Goal: Contribute content: Contribute content

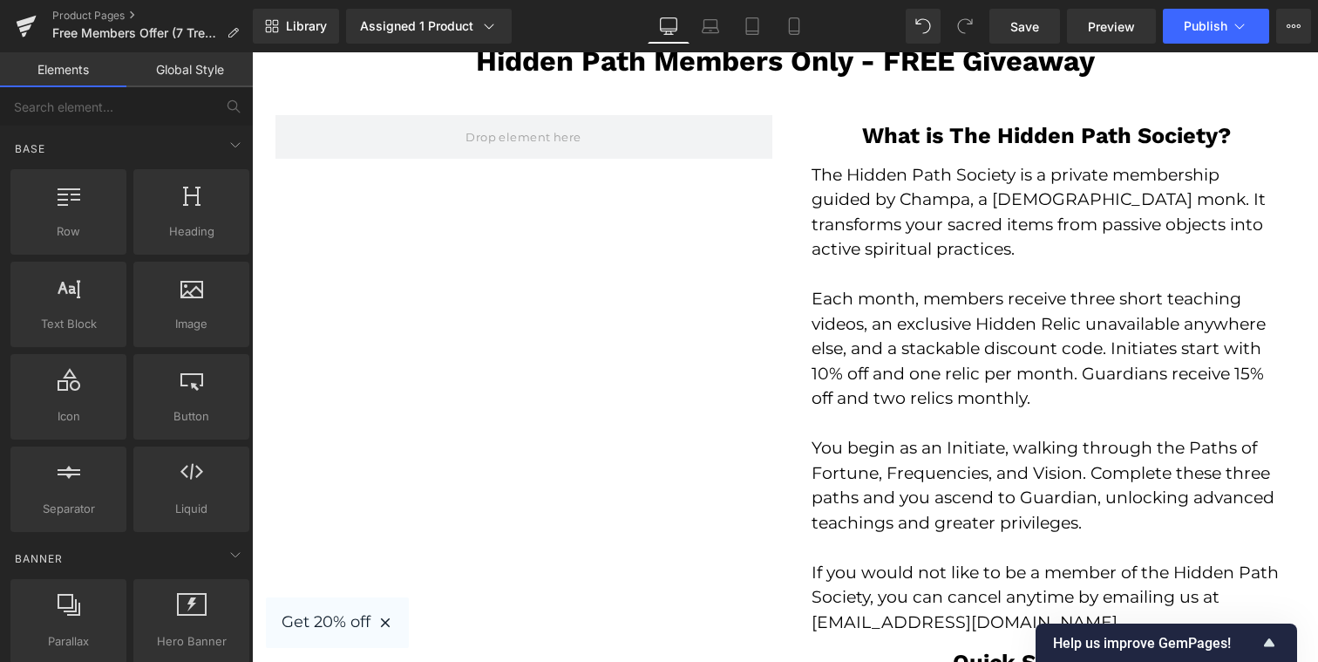
scroll to position [3469, 0]
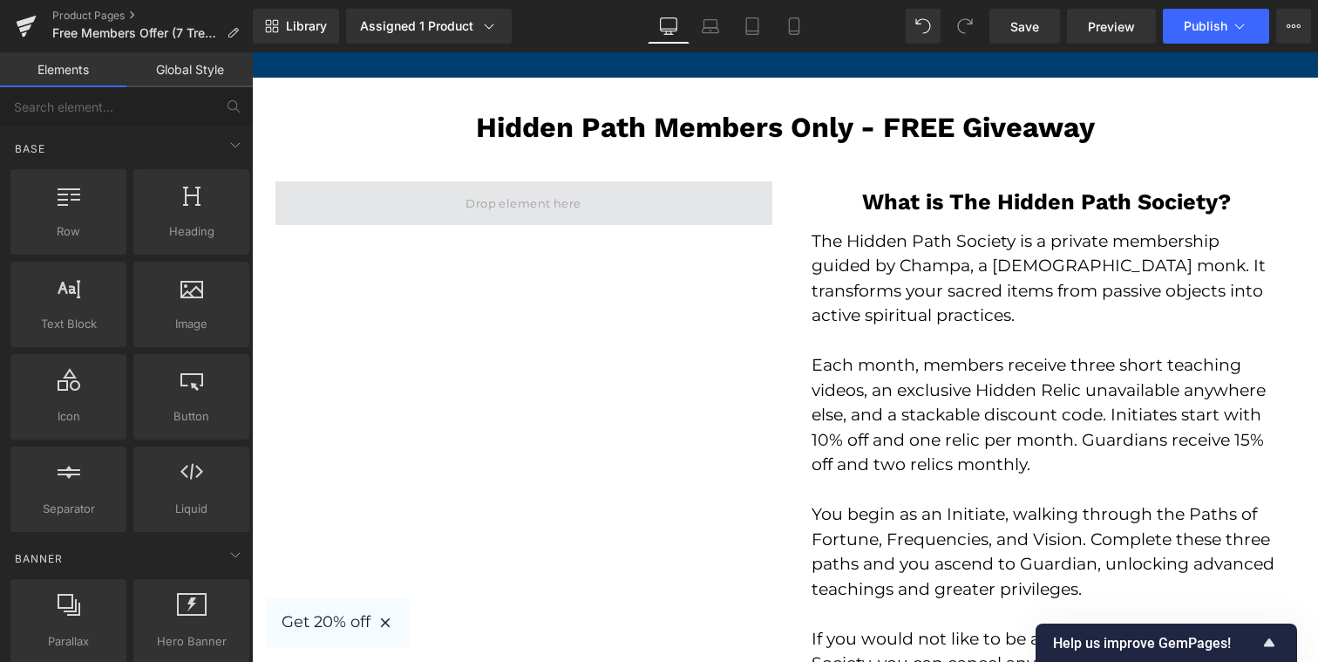
click at [574, 213] on span at bounding box center [523, 203] width 128 height 24
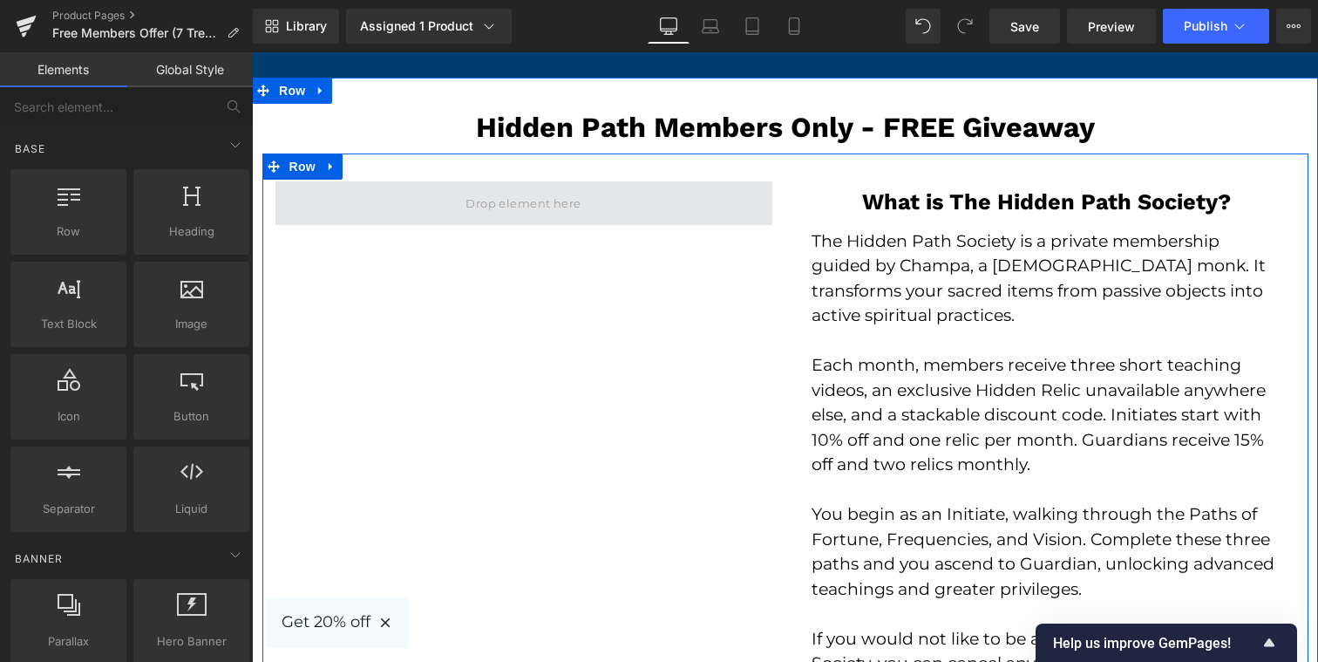
click at [556, 200] on span at bounding box center [523, 203] width 128 height 24
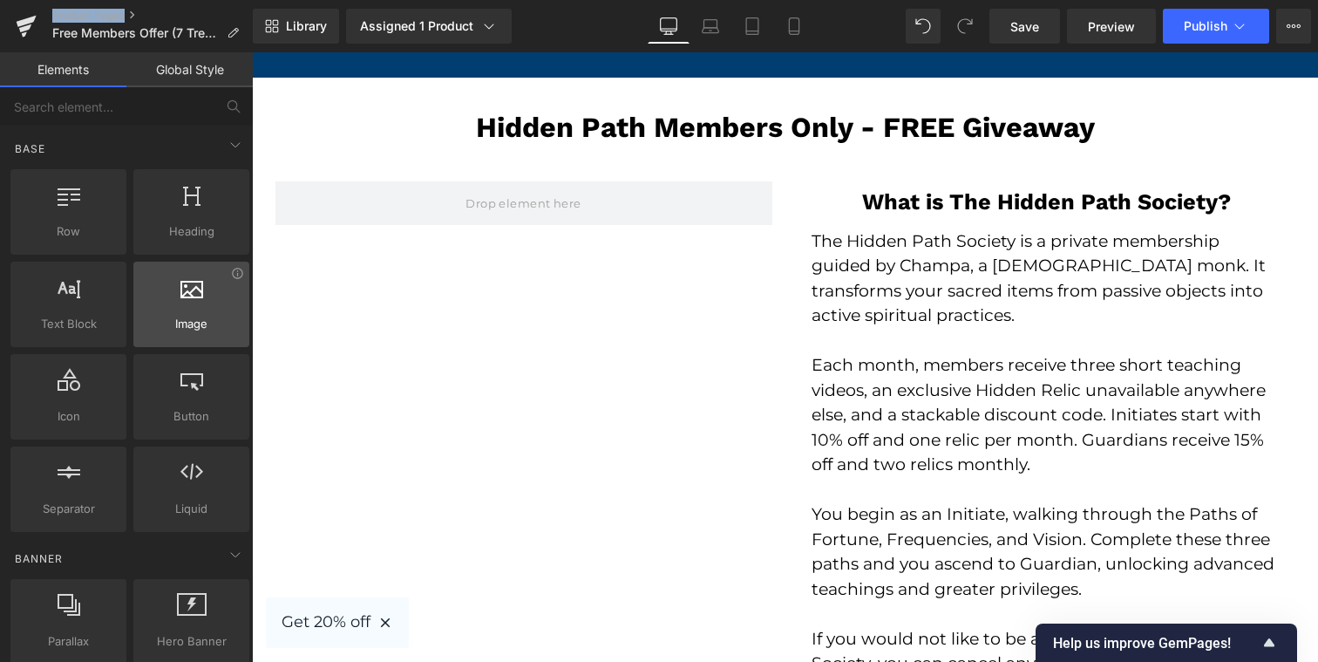
click at [215, 298] on div at bounding box center [191, 294] width 105 height 39
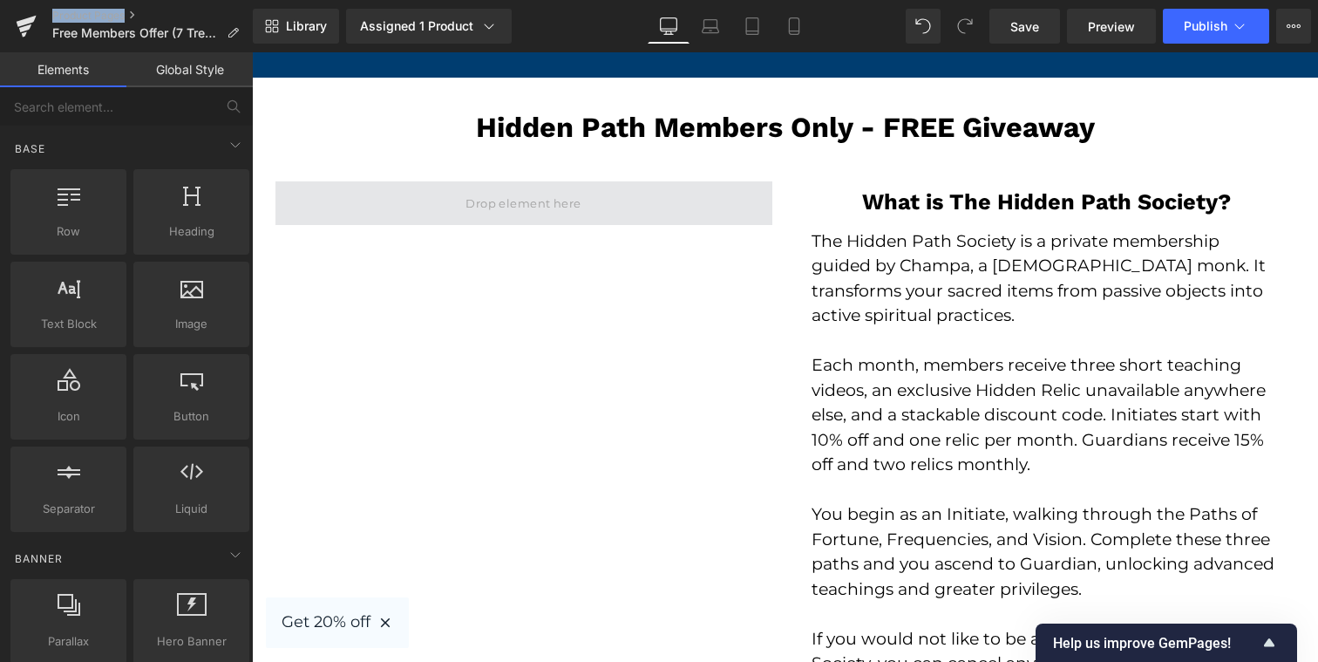
click at [511, 205] on span at bounding box center [523, 203] width 128 height 24
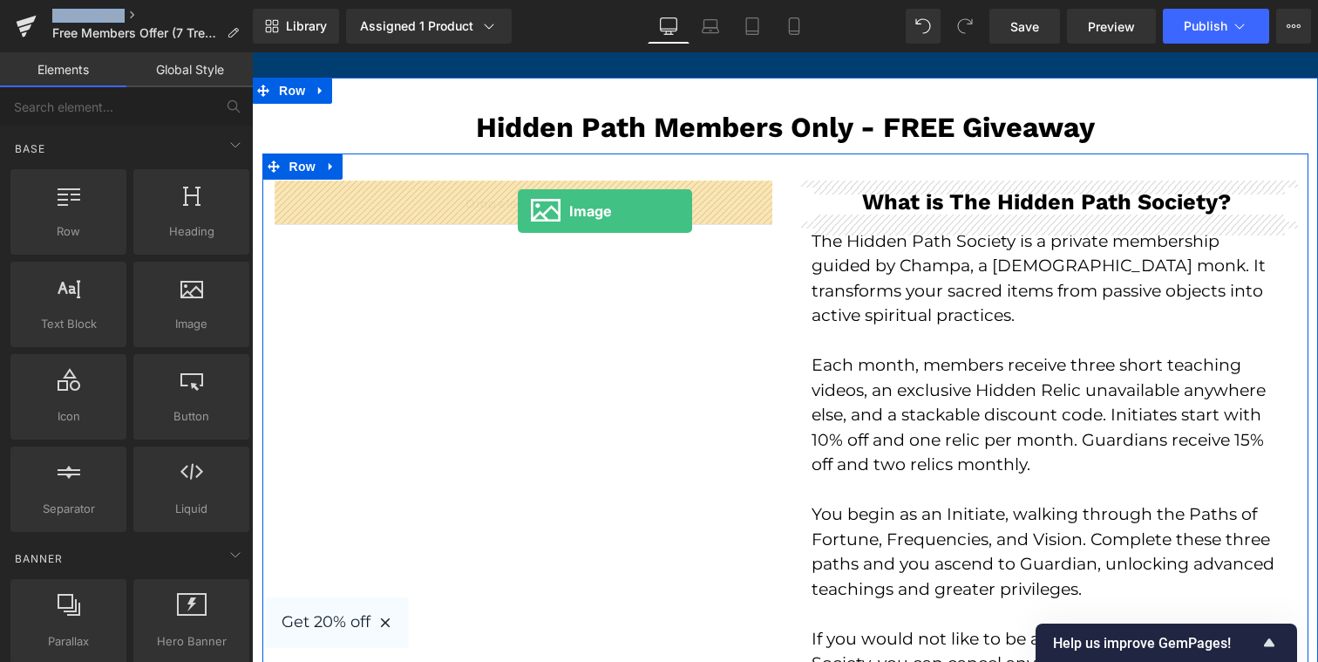
drag, startPoint x: 499, startPoint y: 381, endPoint x: 518, endPoint y: 211, distance: 171.0
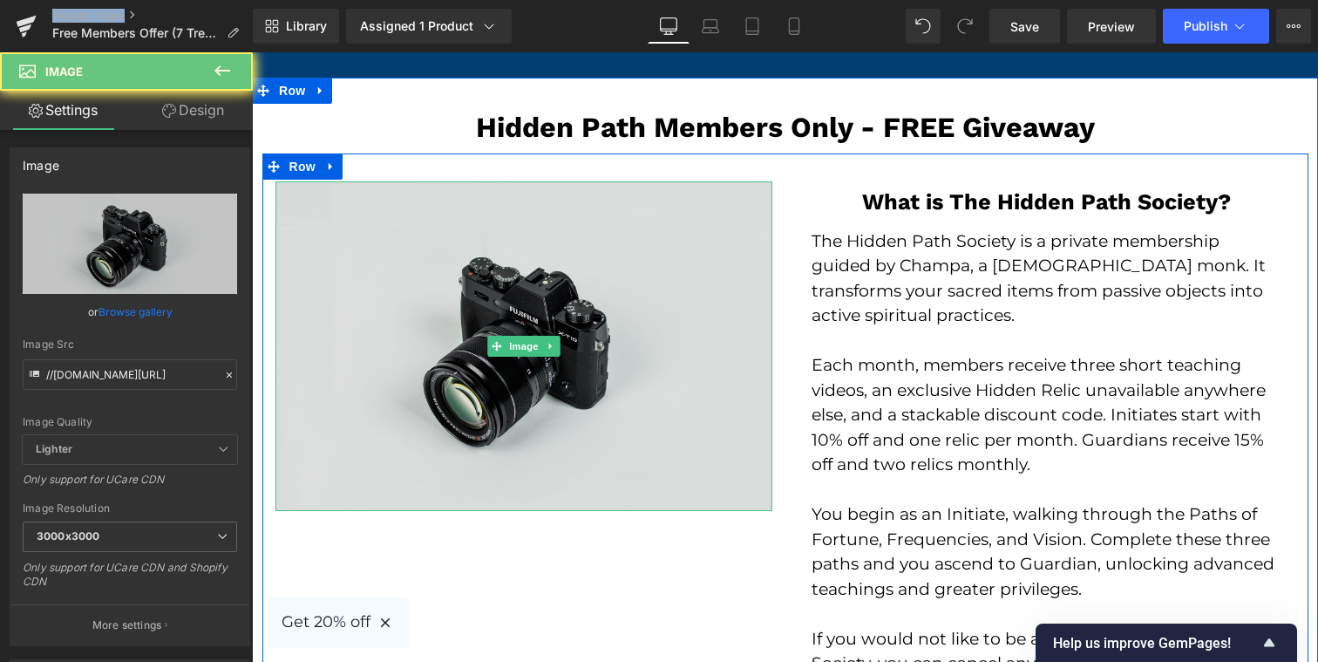
click at [492, 255] on img at bounding box center [523, 345] width 497 height 329
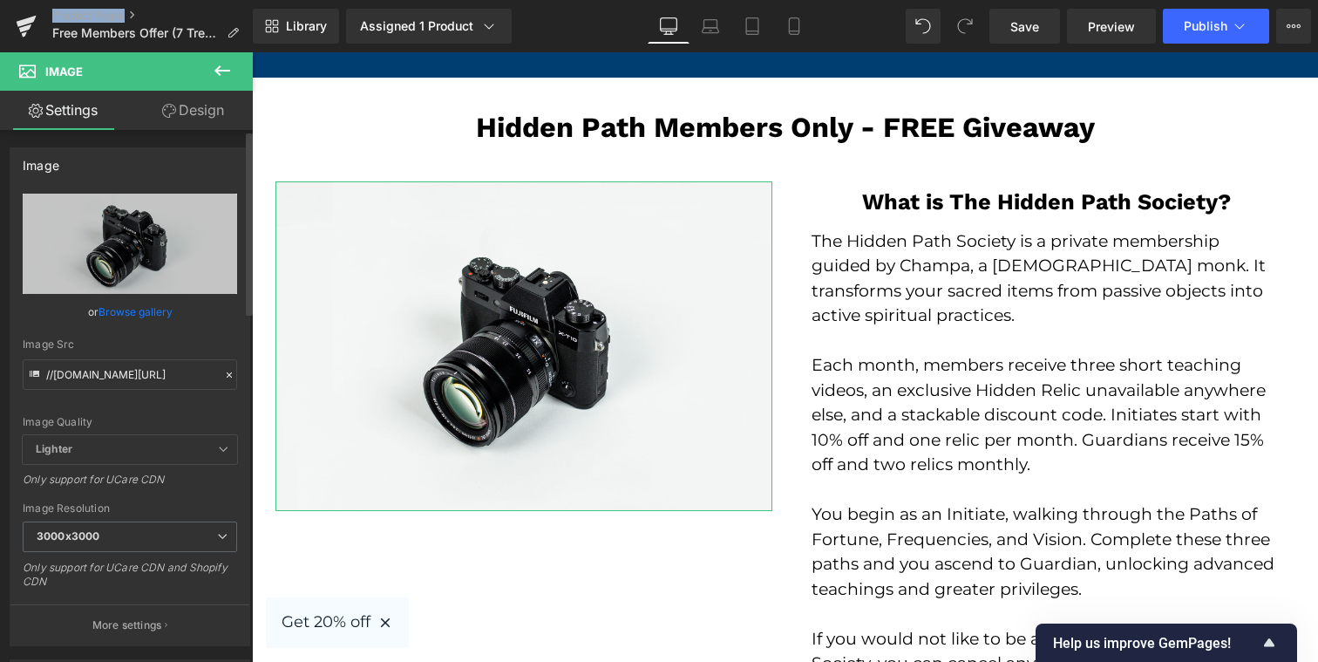
click at [145, 309] on link "Browse gallery" at bounding box center [135, 311] width 74 height 31
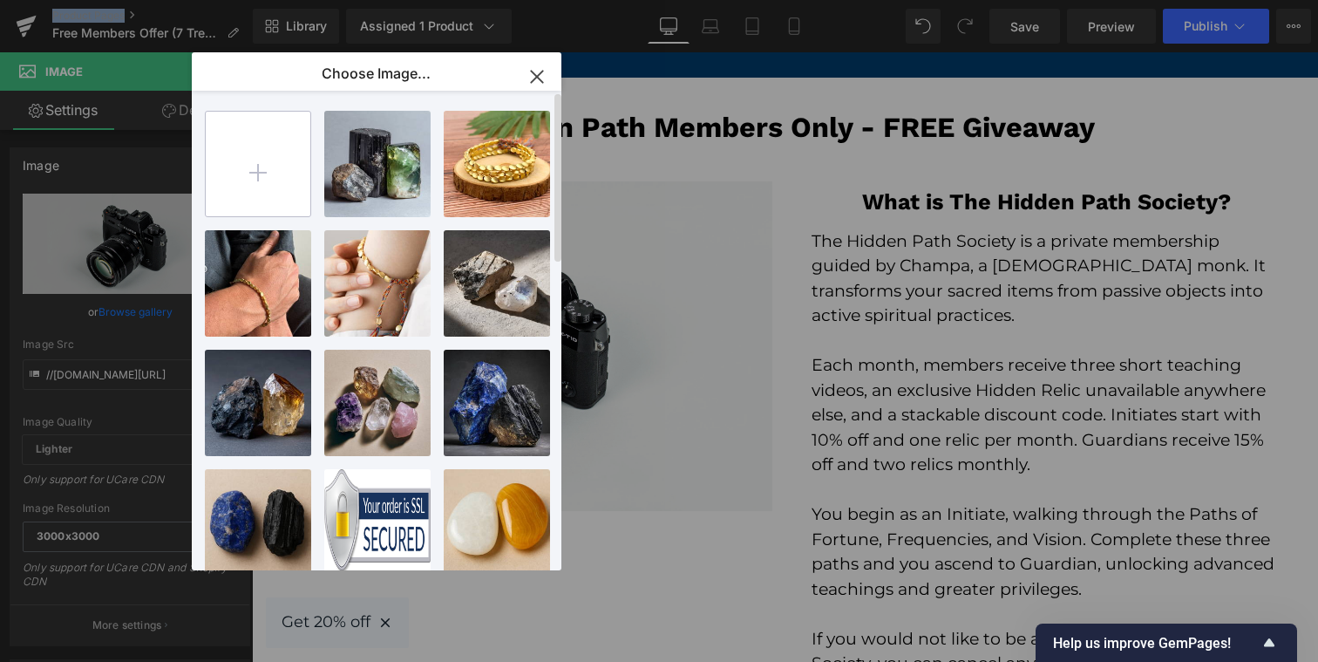
click at [293, 165] on input "file" at bounding box center [258, 164] width 105 height 105
type input "C:\fakepath\The Hidden Path.jpg"
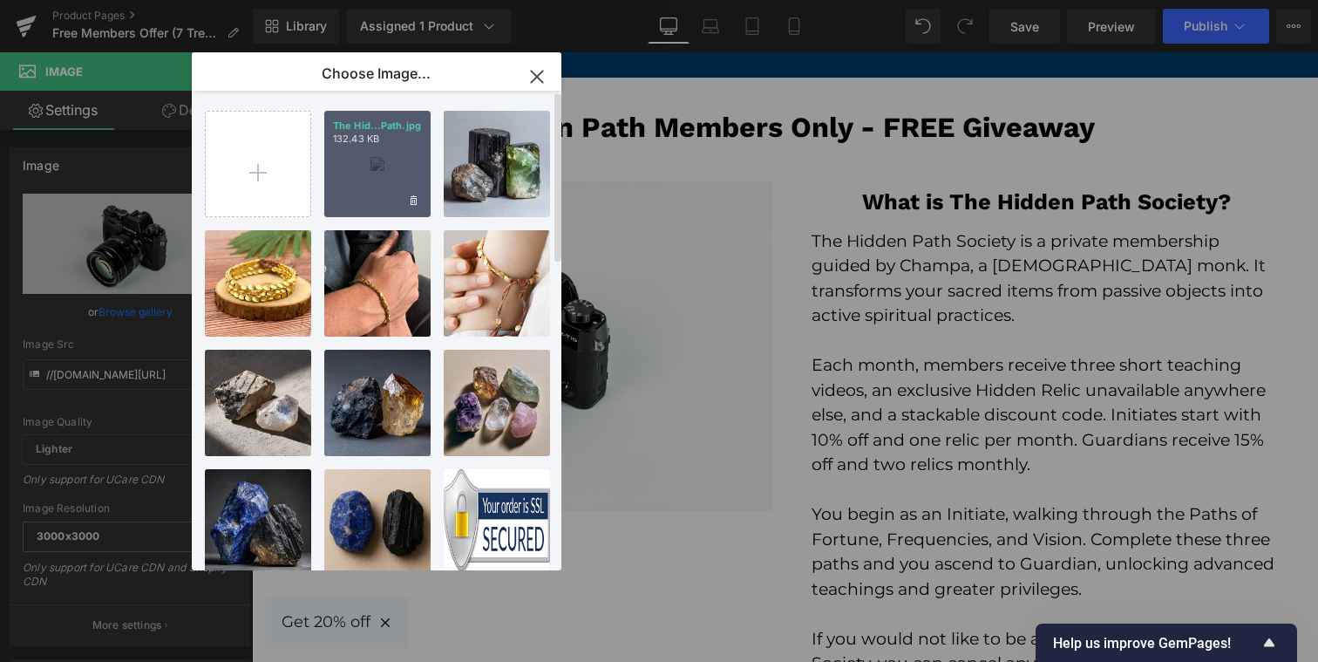
click at [357, 201] on div "The Hid...Path.jpg 132.43 KB" at bounding box center [377, 164] width 106 height 106
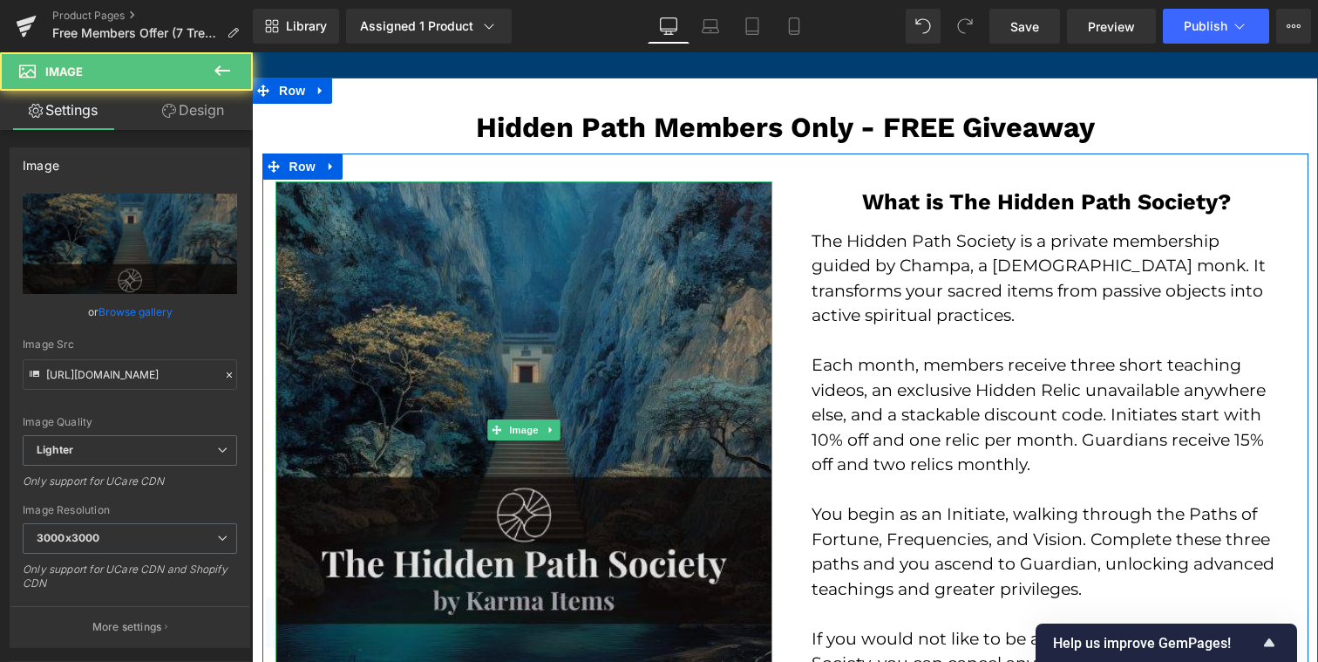
click at [340, 386] on img at bounding box center [523, 429] width 497 height 497
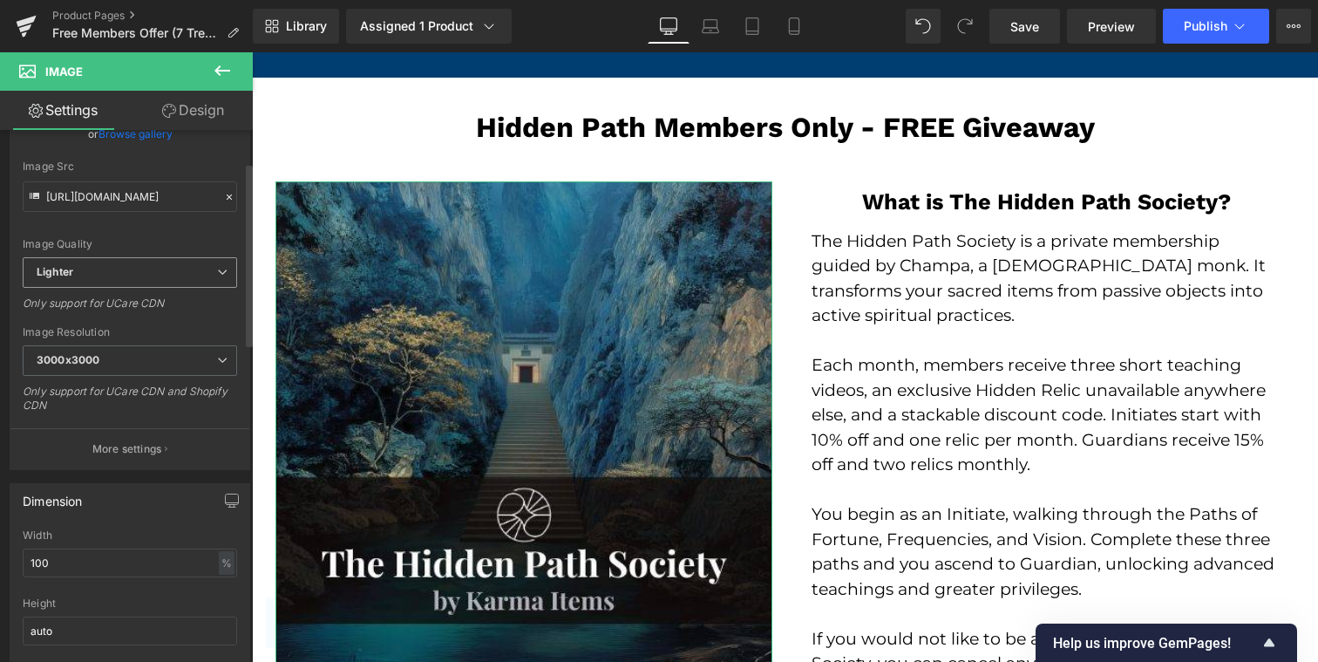
scroll to position [0, 0]
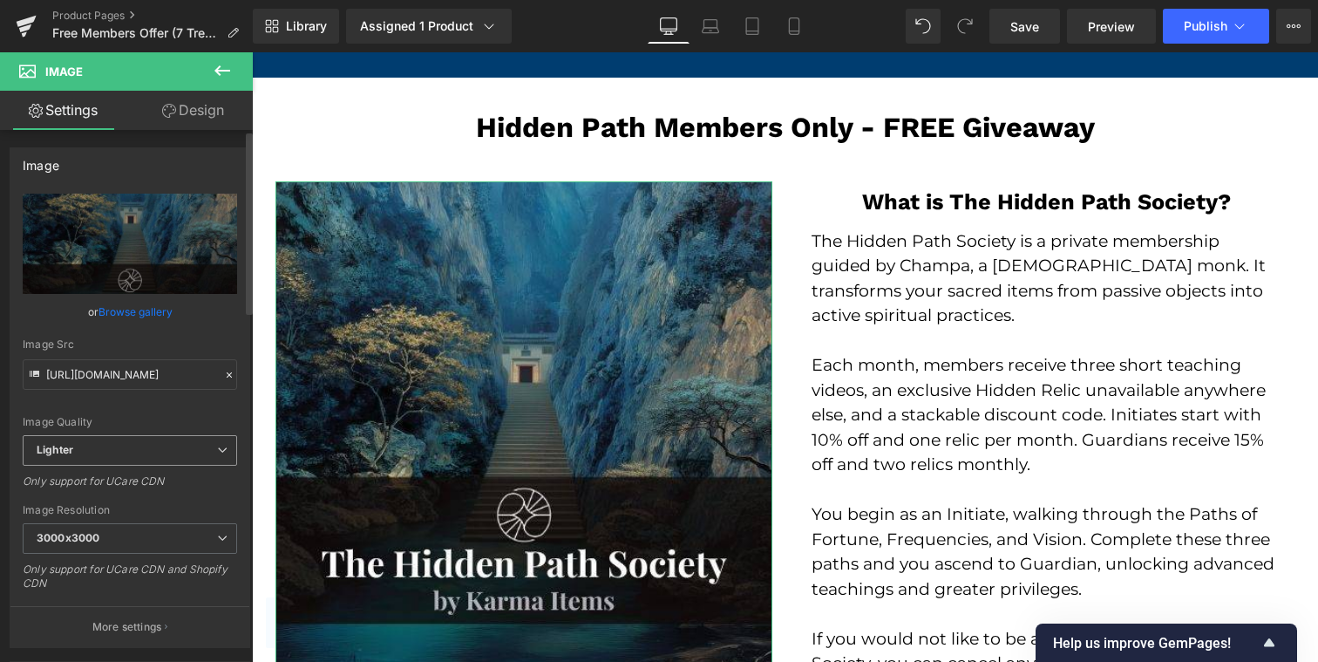
click at [189, 459] on span "Lighter" at bounding box center [130, 450] width 214 height 31
click at [189, 453] on span "Lighter" at bounding box center [126, 450] width 207 height 31
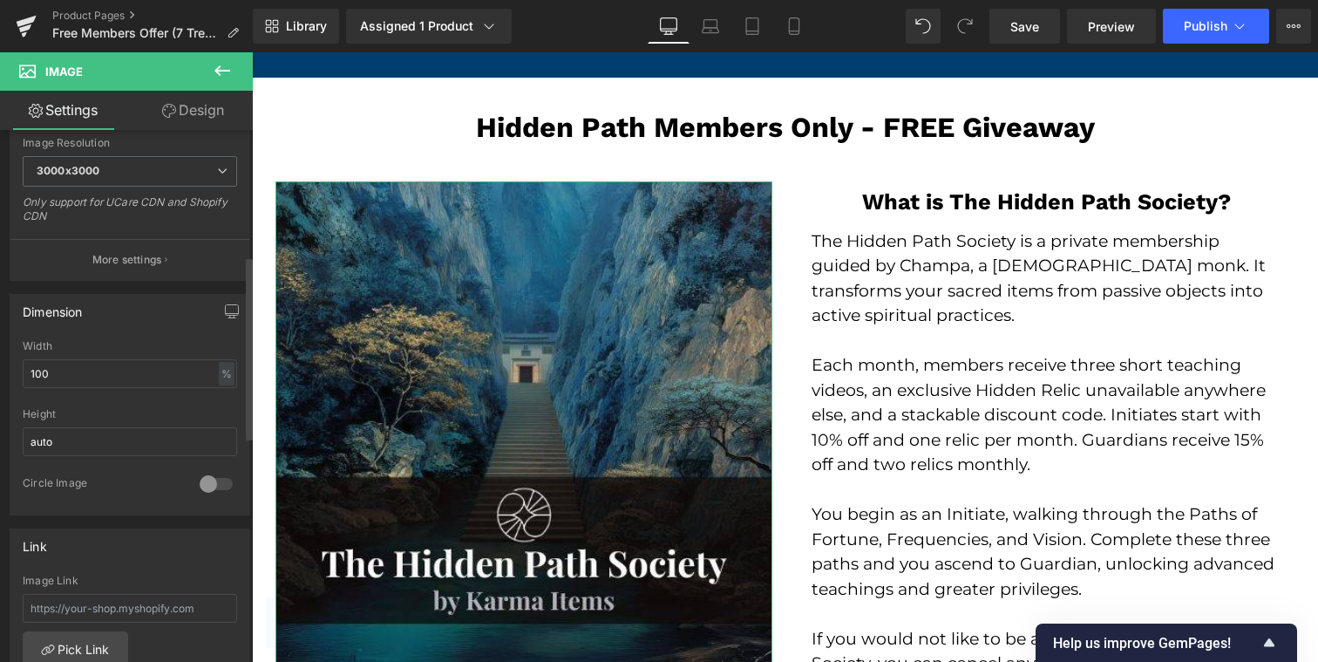
scroll to position [370, 0]
click at [181, 105] on link "Design" at bounding box center [193, 110] width 126 height 39
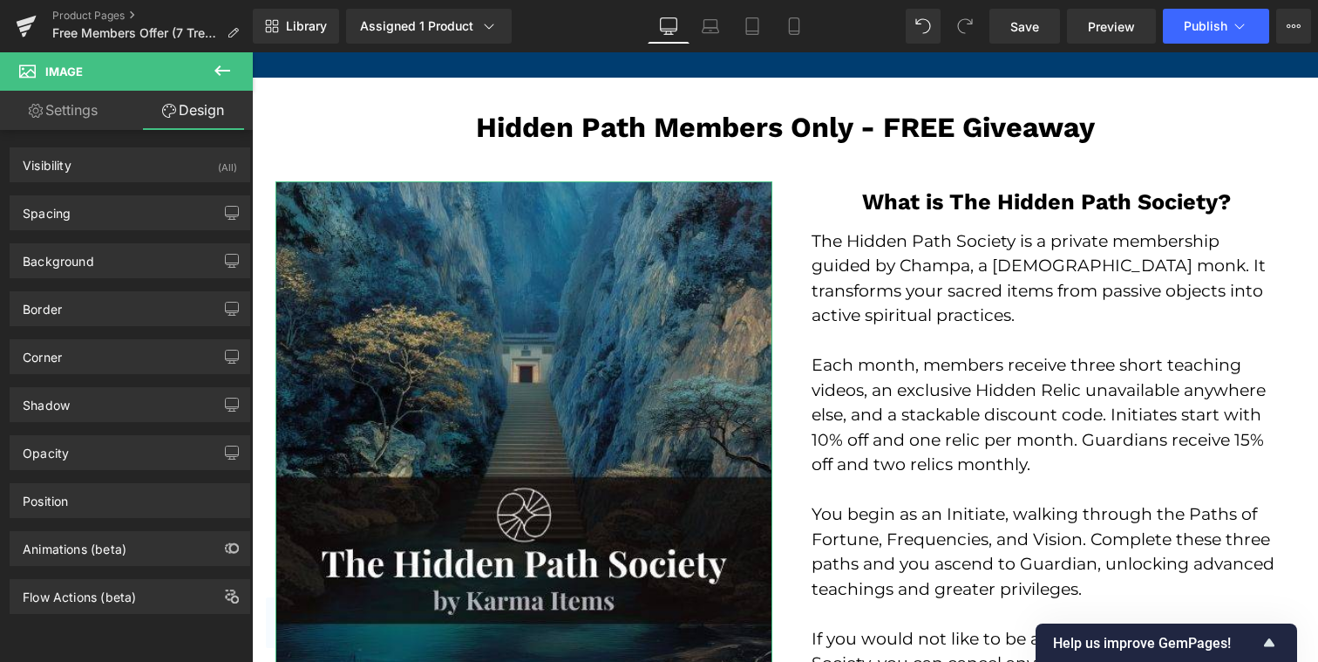
click at [74, 118] on link "Settings" at bounding box center [63, 110] width 126 height 39
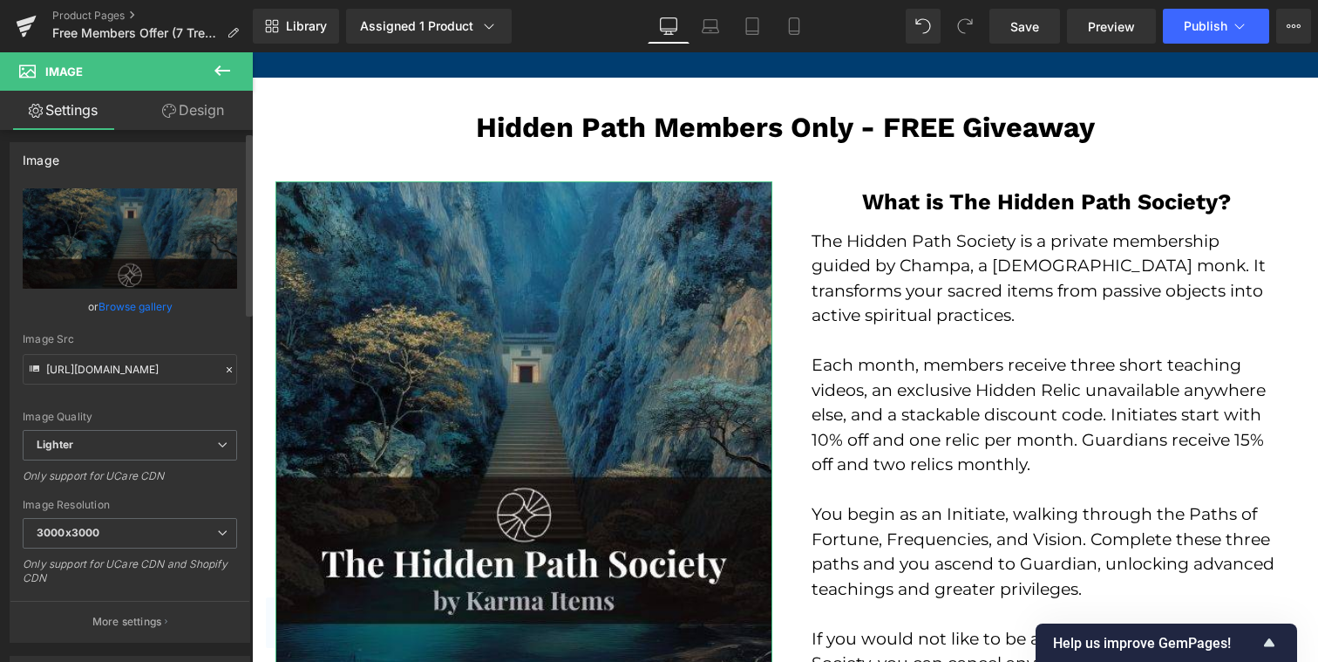
scroll to position [7, 0]
click at [169, 439] on span "Lighter" at bounding box center [130, 443] width 214 height 31
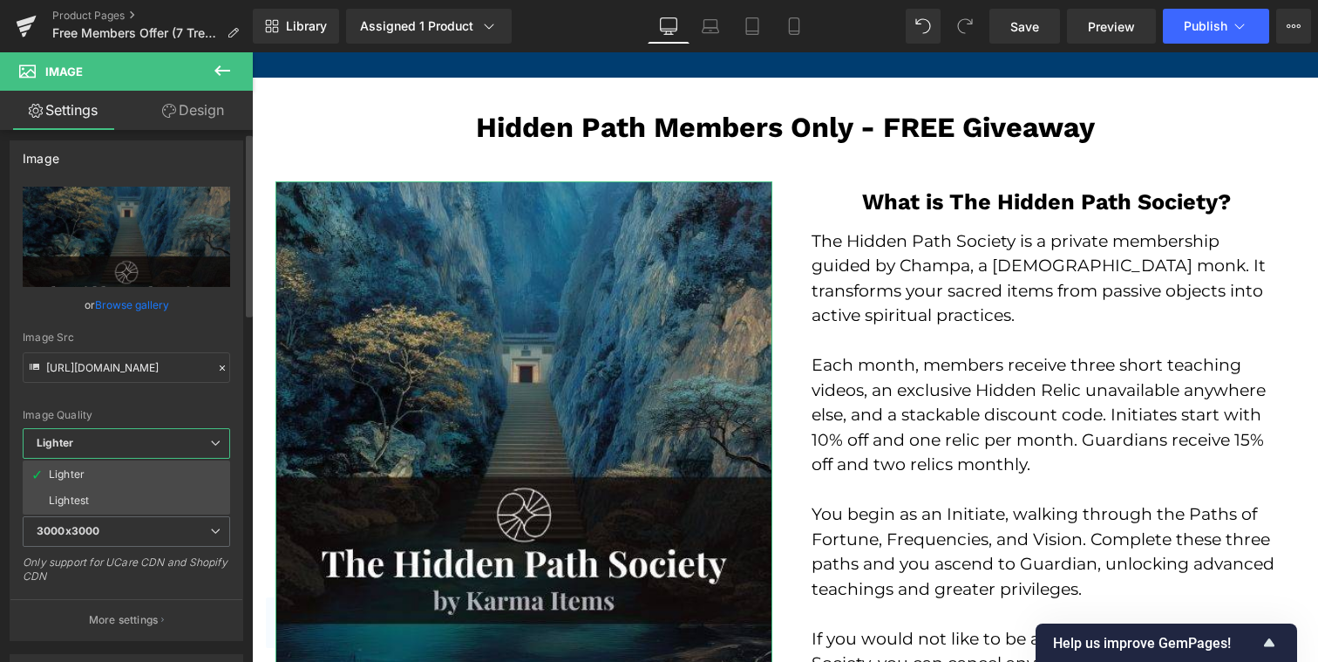
click at [169, 440] on span "Lighter" at bounding box center [126, 443] width 207 height 31
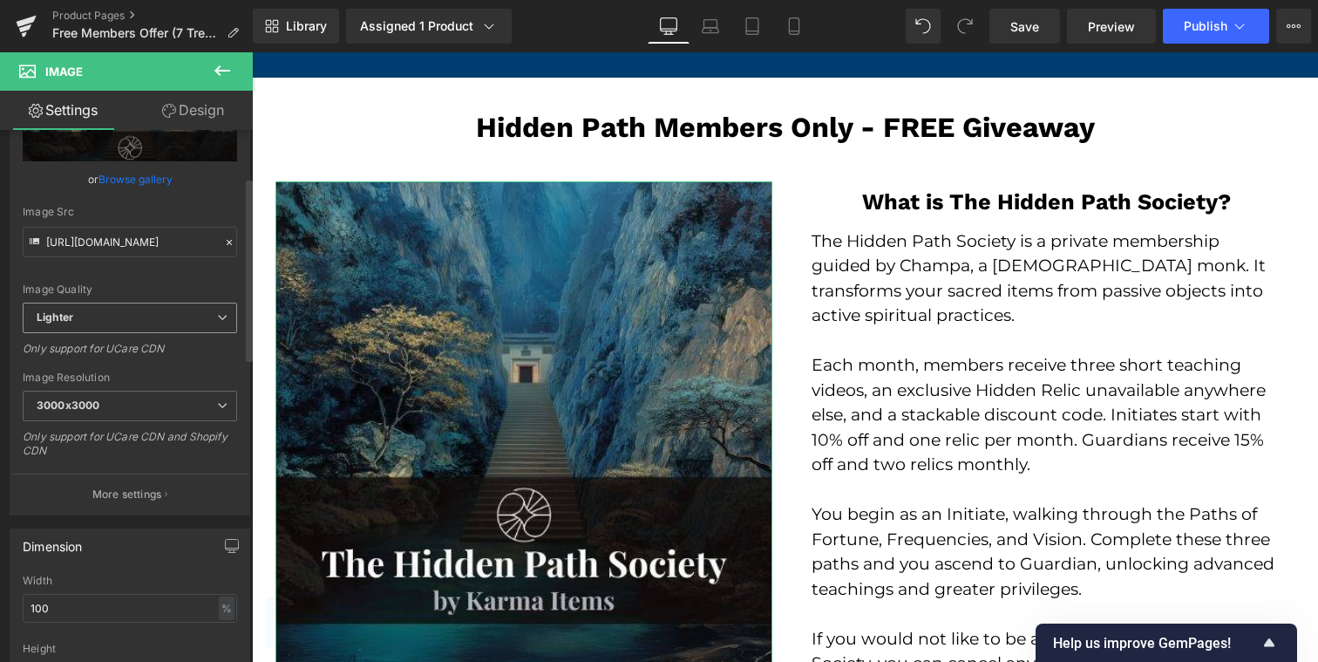
scroll to position [160, 0]
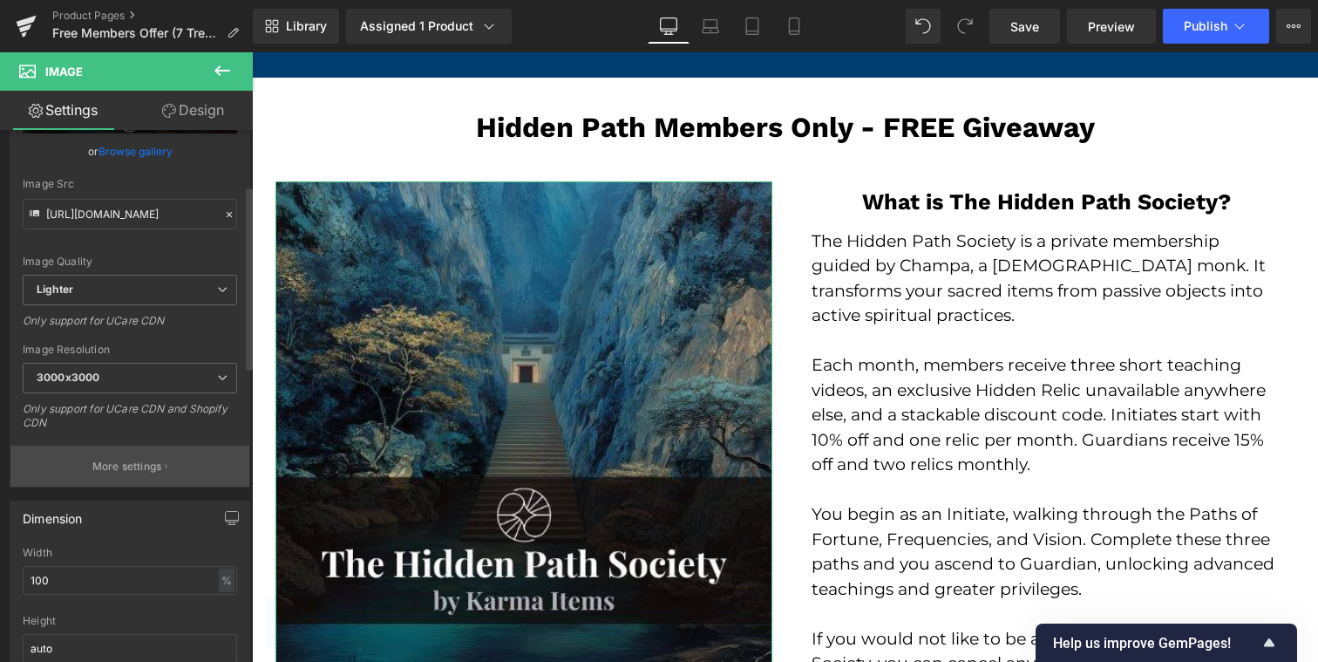
click at [125, 470] on p "More settings" at bounding box center [127, 467] width 70 height 16
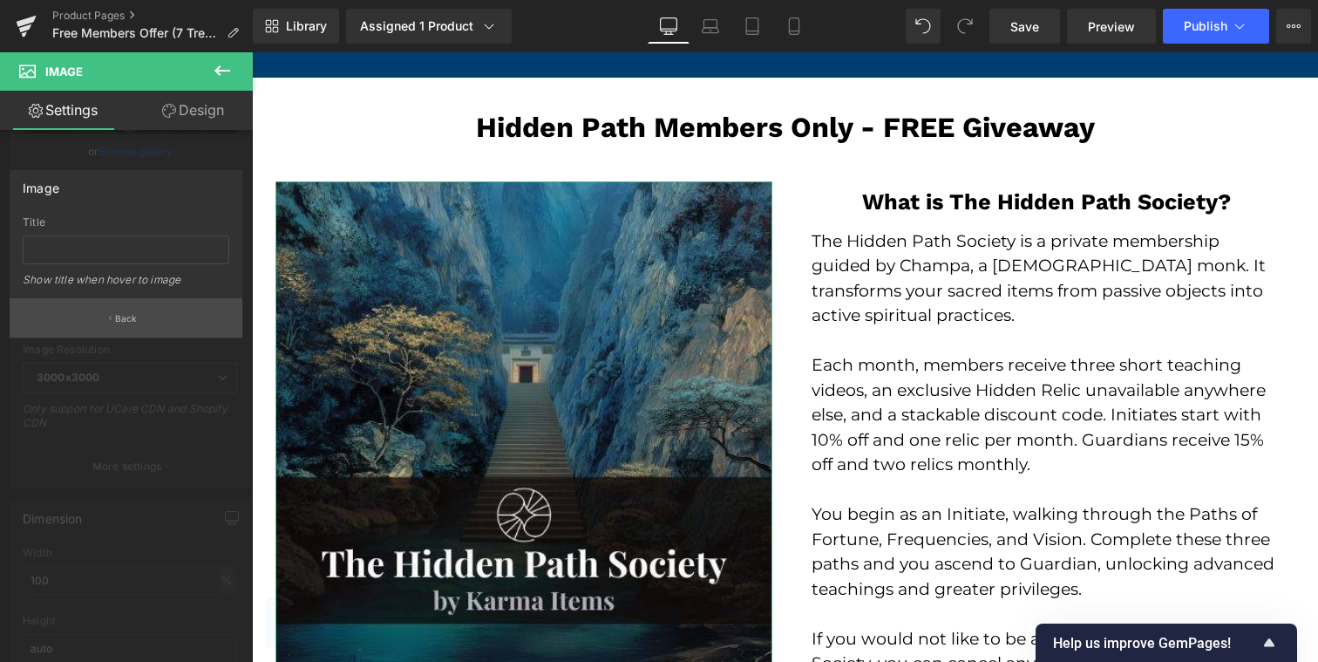
click at [113, 330] on button "Back" at bounding box center [126, 317] width 233 height 39
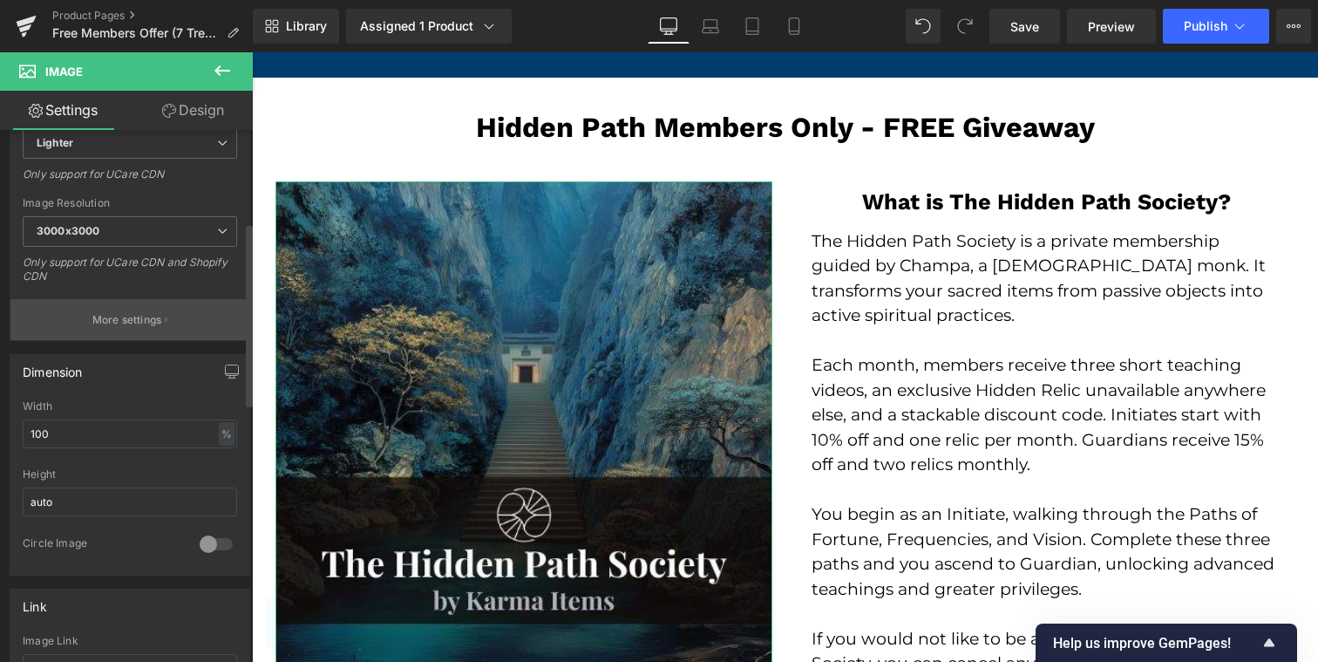
scroll to position [314, 0]
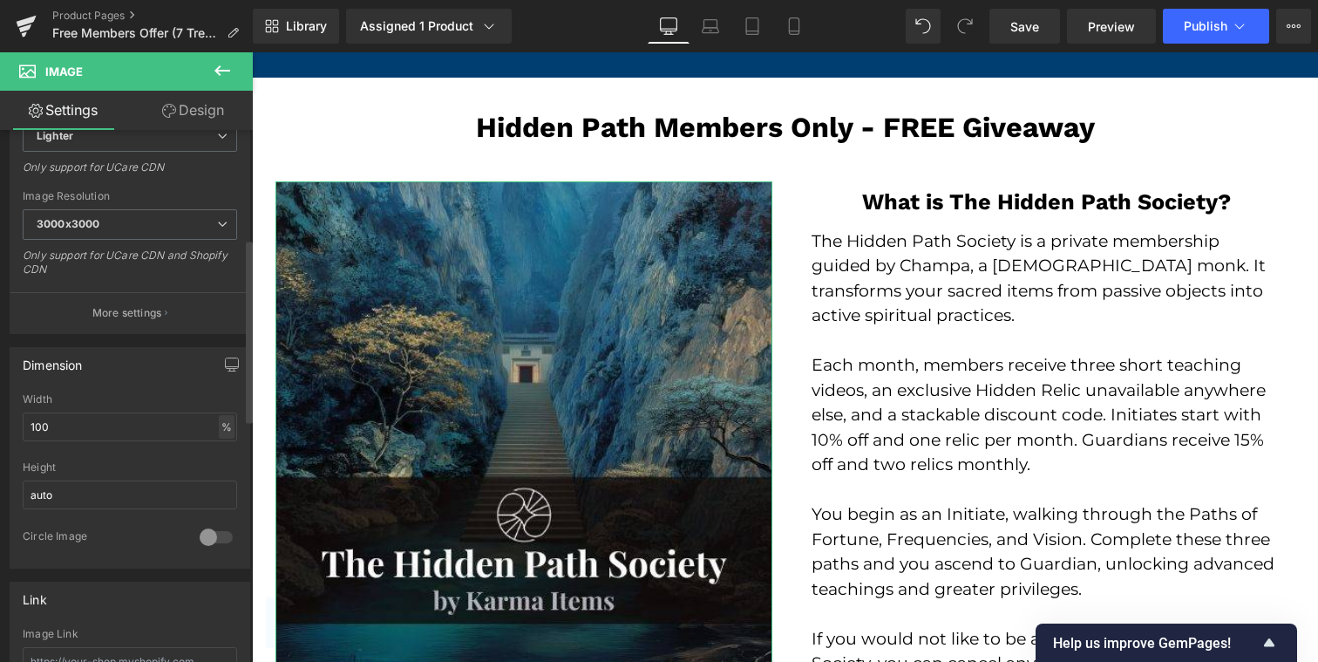
click at [219, 425] on div "%" at bounding box center [227, 427] width 16 height 24
click at [219, 426] on div "%" at bounding box center [227, 427] width 16 height 24
click at [187, 487] on input "auto" at bounding box center [130, 494] width 214 height 29
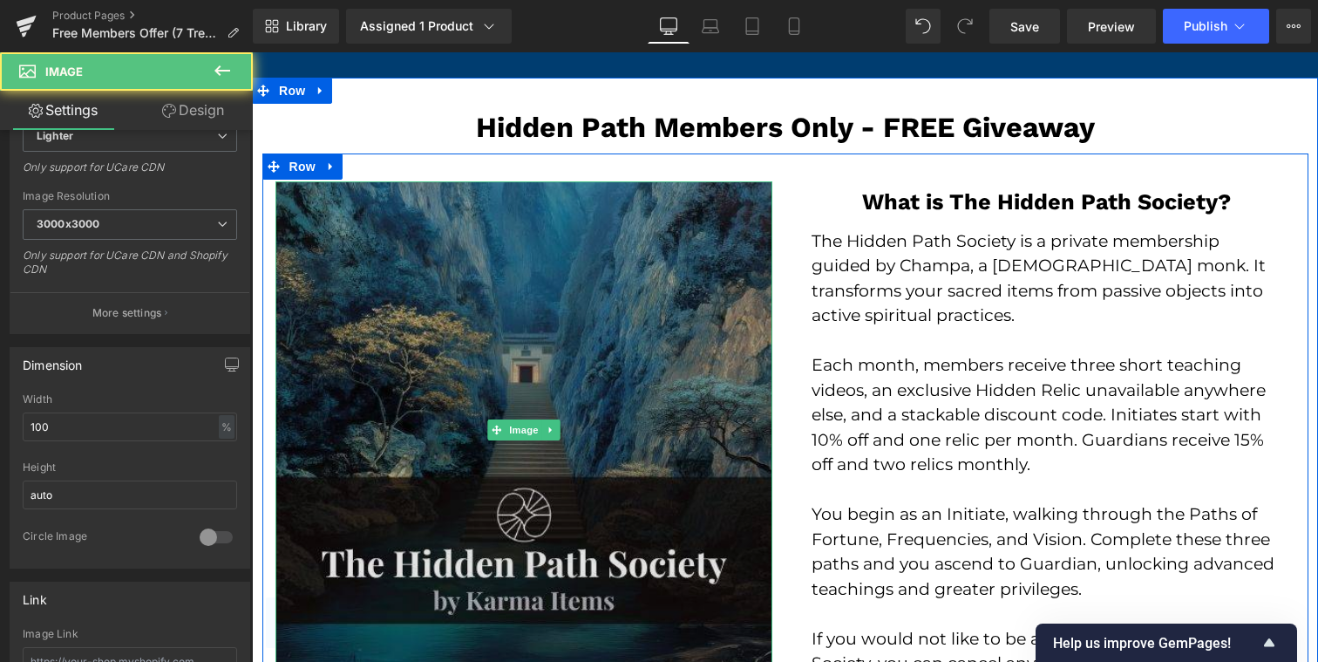
click at [481, 247] on img at bounding box center [523, 429] width 497 height 497
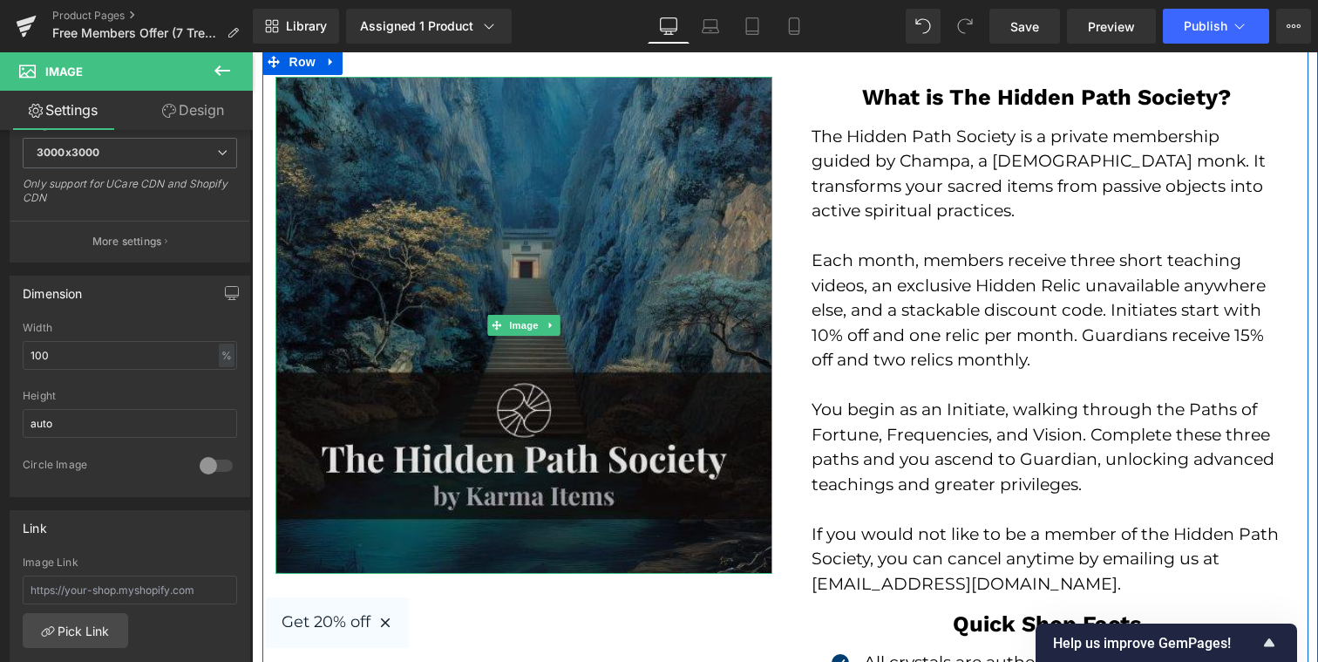
scroll to position [3605, 0]
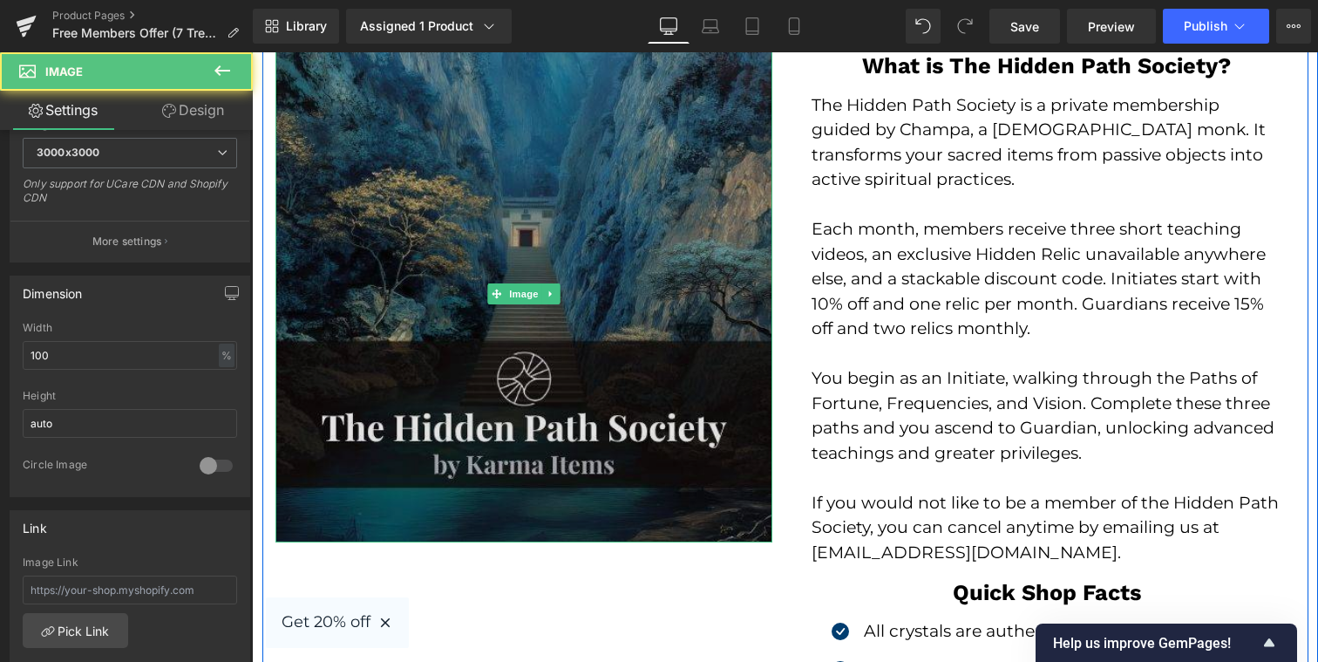
click at [286, 499] on img at bounding box center [523, 293] width 497 height 497
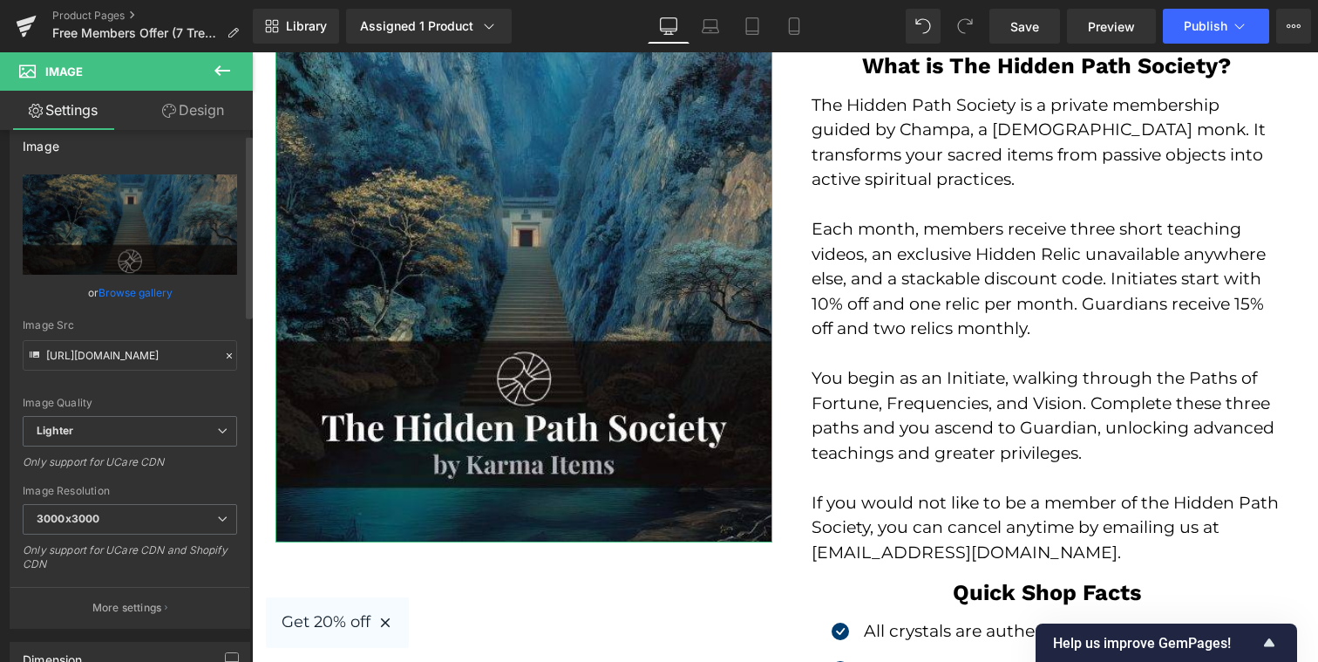
scroll to position [0, 0]
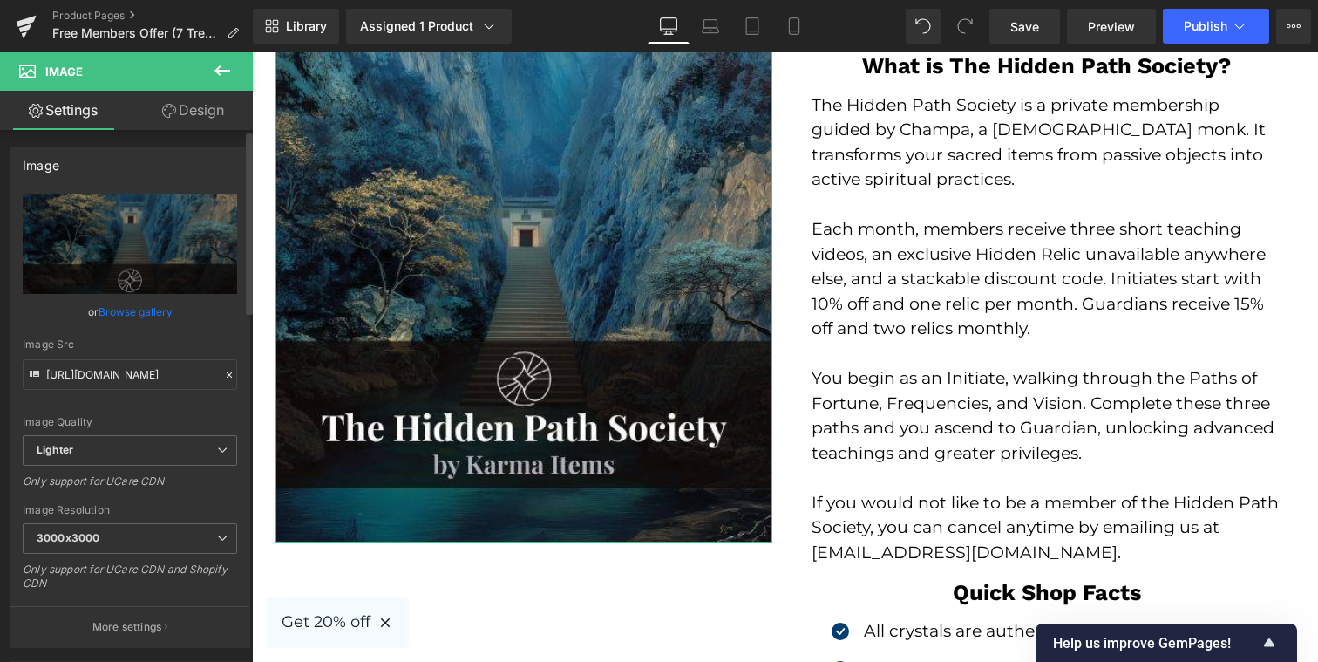
click at [193, 518] on div "Image Resolution 3000x3000 100x100 240x240 480x480 576x576 640x640 768x768 800x…" at bounding box center [130, 553] width 214 height 98
click at [193, 525] on span "3000x3000" at bounding box center [130, 538] width 214 height 31
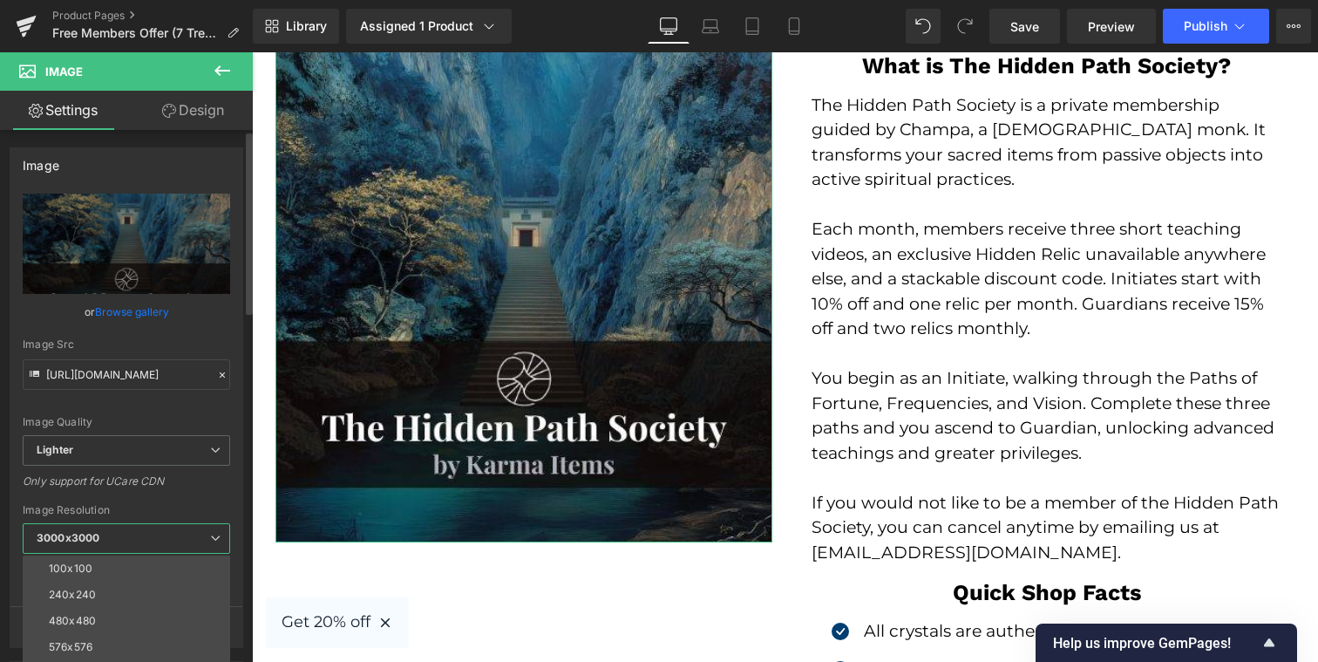
click at [193, 530] on span "3000x3000" at bounding box center [126, 538] width 207 height 31
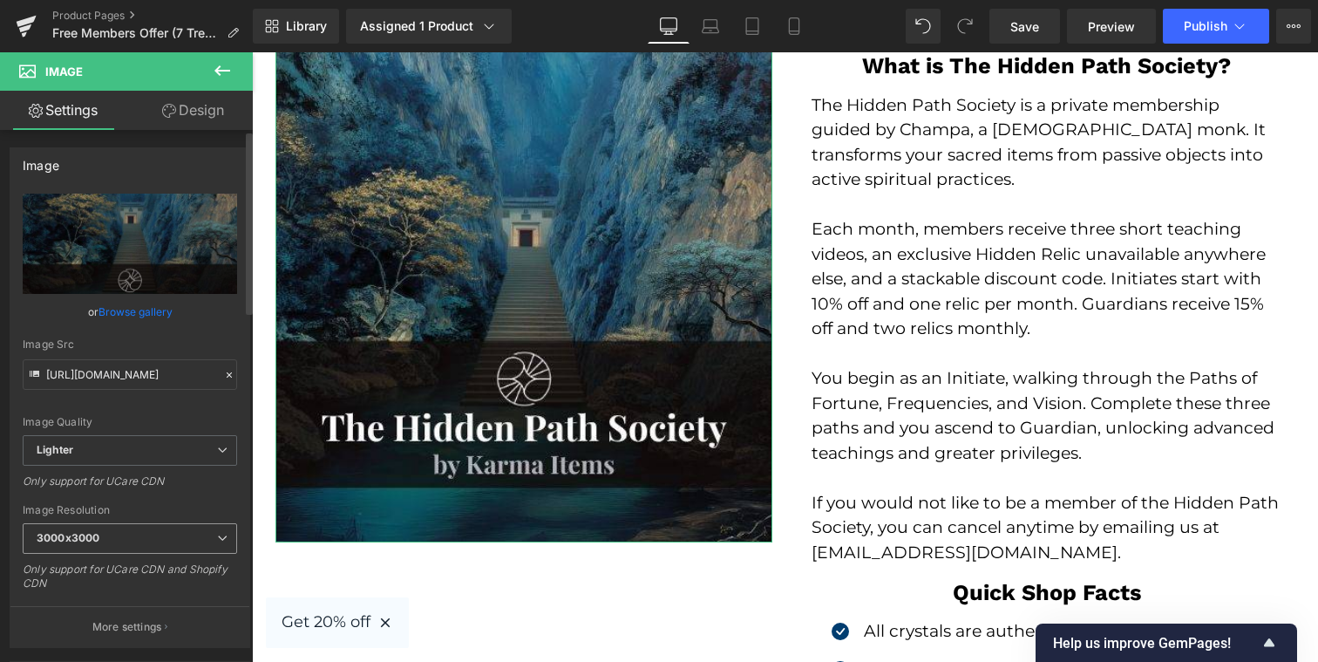
click at [193, 530] on span "3000x3000" at bounding box center [130, 538] width 214 height 31
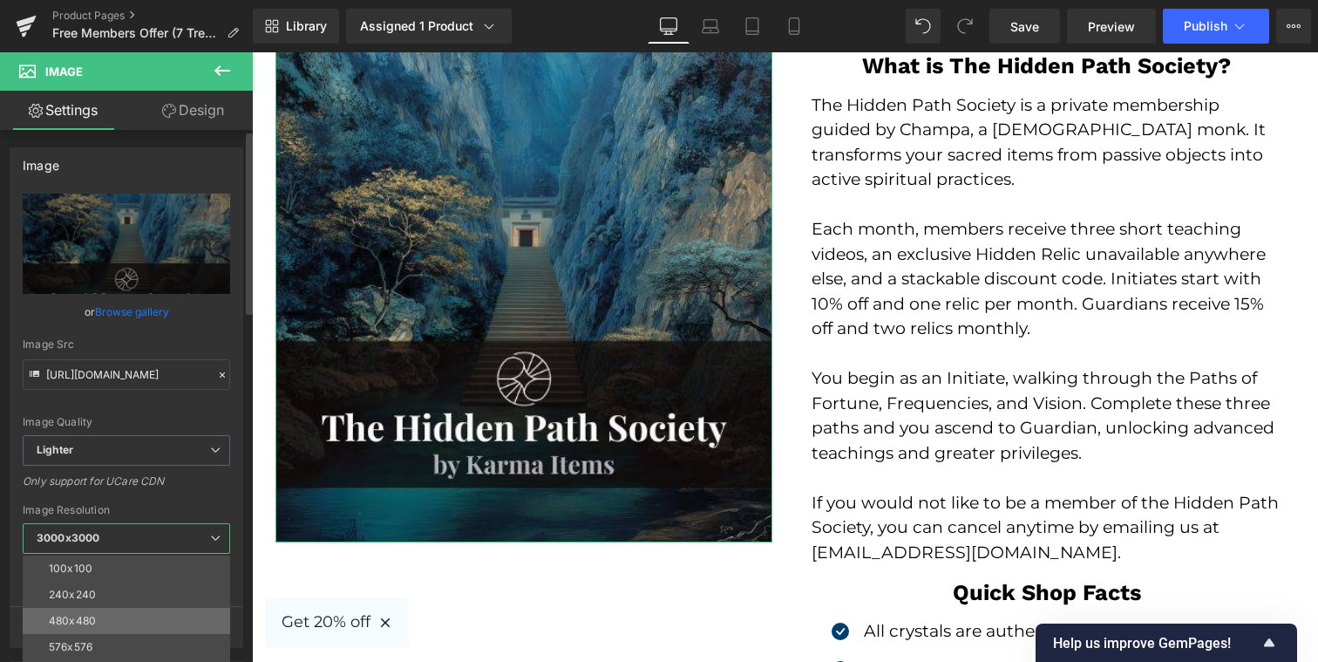
click at [129, 633] on li "480x480" at bounding box center [130, 621] width 215 height 26
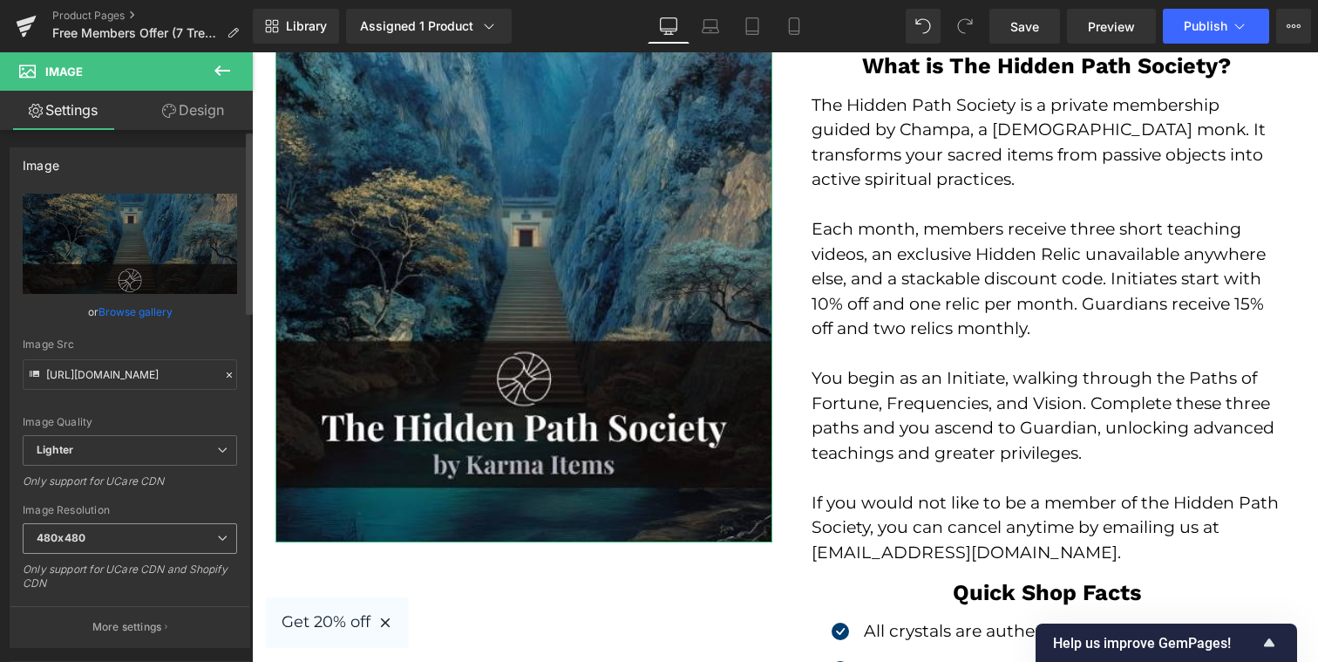
click at [167, 524] on span "480x480" at bounding box center [130, 538] width 214 height 31
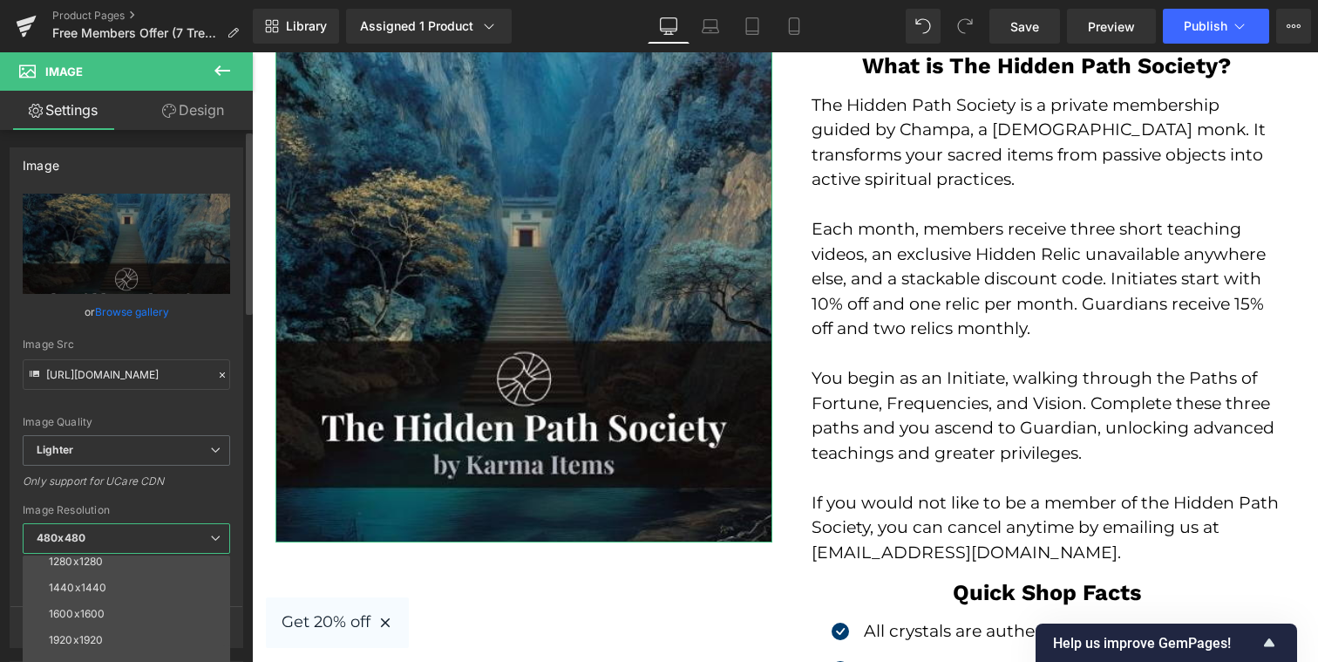
scroll to position [249, 0]
click at [160, 536] on span "480x480" at bounding box center [126, 538] width 207 height 31
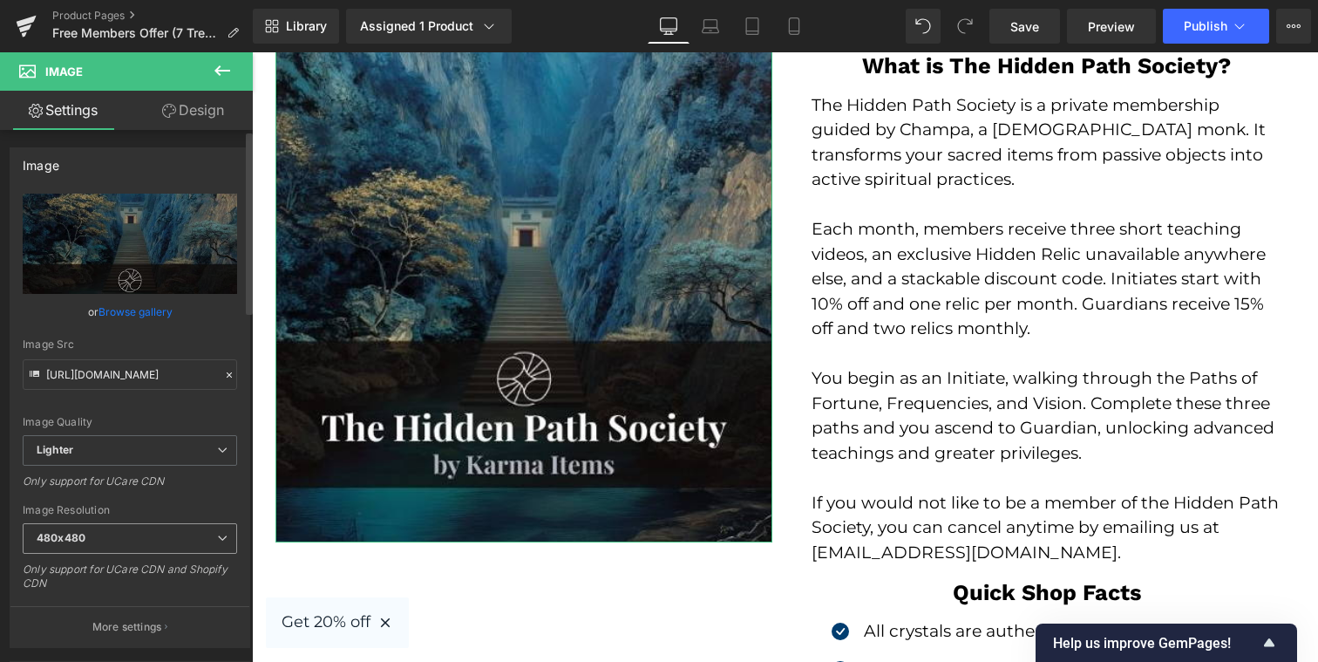
click at [160, 536] on span "480x480" at bounding box center [130, 538] width 214 height 31
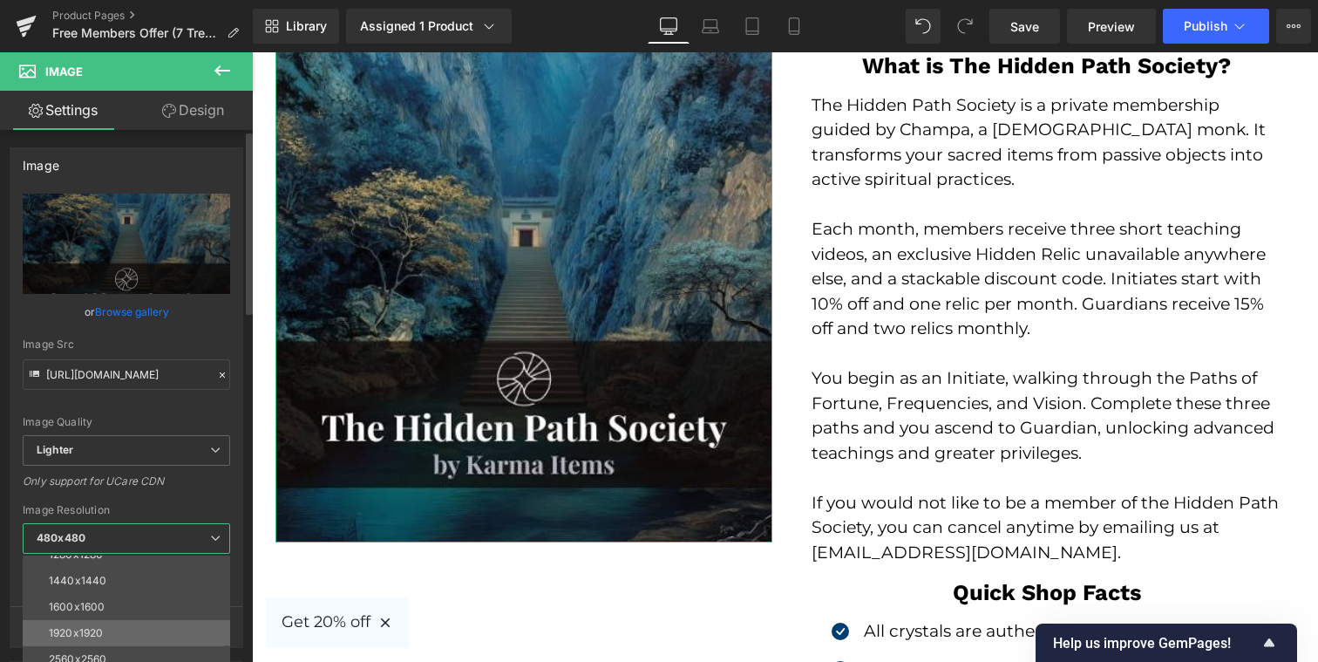
click at [134, 632] on li "1920x1920" at bounding box center [130, 633] width 215 height 26
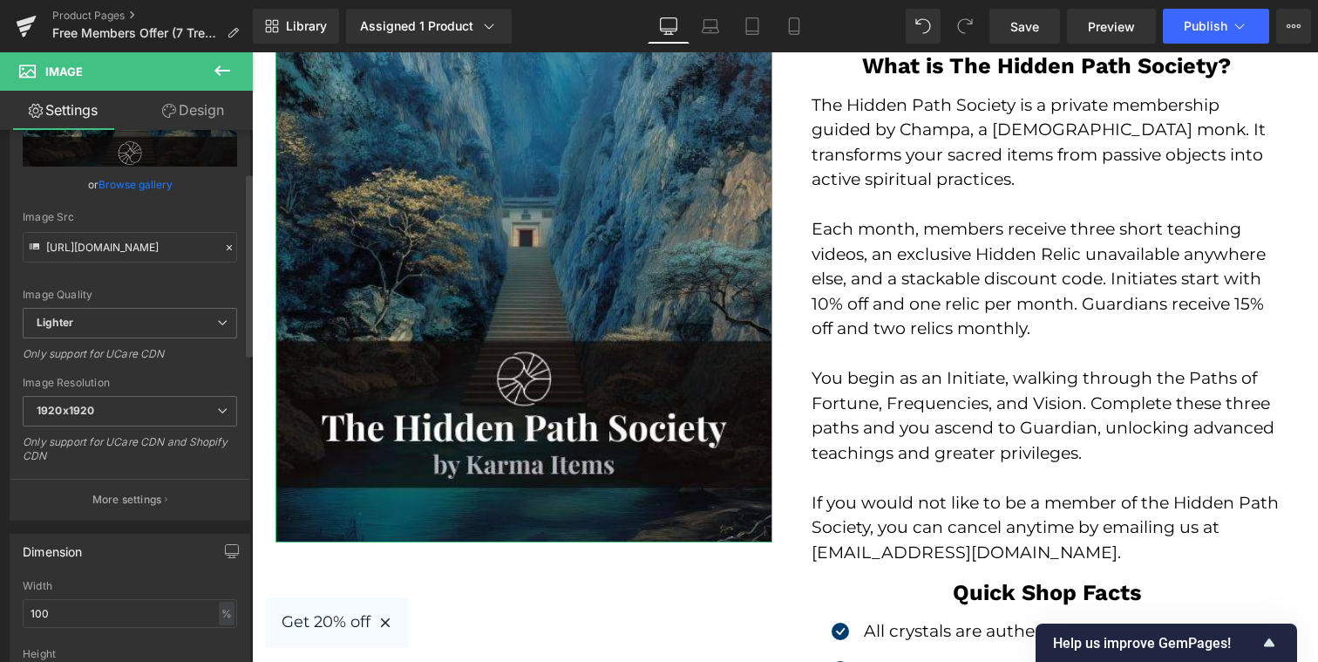
type input "[URL][DOMAIN_NAME]"
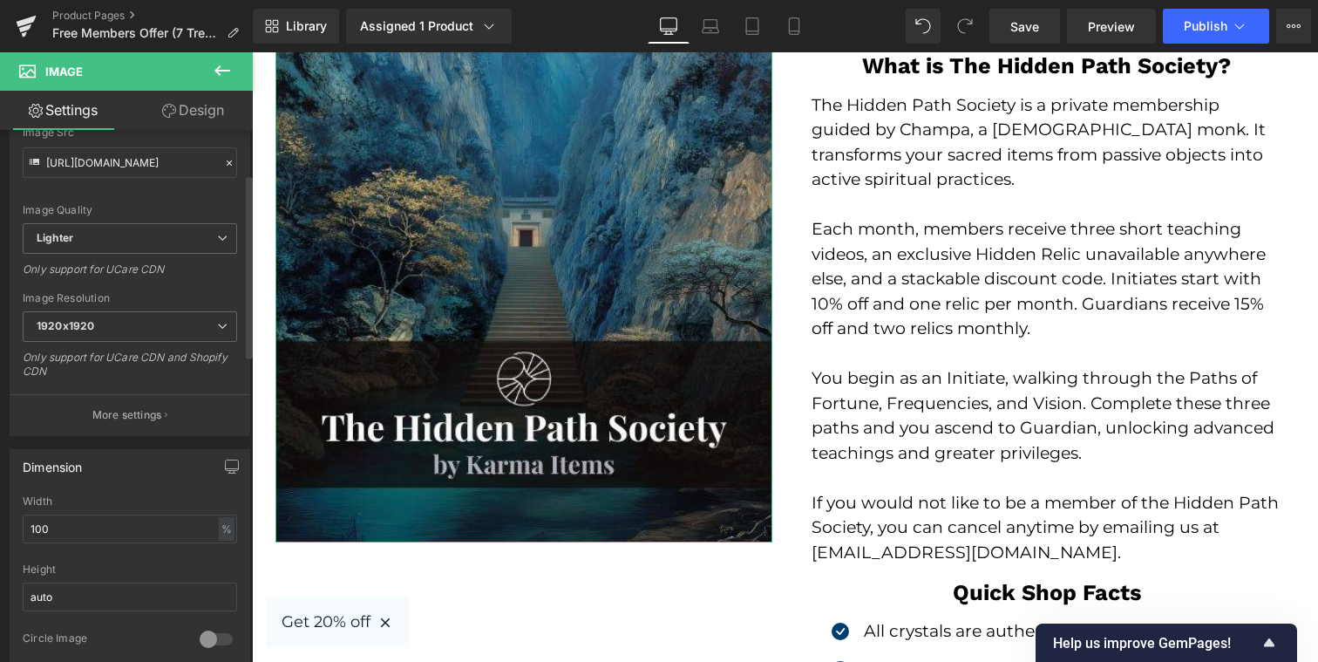
scroll to position [221, 0]
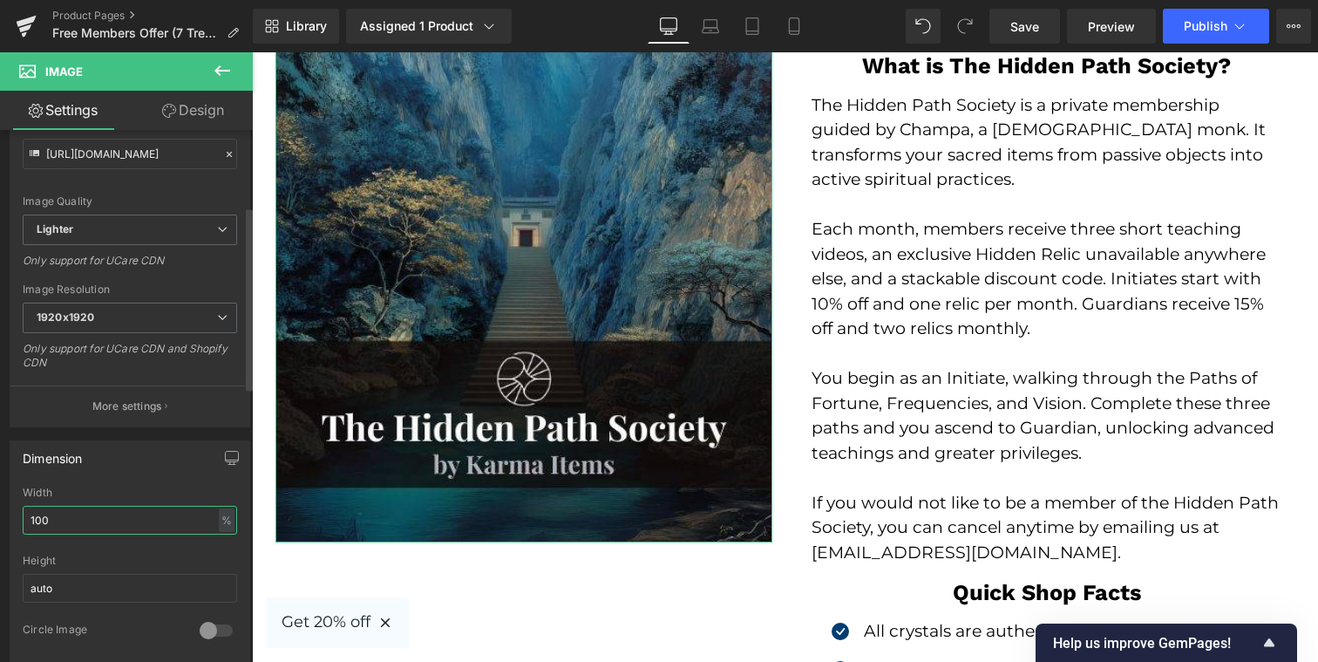
click at [188, 526] on input "100" at bounding box center [130, 520] width 214 height 29
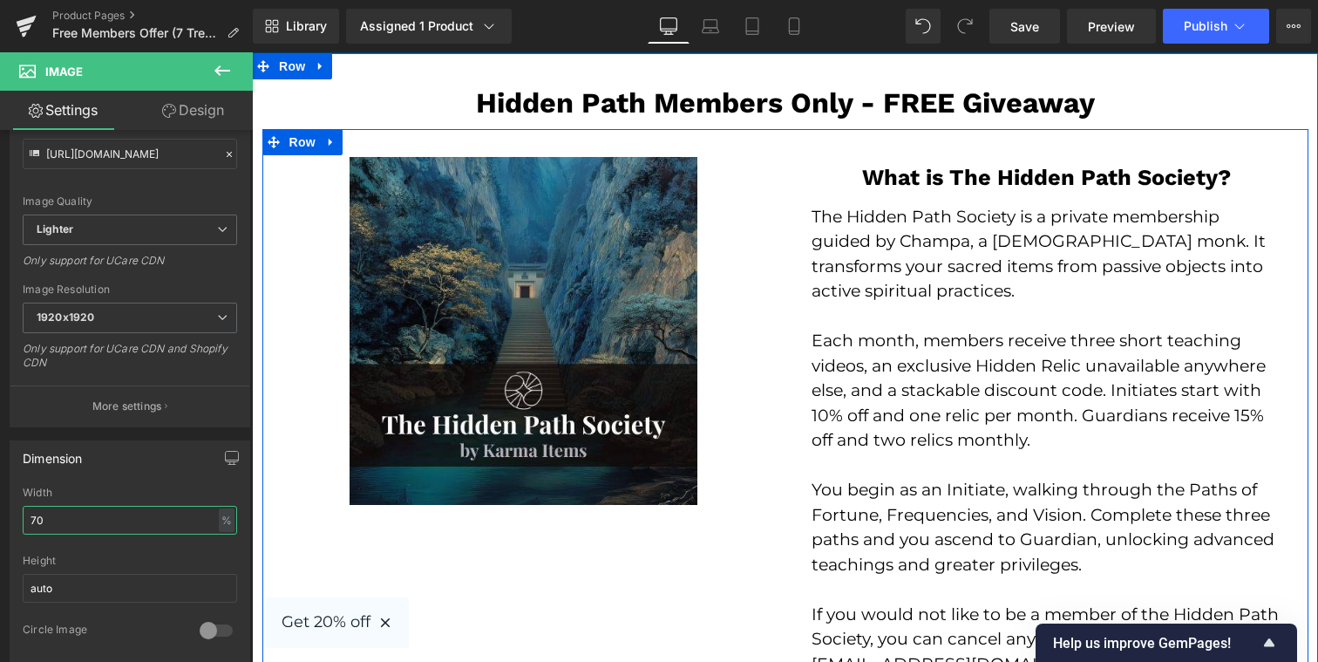
scroll to position [3495, 0]
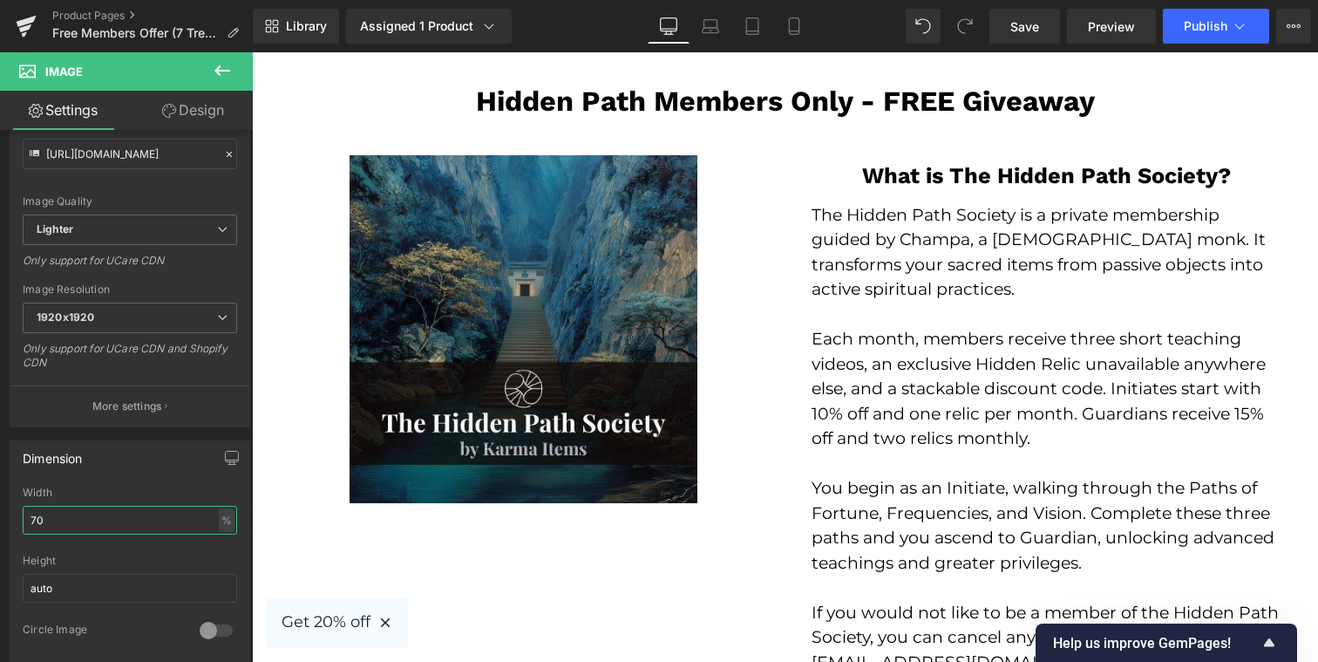
type input "70"
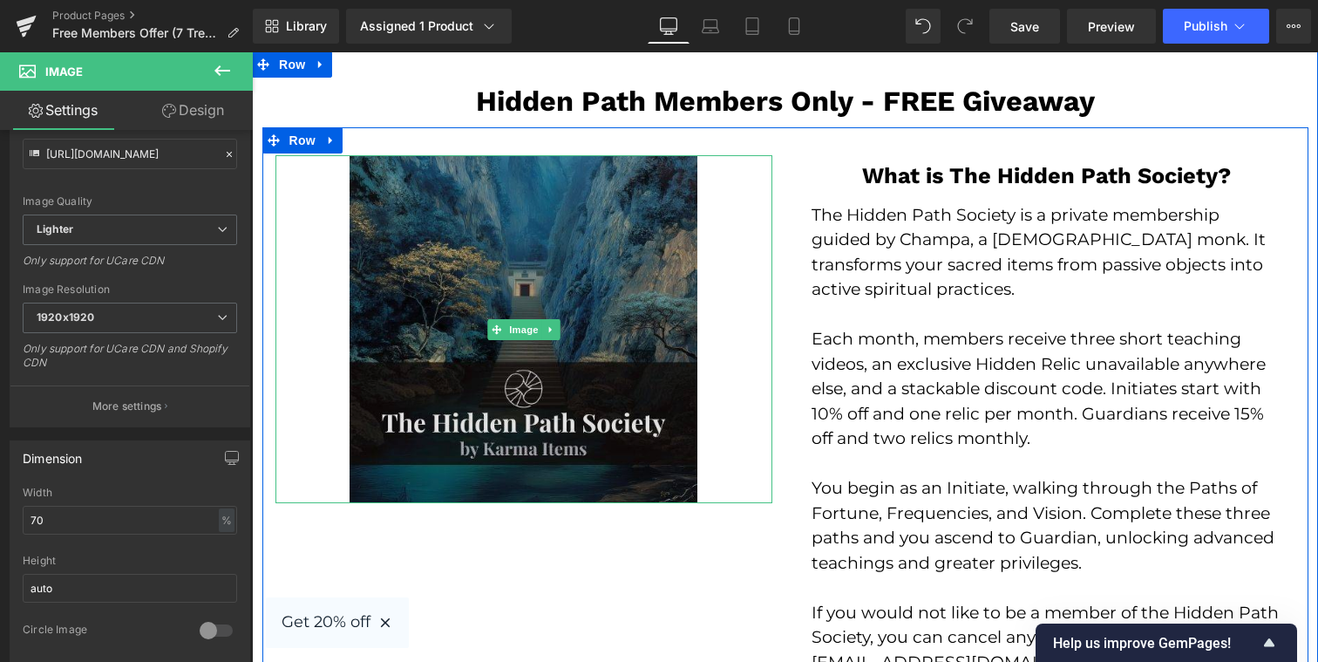
click at [479, 327] on img at bounding box center [524, 329] width 348 height 348
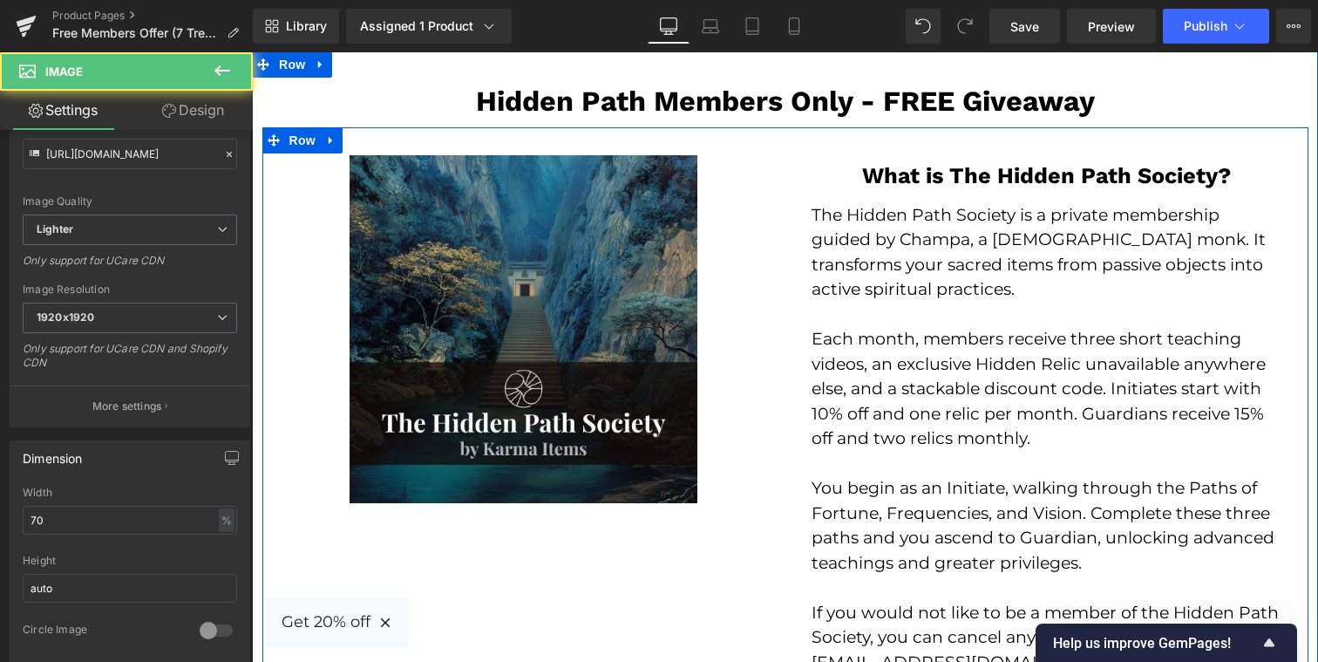
click at [275, 607] on div "Image What is The Hidden Path Society? Heading Row The Hidden Path Society is a…" at bounding box center [785, 529] width 1046 height 805
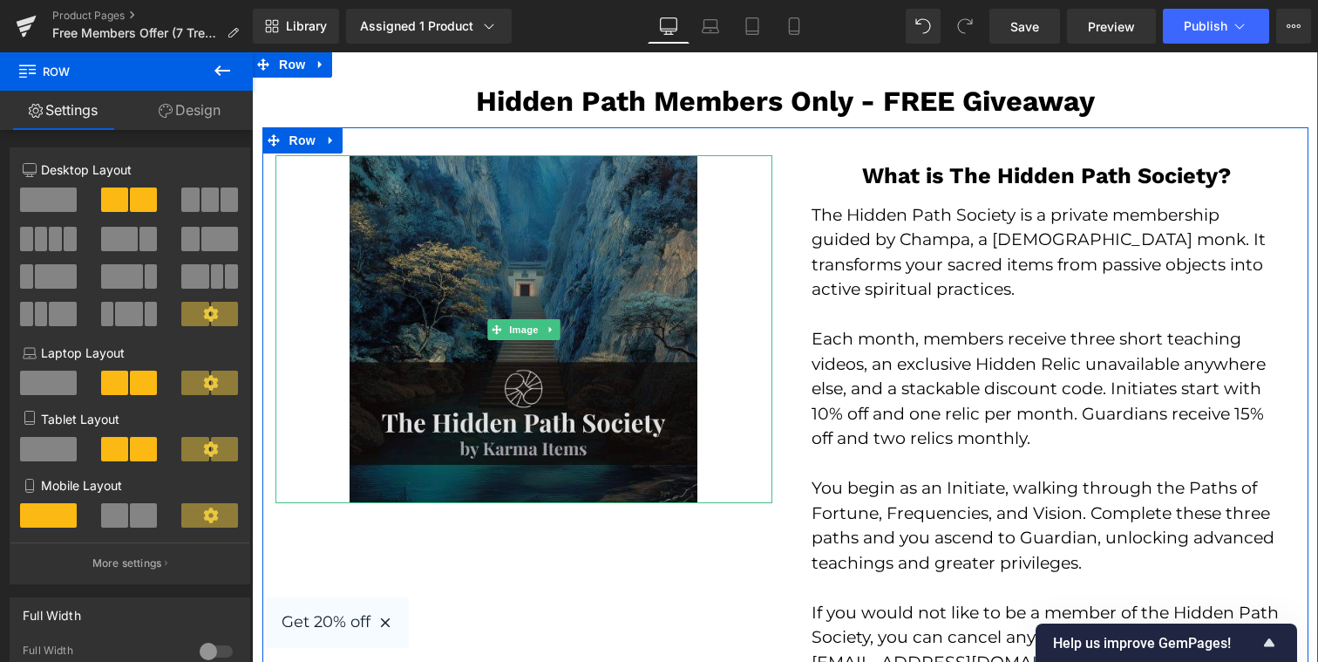
click at [435, 412] on img at bounding box center [524, 329] width 348 height 348
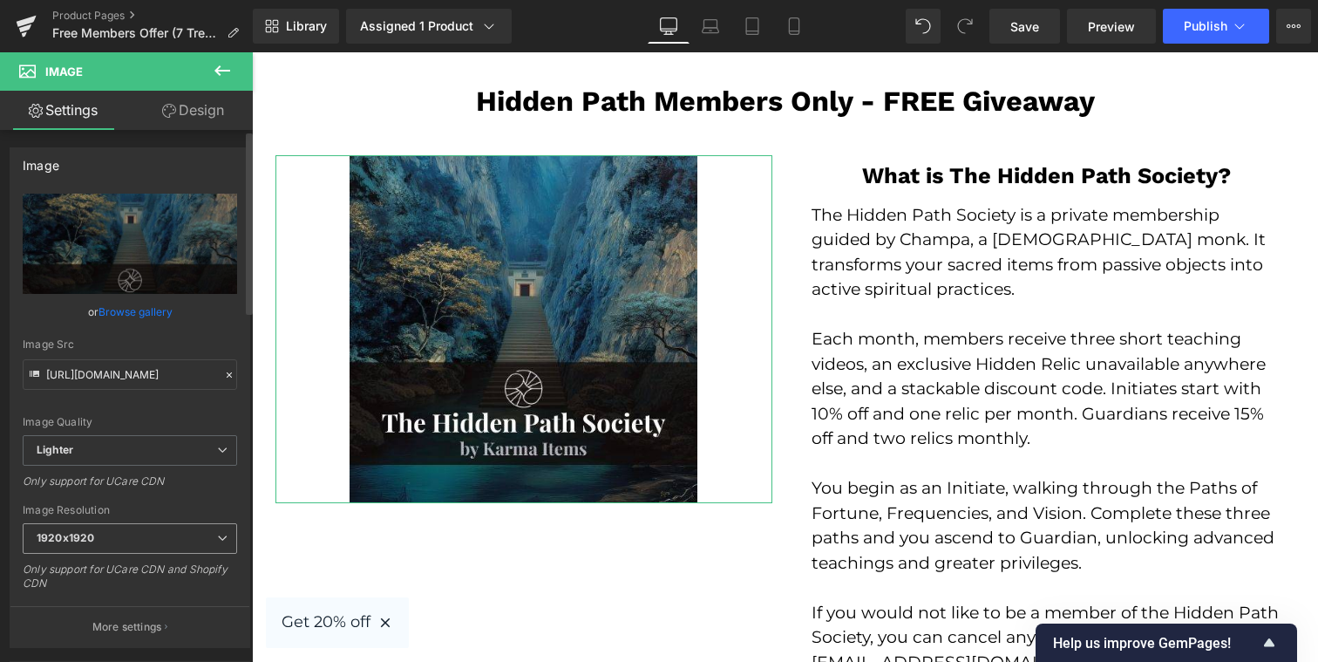
click at [130, 533] on span "1920x1920" at bounding box center [130, 538] width 214 height 31
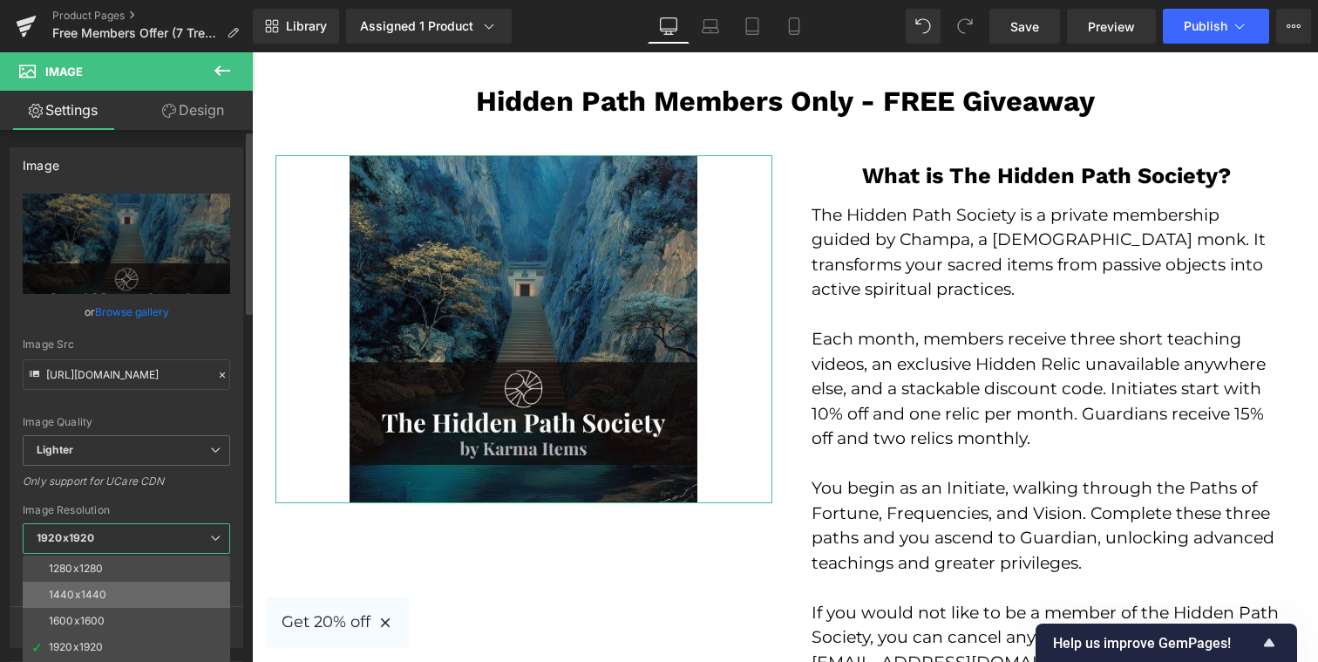
scroll to position [249, 0]
click at [112, 648] on li "2560x2560" at bounding box center [130, 659] width 215 height 26
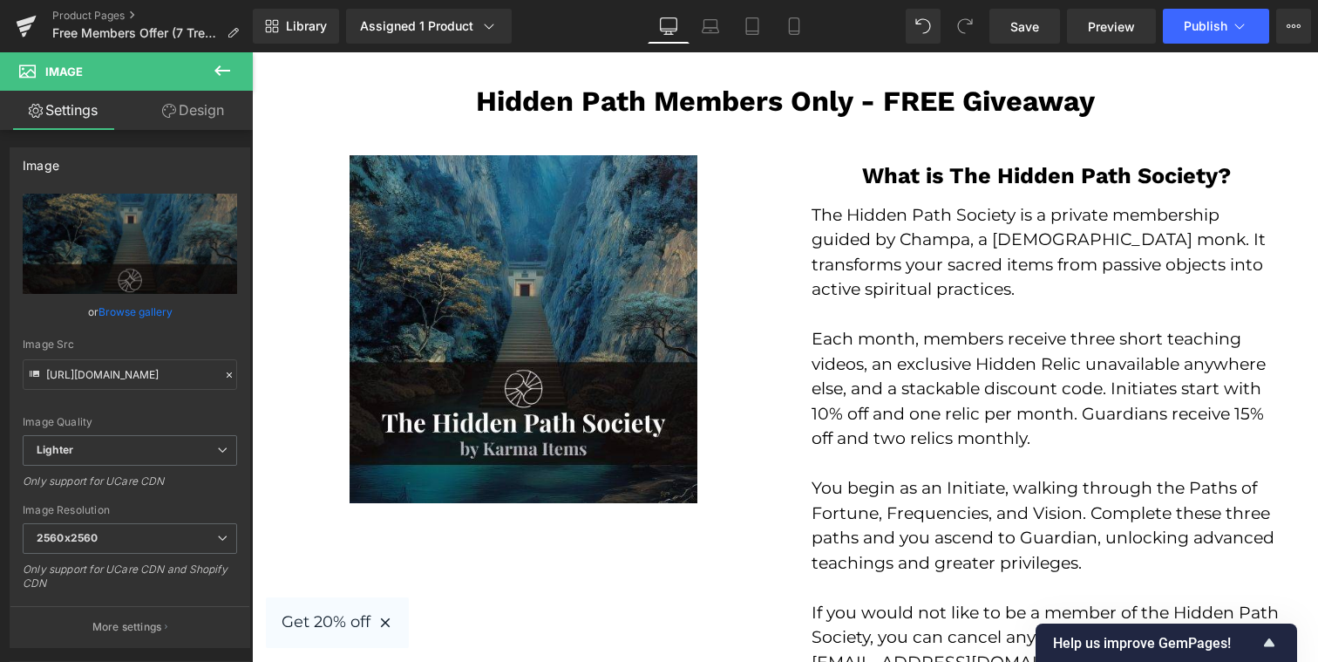
click at [395, 561] on div "Image What is The Hidden Path Society? Heading Row The Hidden Path Society is a…" at bounding box center [785, 529] width 1046 height 805
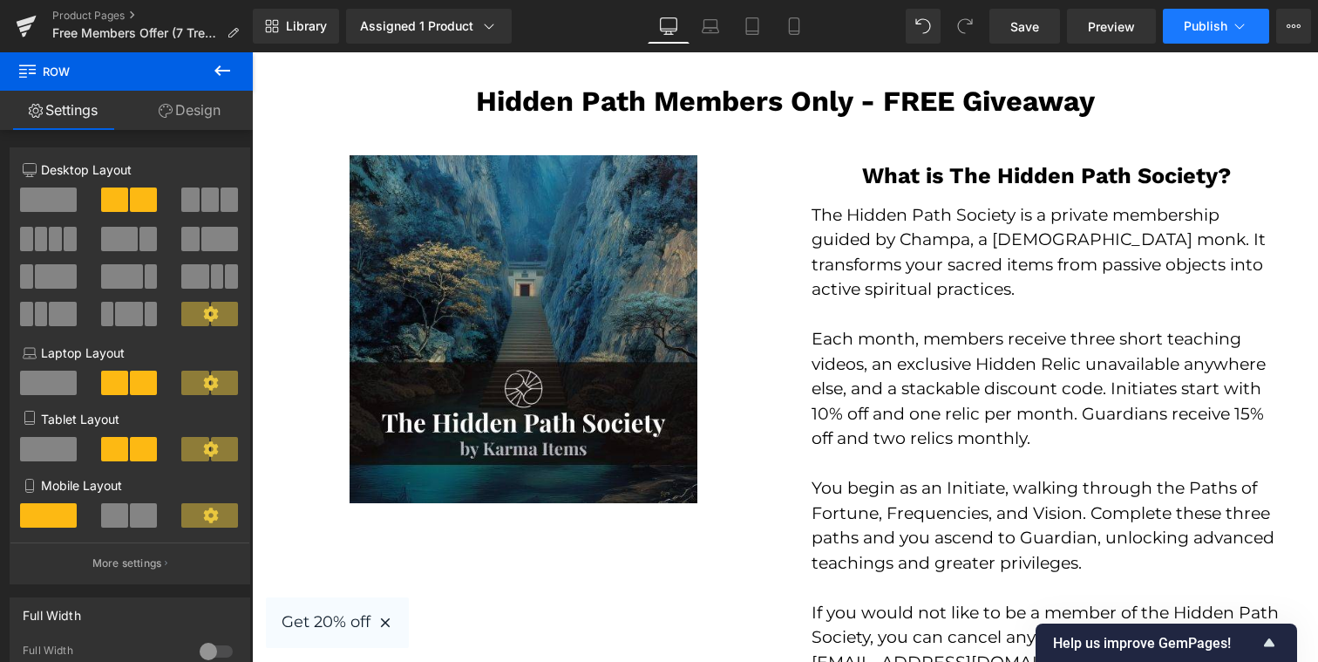
click at [1212, 28] on span "Publish" at bounding box center [1206, 26] width 44 height 14
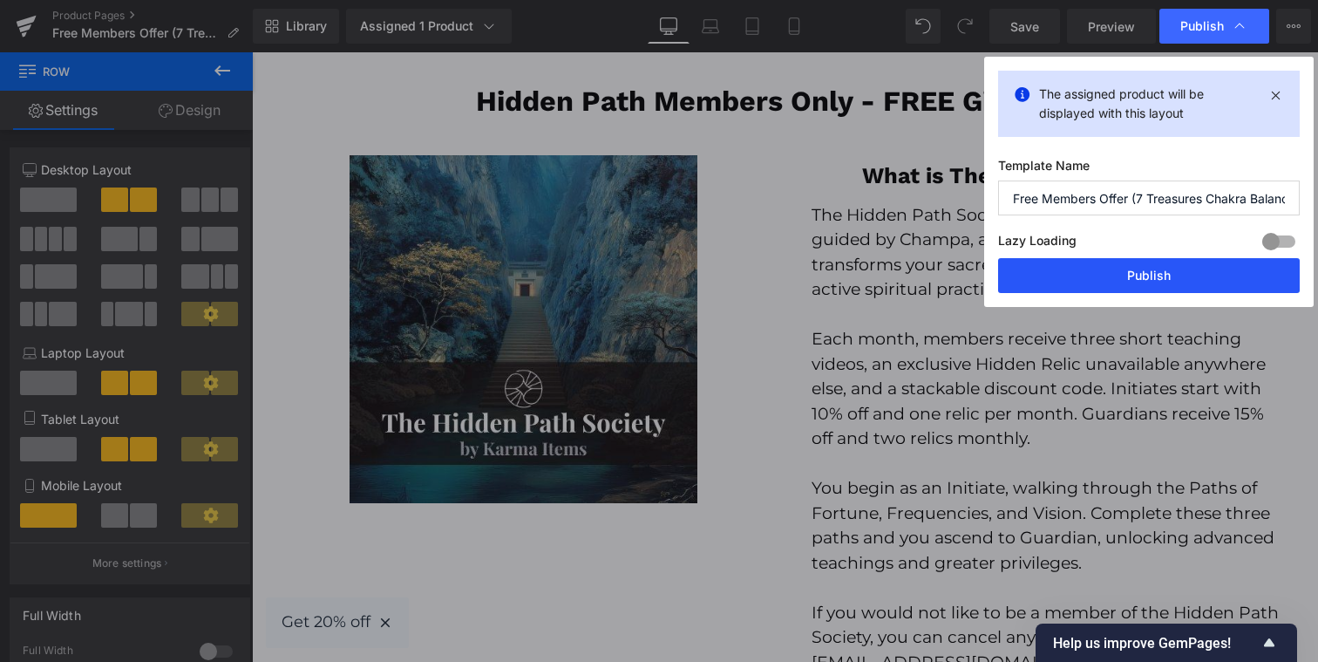
click at [1114, 268] on button "Publish" at bounding box center [1149, 275] width 302 height 35
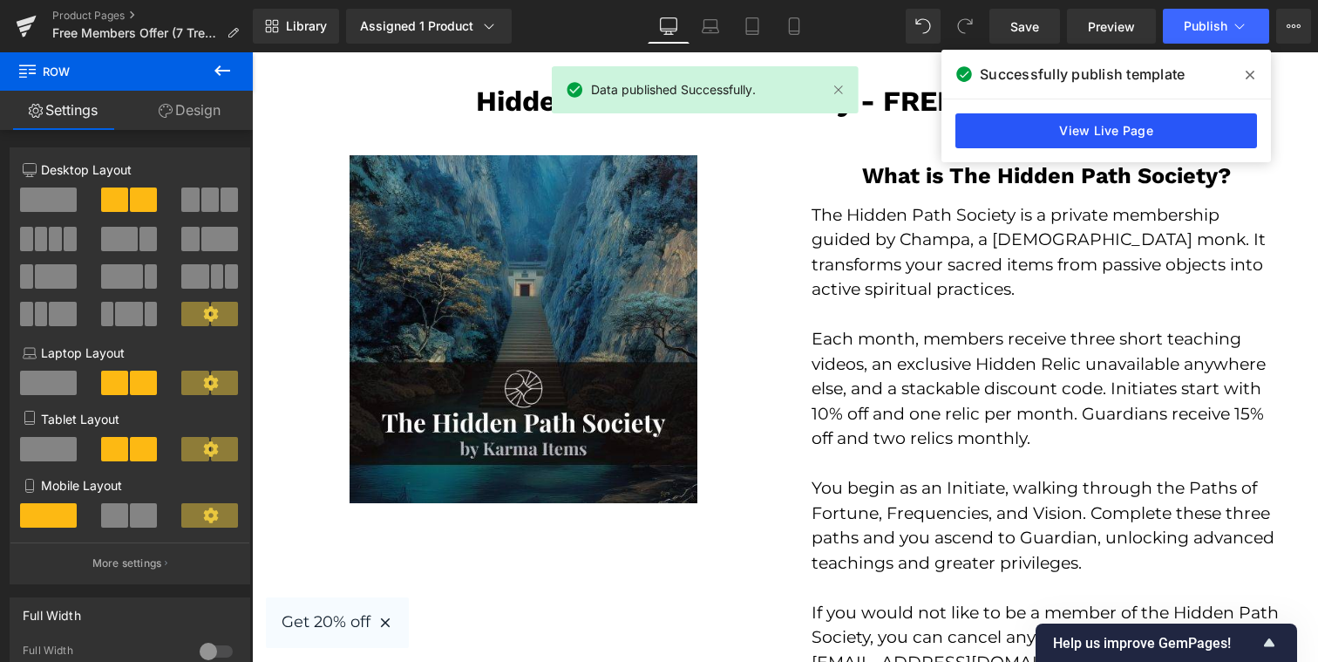
click at [1106, 132] on link "View Live Page" at bounding box center [1106, 130] width 302 height 35
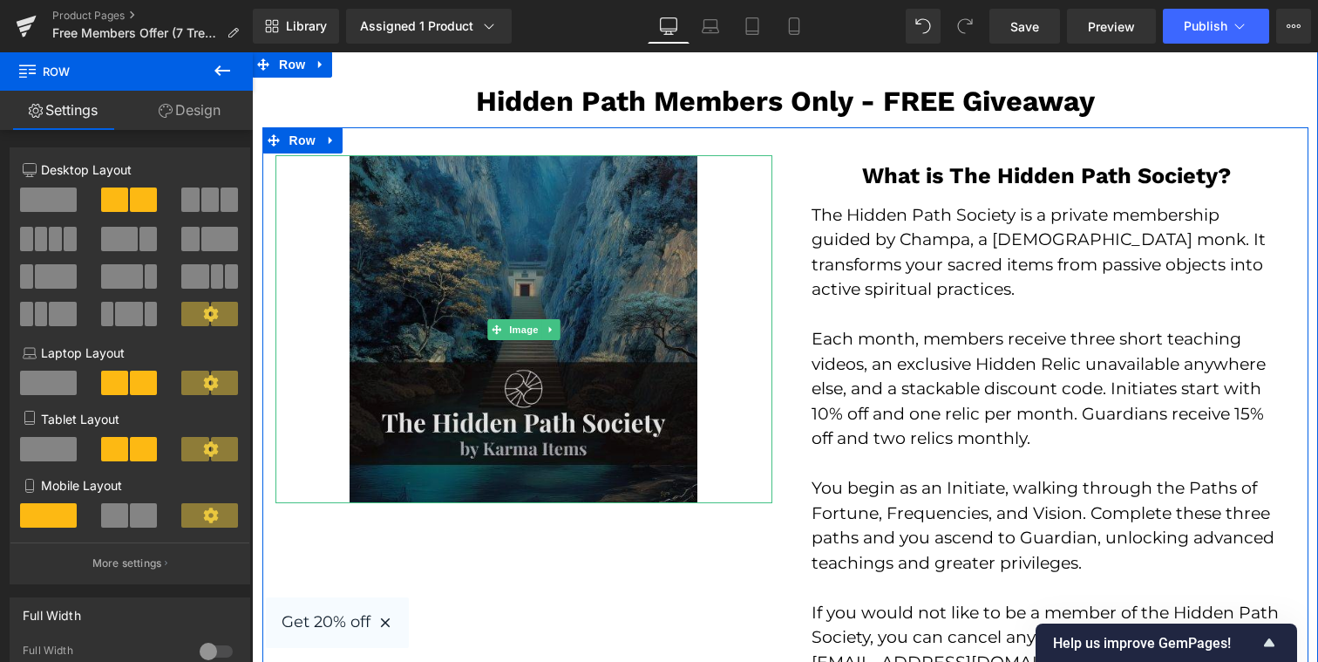
click at [536, 238] on img at bounding box center [524, 329] width 348 height 348
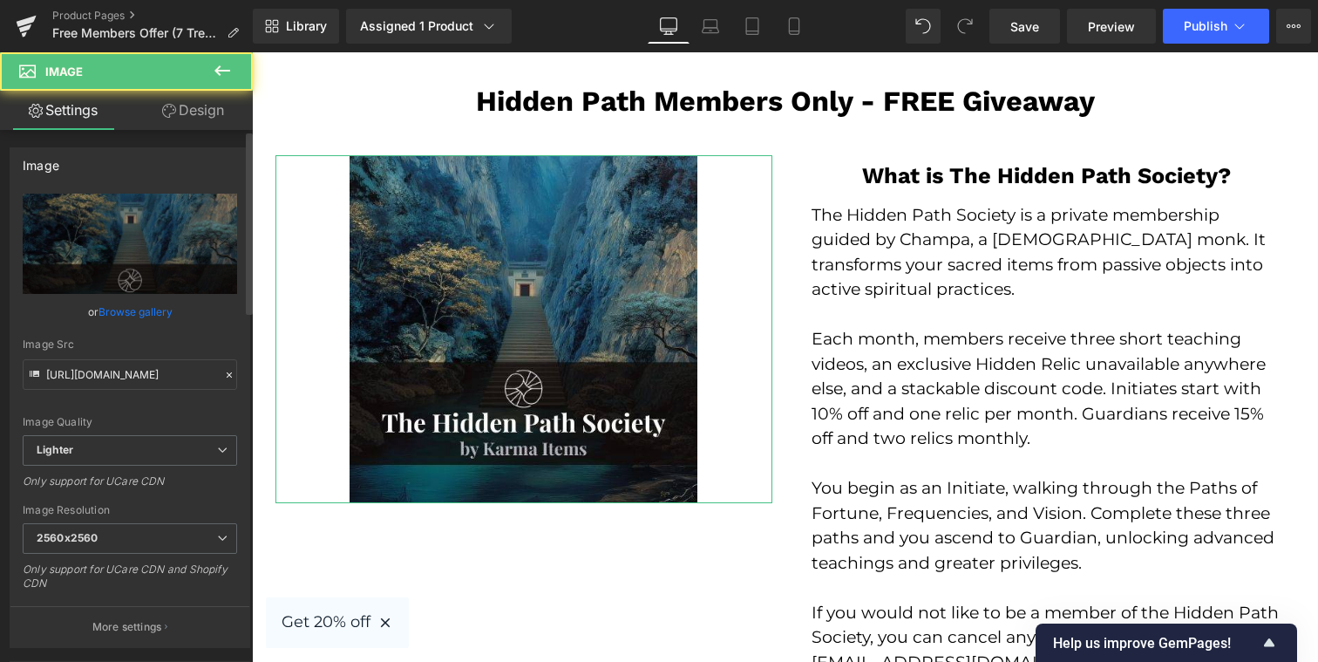
click at [149, 327] on div "Image Quality Lighter Lightest Lighter Lighter Lightest Only support for UCare …" at bounding box center [130, 314] width 214 height 241
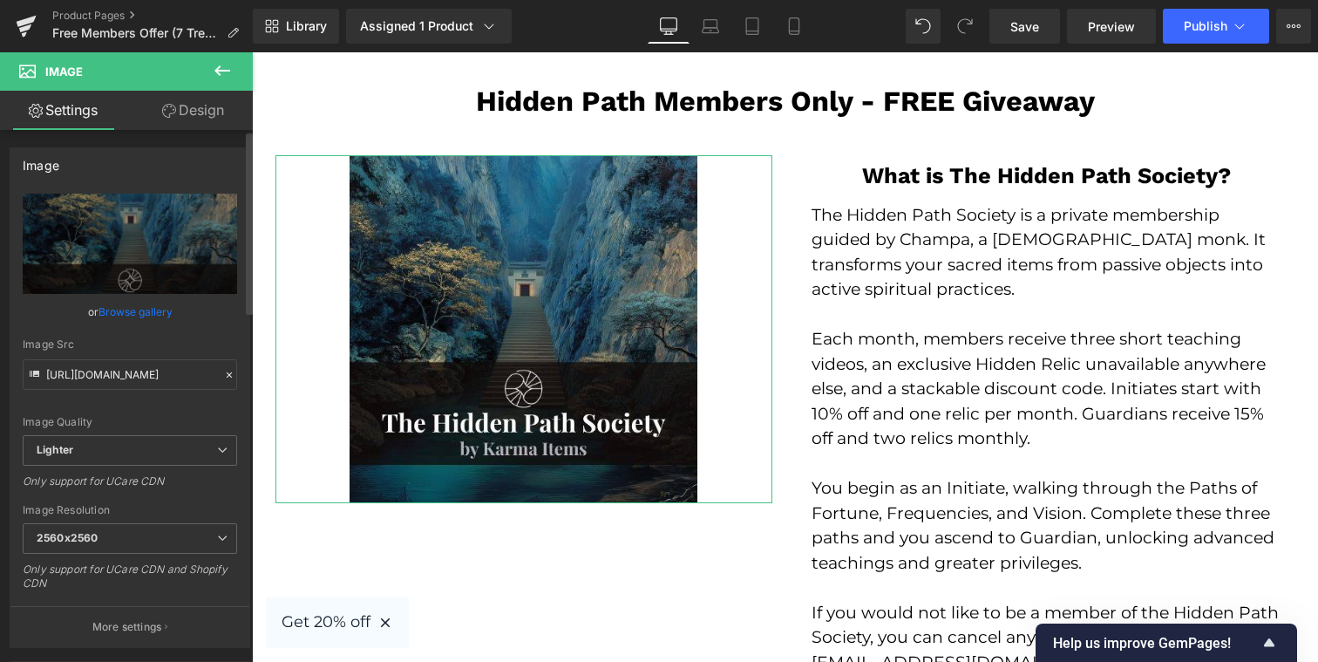
click at [150, 311] on link "Browse gallery" at bounding box center [135, 311] width 74 height 31
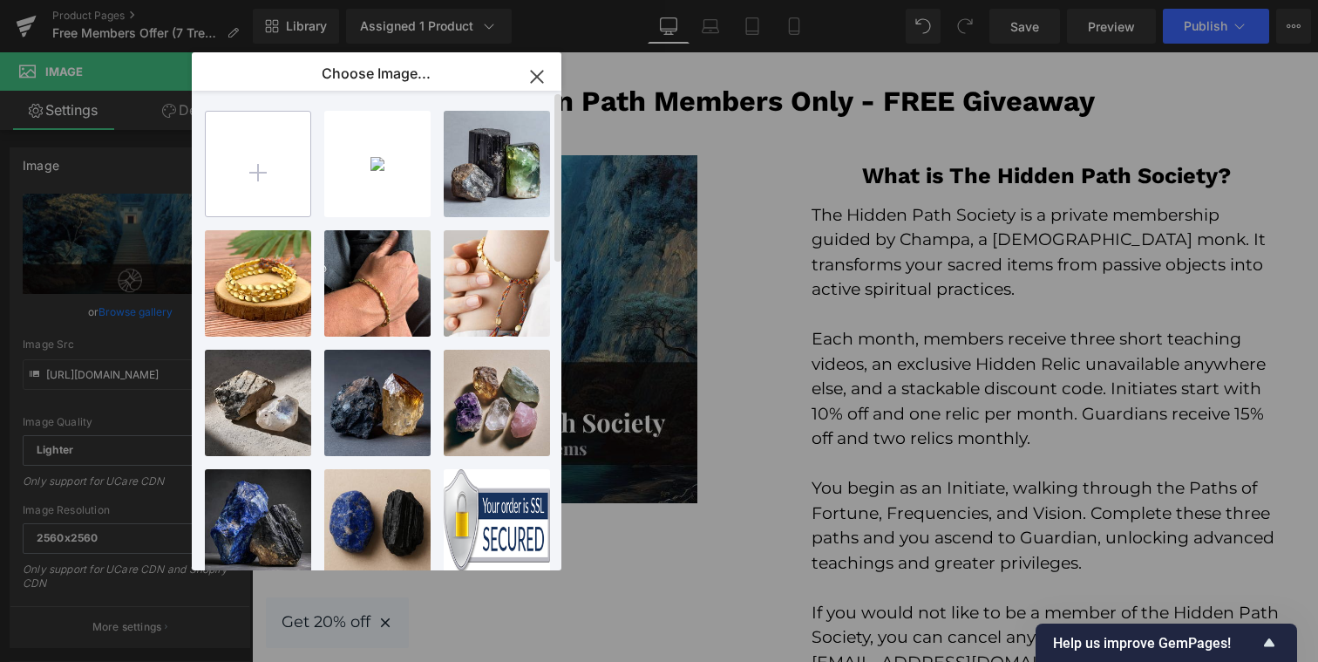
click at [290, 177] on input "file" at bounding box center [258, 164] width 105 height 105
type input "C:\fakepath\The Hidden Path (1).jpg"
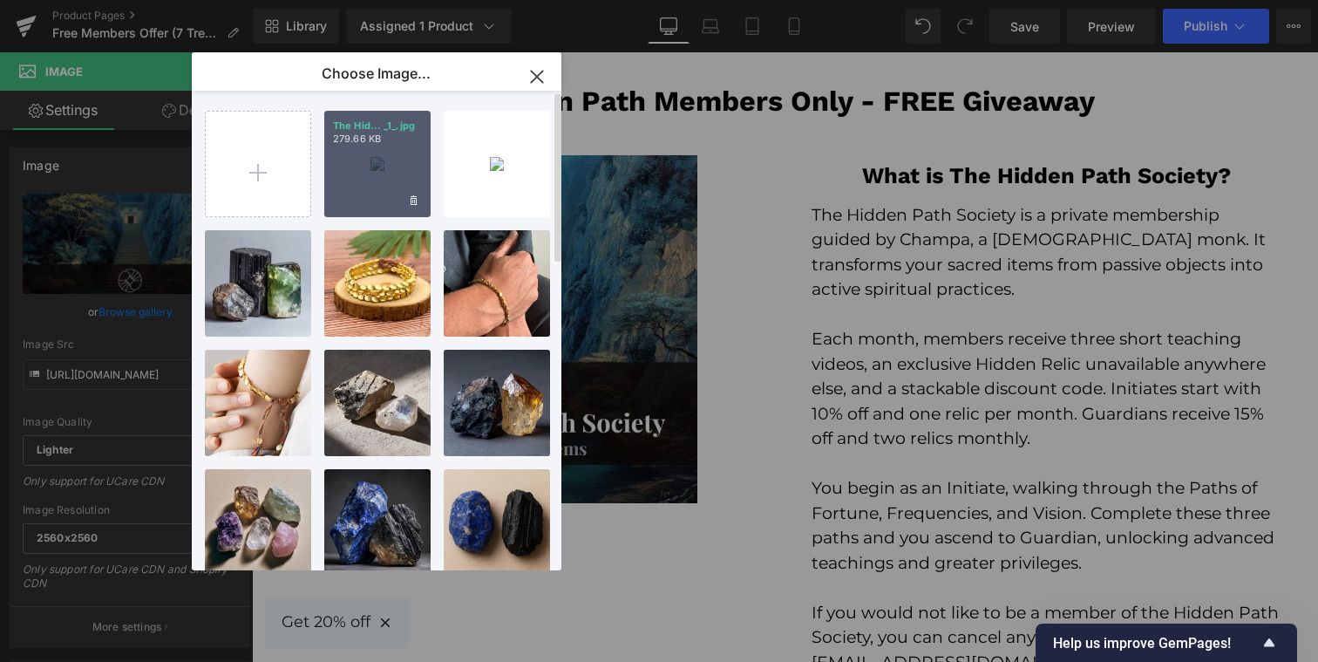
click at [363, 156] on div "The Hid... _1_.jpg 279.66 KB" at bounding box center [377, 164] width 106 height 106
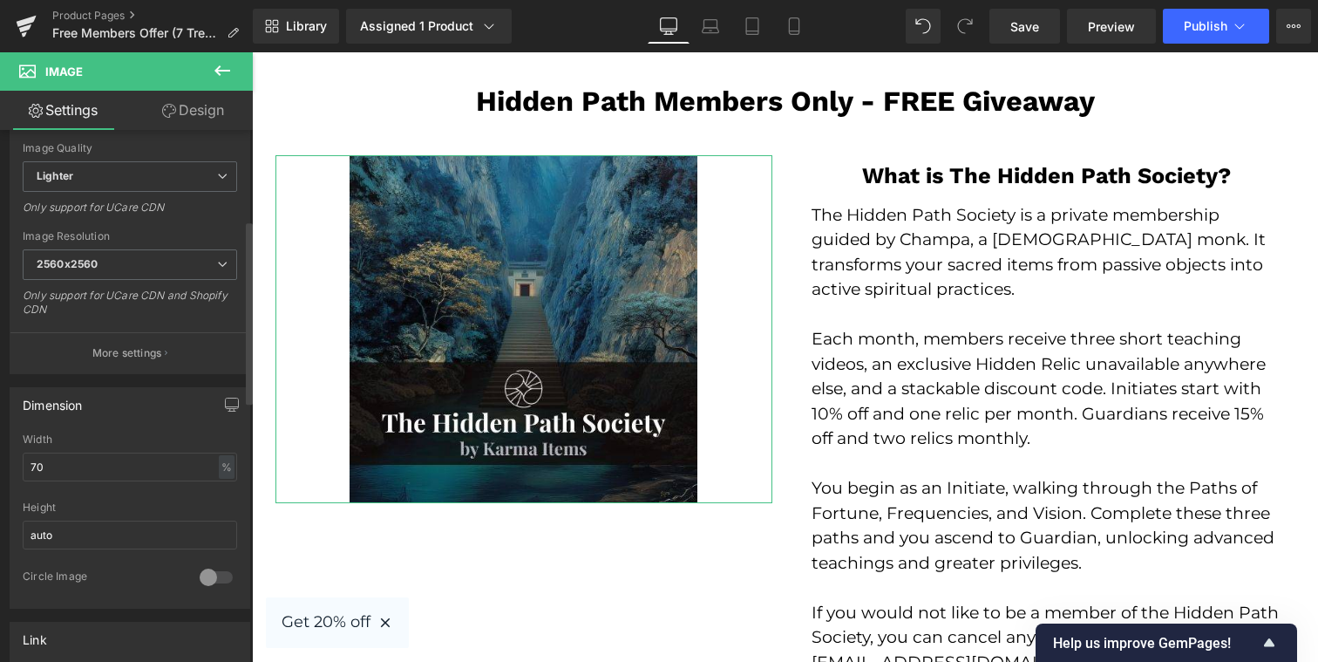
scroll to position [296, 0]
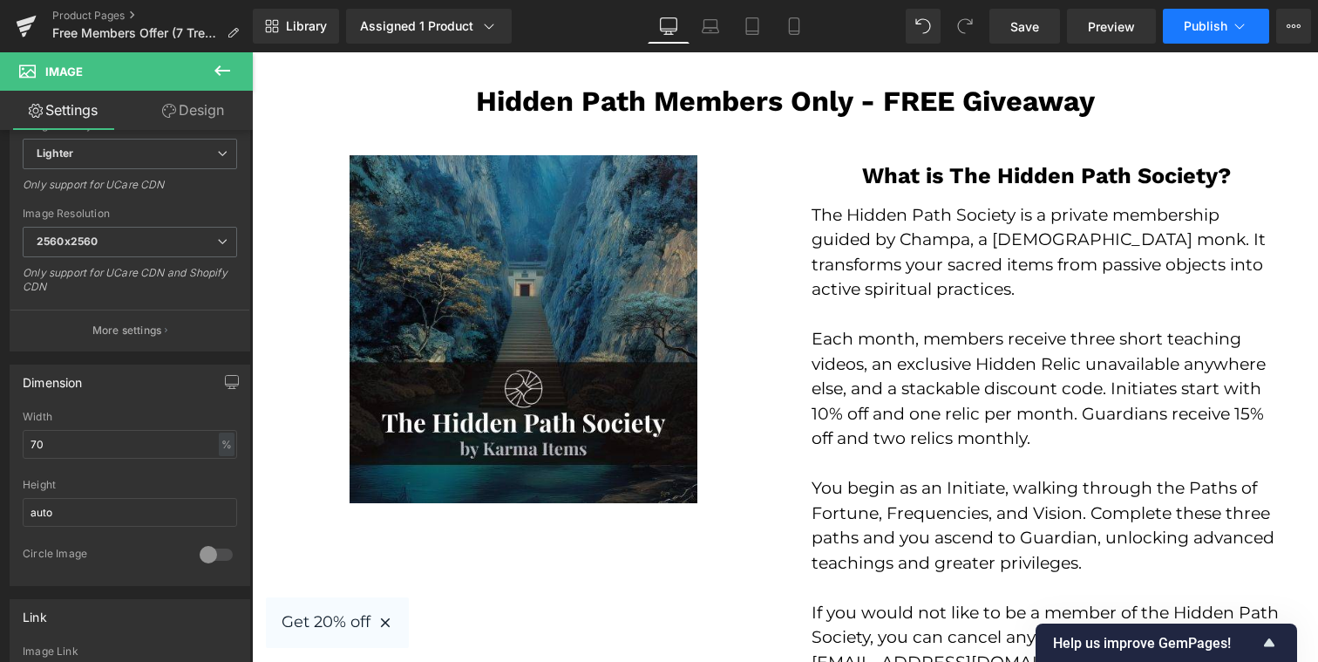
click at [1202, 19] on span "Publish" at bounding box center [1206, 26] width 44 height 14
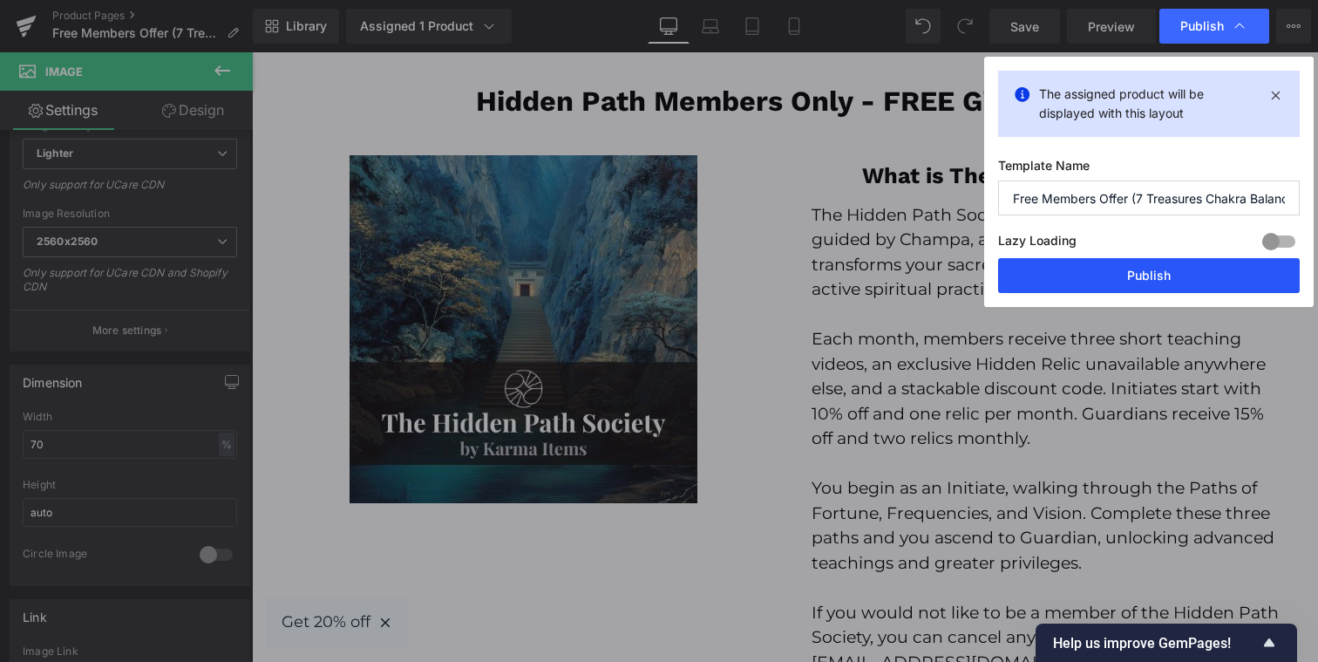
click at [1100, 263] on button "Publish" at bounding box center [1149, 275] width 302 height 35
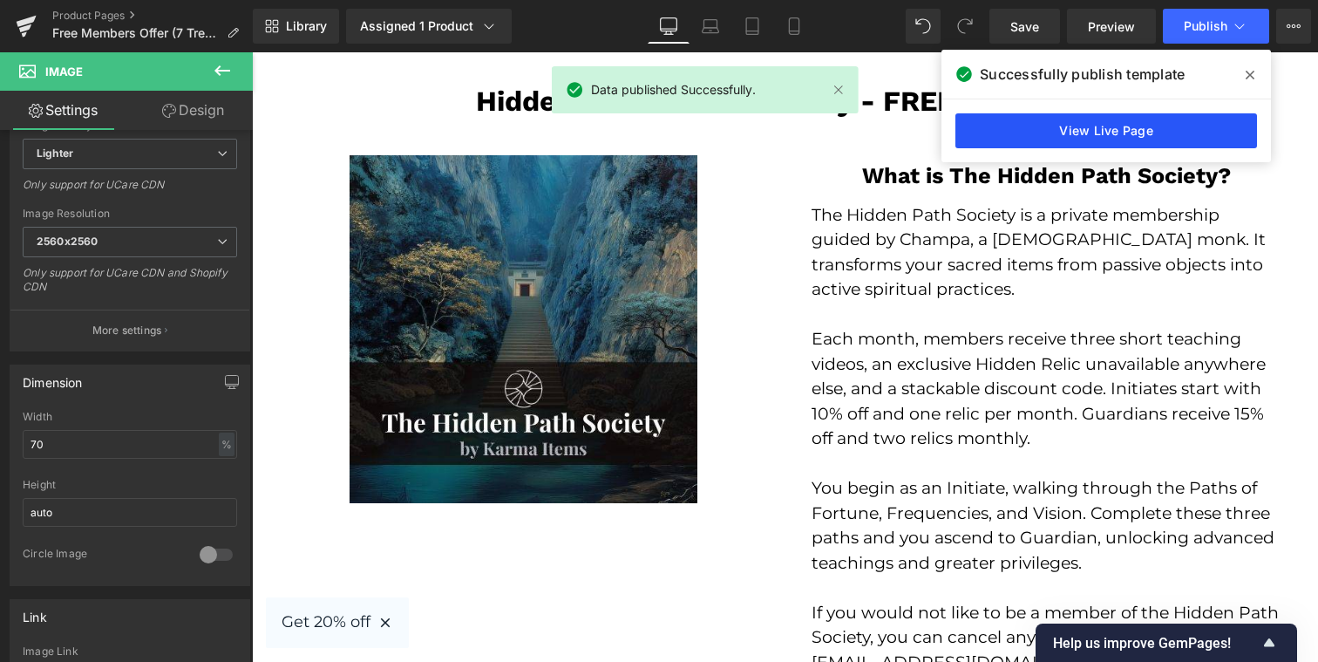
click at [1113, 133] on link "View Live Page" at bounding box center [1106, 130] width 302 height 35
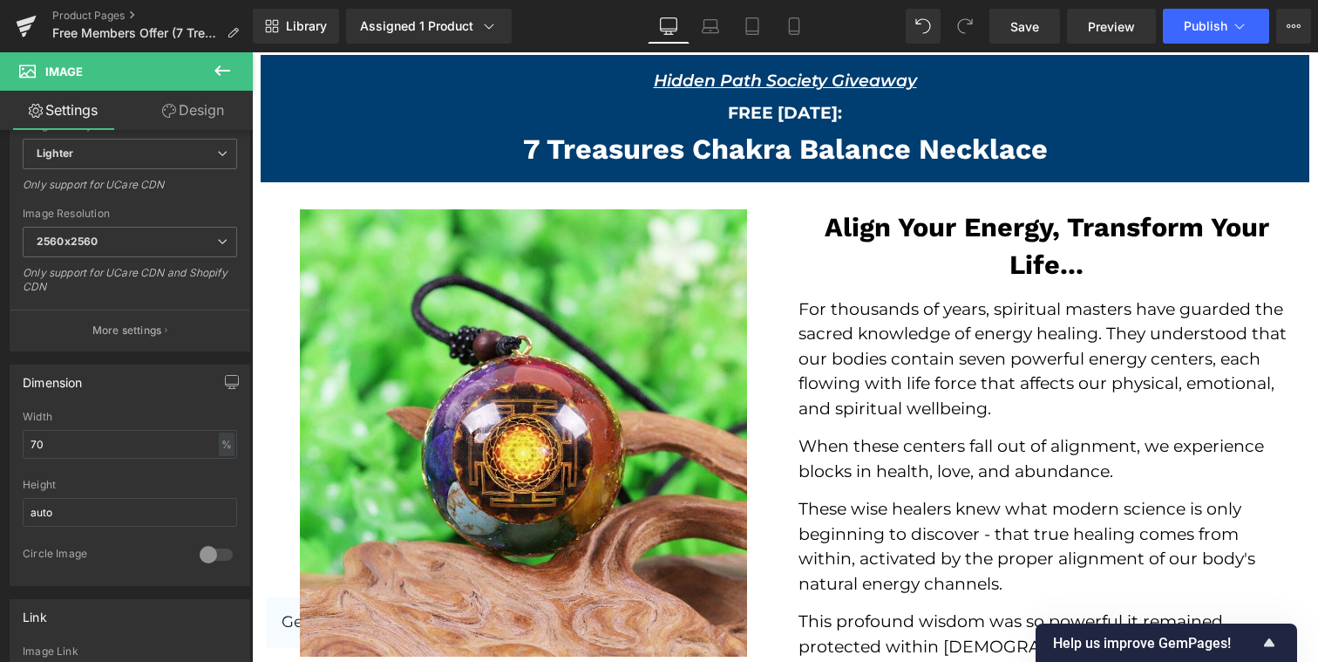
scroll to position [0, 0]
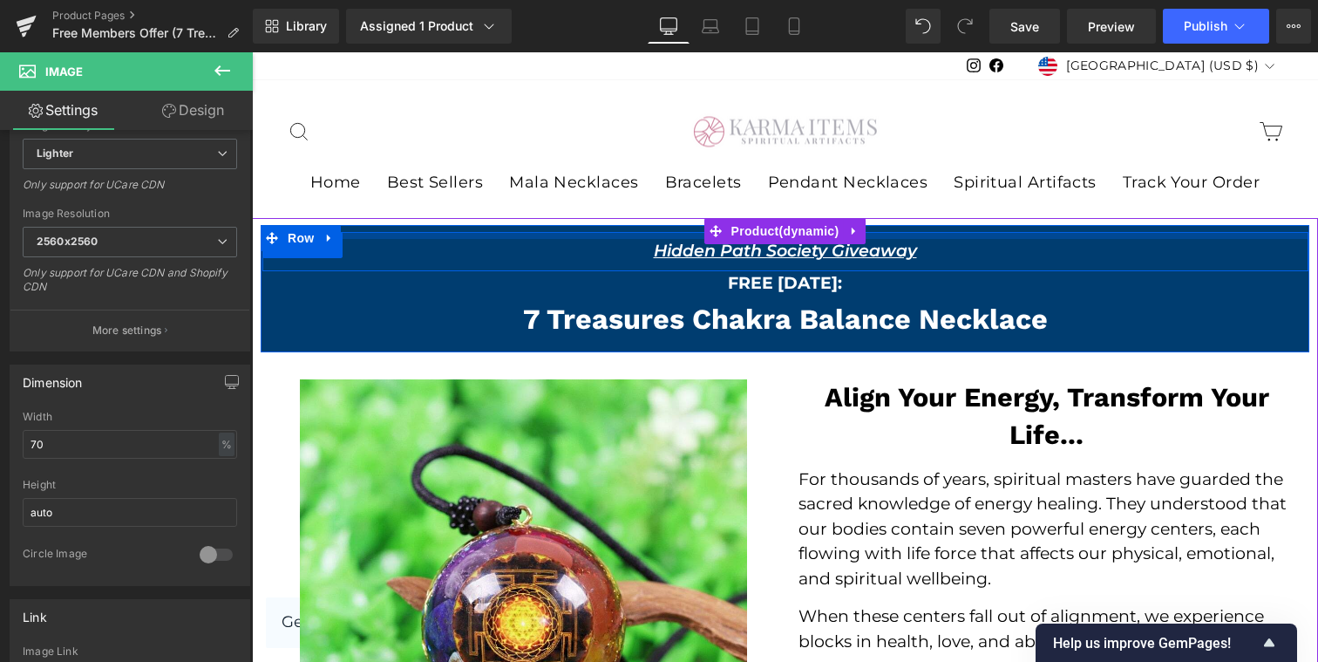
click at [492, 238] on div at bounding box center [785, 235] width 1046 height 7
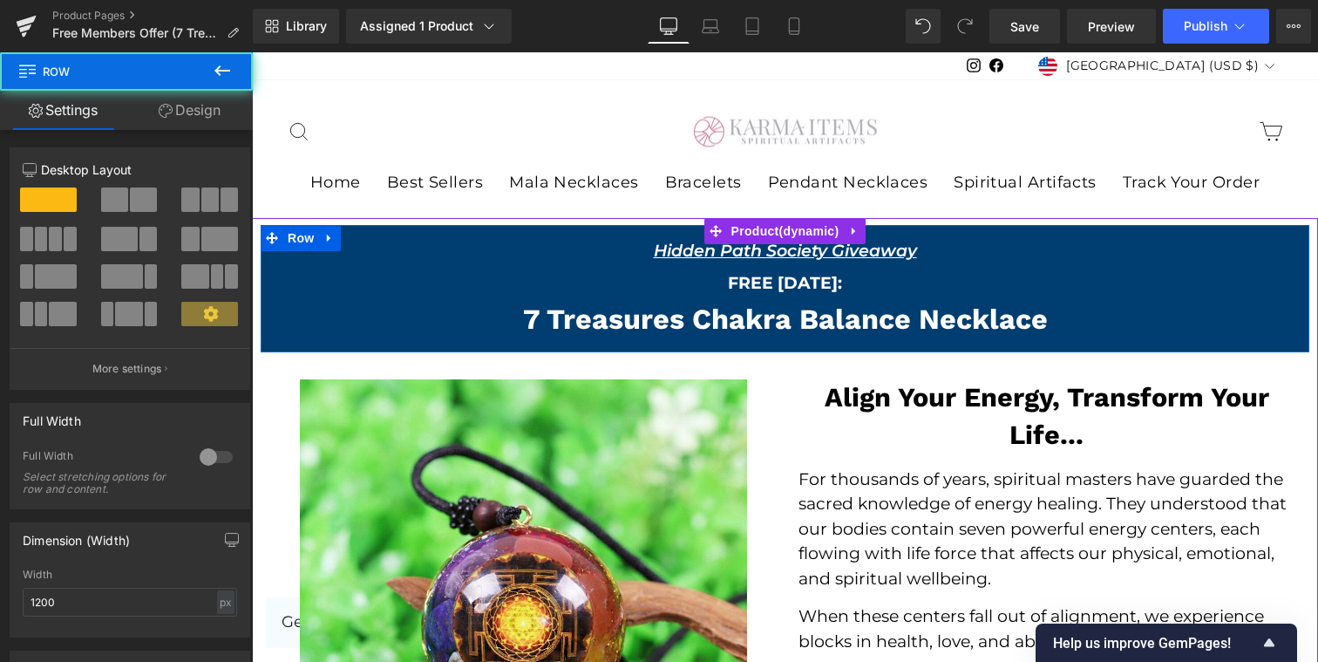
click at [492, 228] on div at bounding box center [785, 227] width 1049 height 4
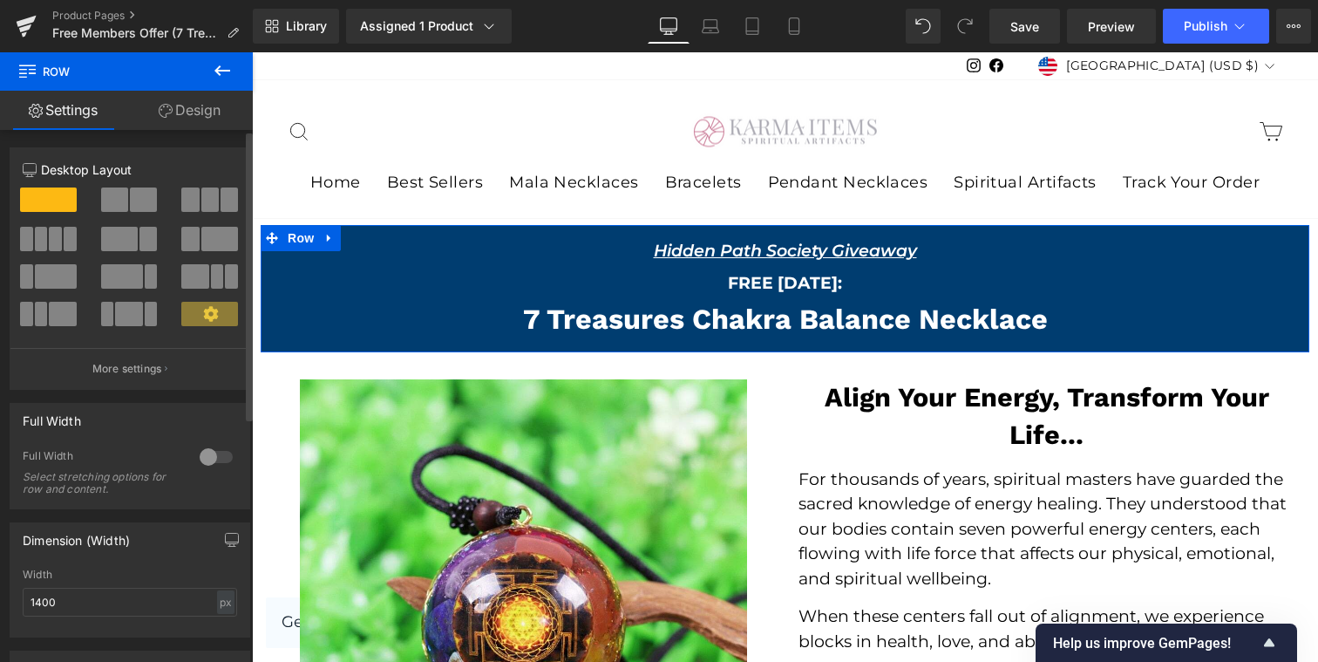
click at [208, 449] on div at bounding box center [216, 457] width 42 height 28
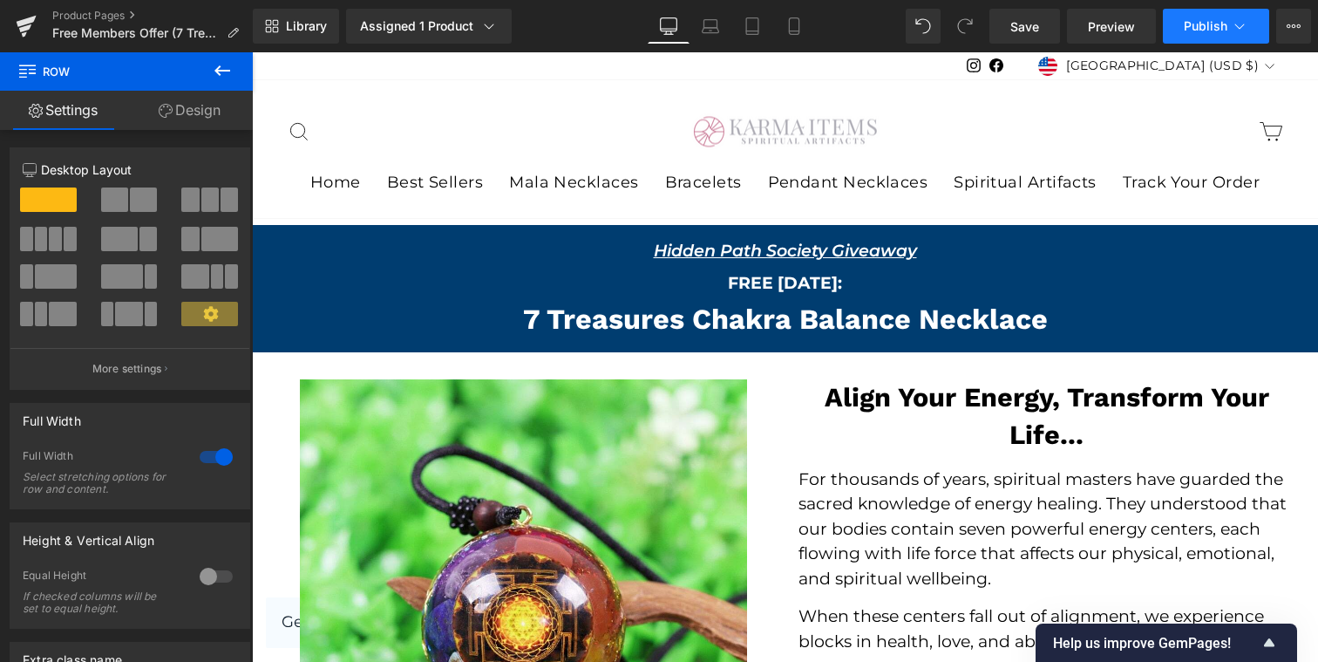
click at [1221, 19] on span "Publish" at bounding box center [1206, 26] width 44 height 14
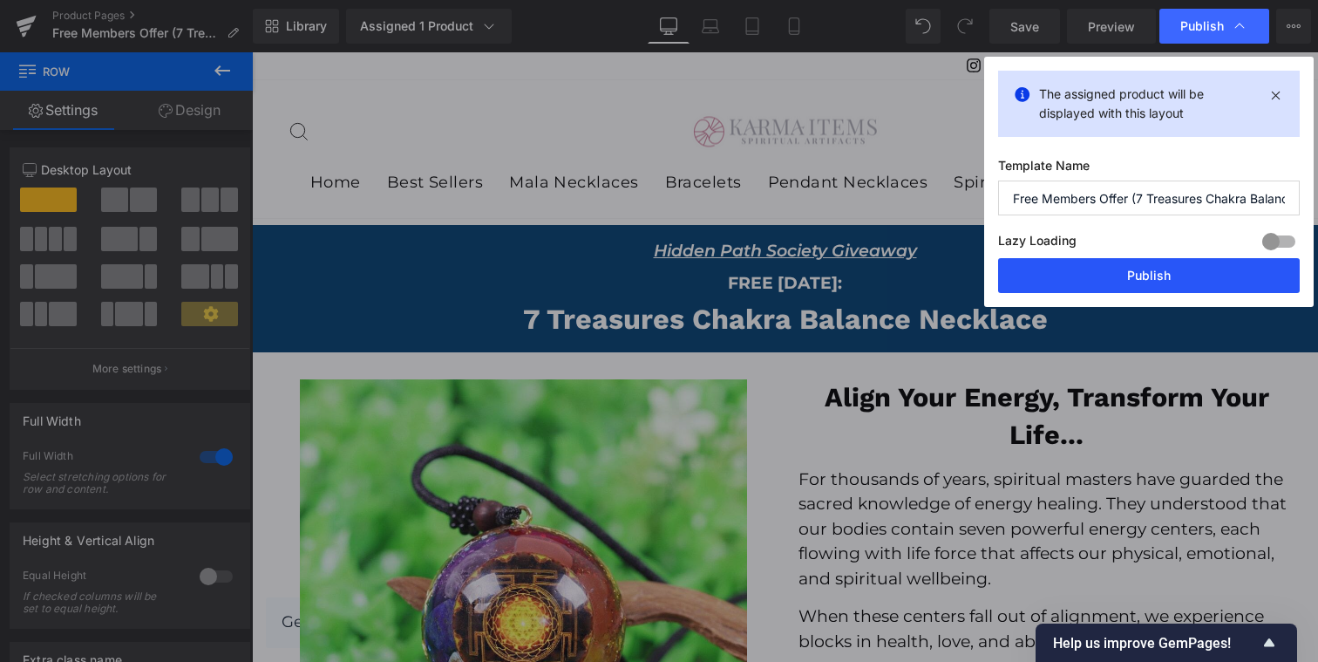
click at [1043, 282] on button "Publish" at bounding box center [1149, 275] width 302 height 35
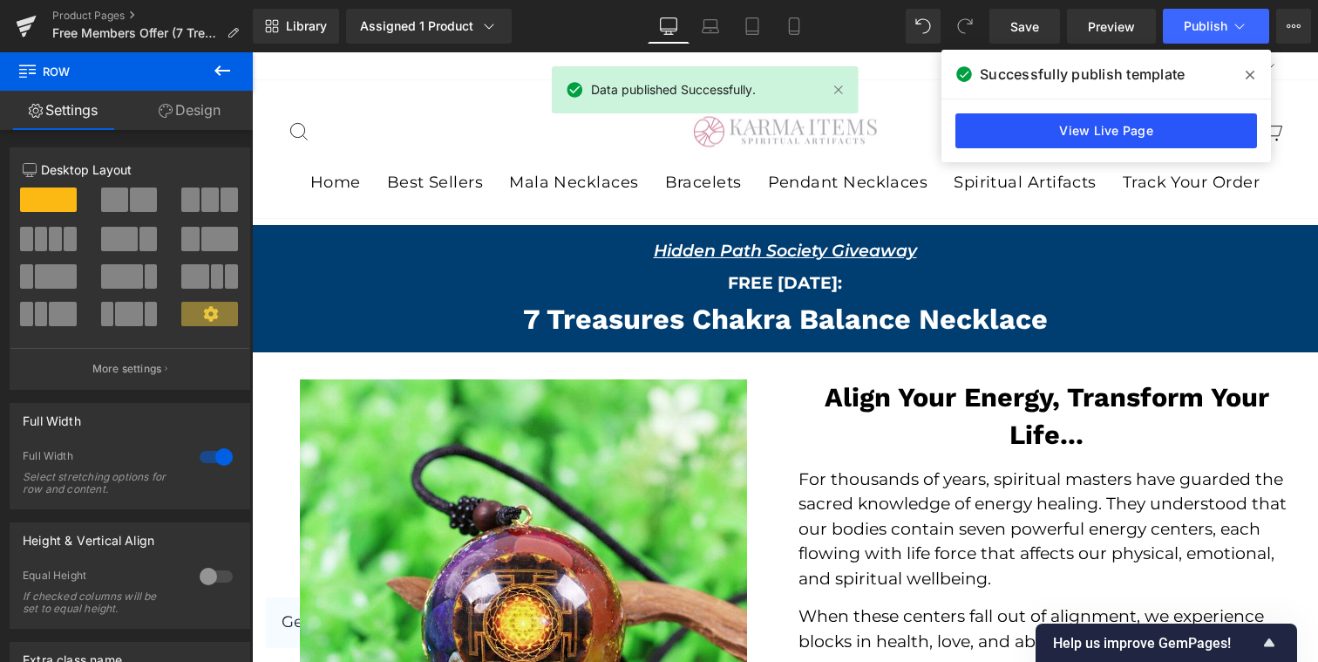
click at [1127, 138] on link "View Live Page" at bounding box center [1106, 130] width 302 height 35
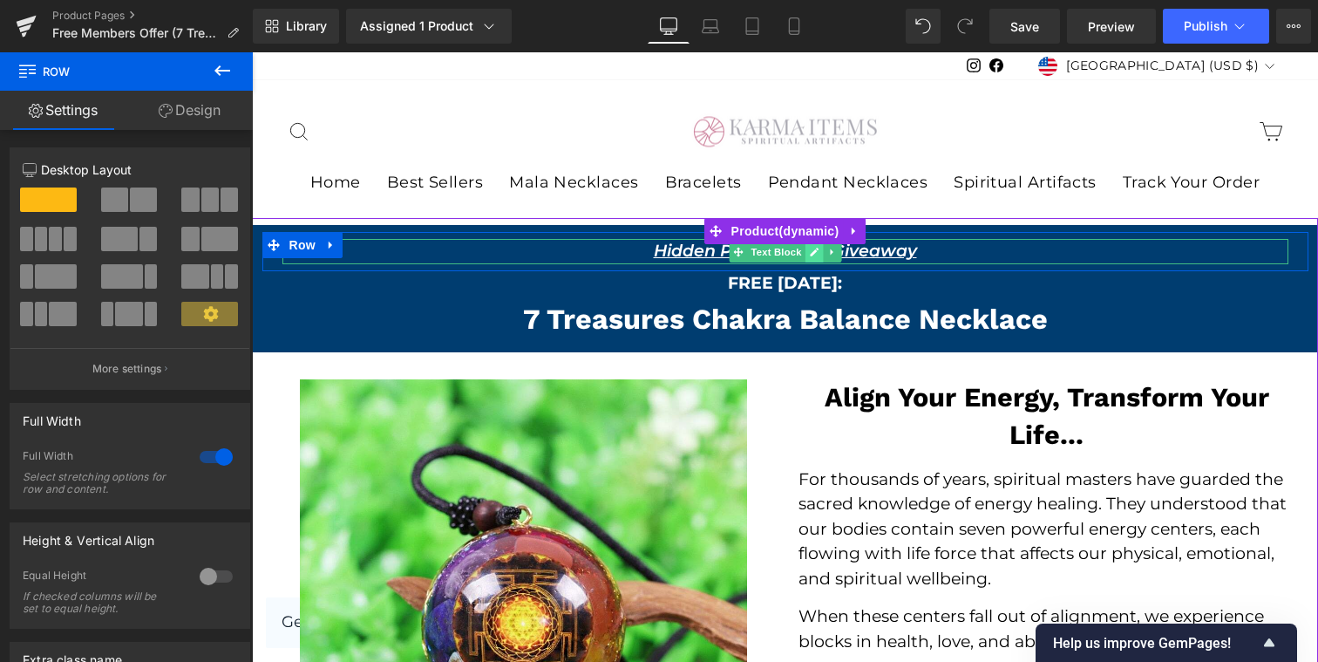
click at [821, 256] on link at bounding box center [814, 251] width 18 height 21
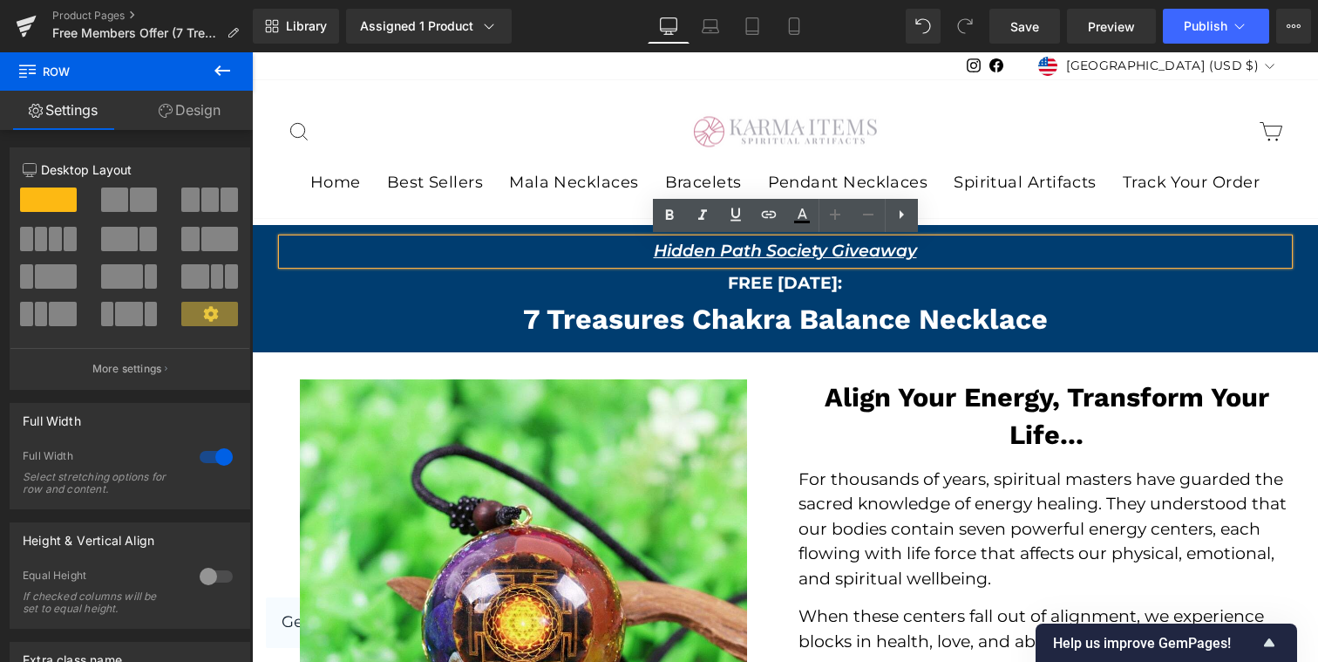
click at [826, 251] on u "Hidden Path Society Giveaway" at bounding box center [785, 251] width 263 height 20
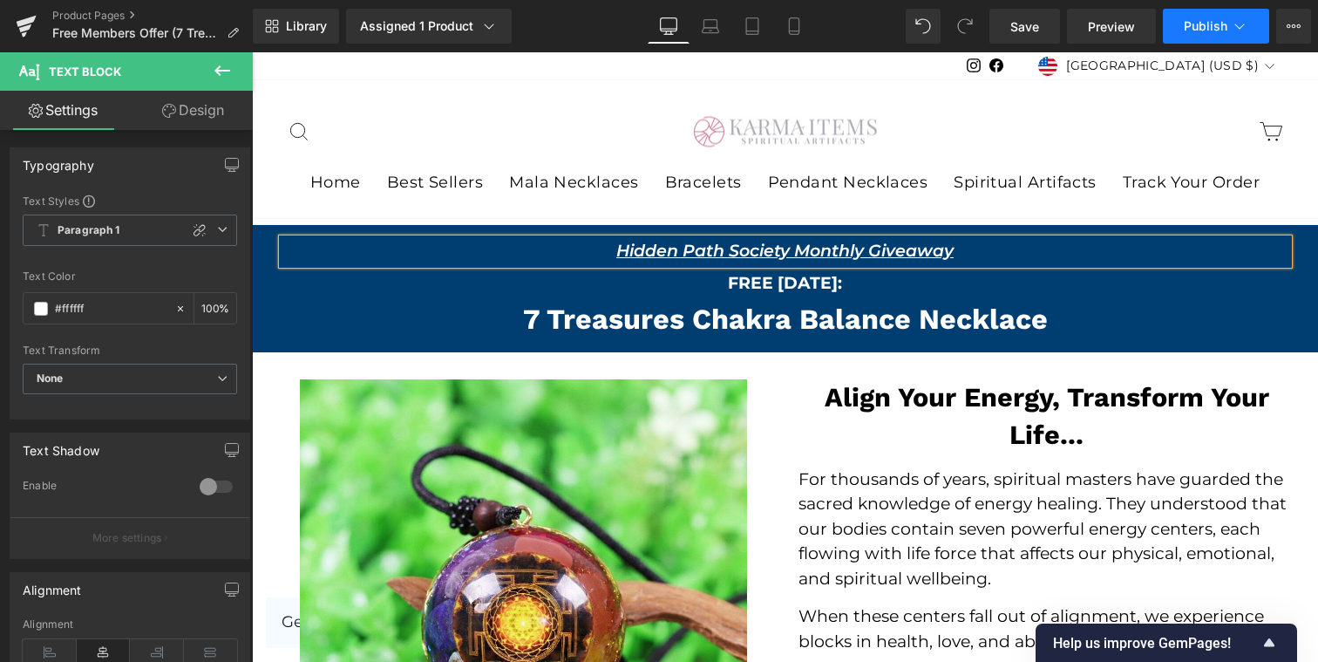
click at [1206, 24] on span "Publish" at bounding box center [1206, 26] width 44 height 14
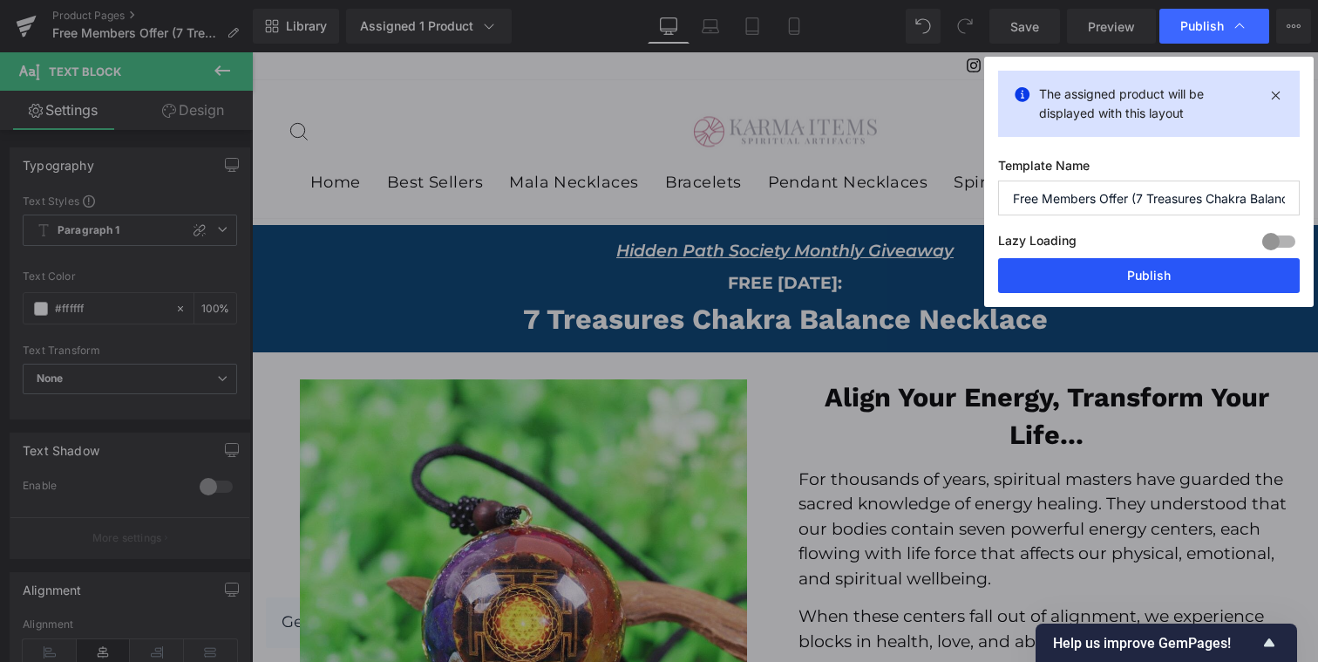
click at [1077, 265] on button "Publish" at bounding box center [1149, 275] width 302 height 35
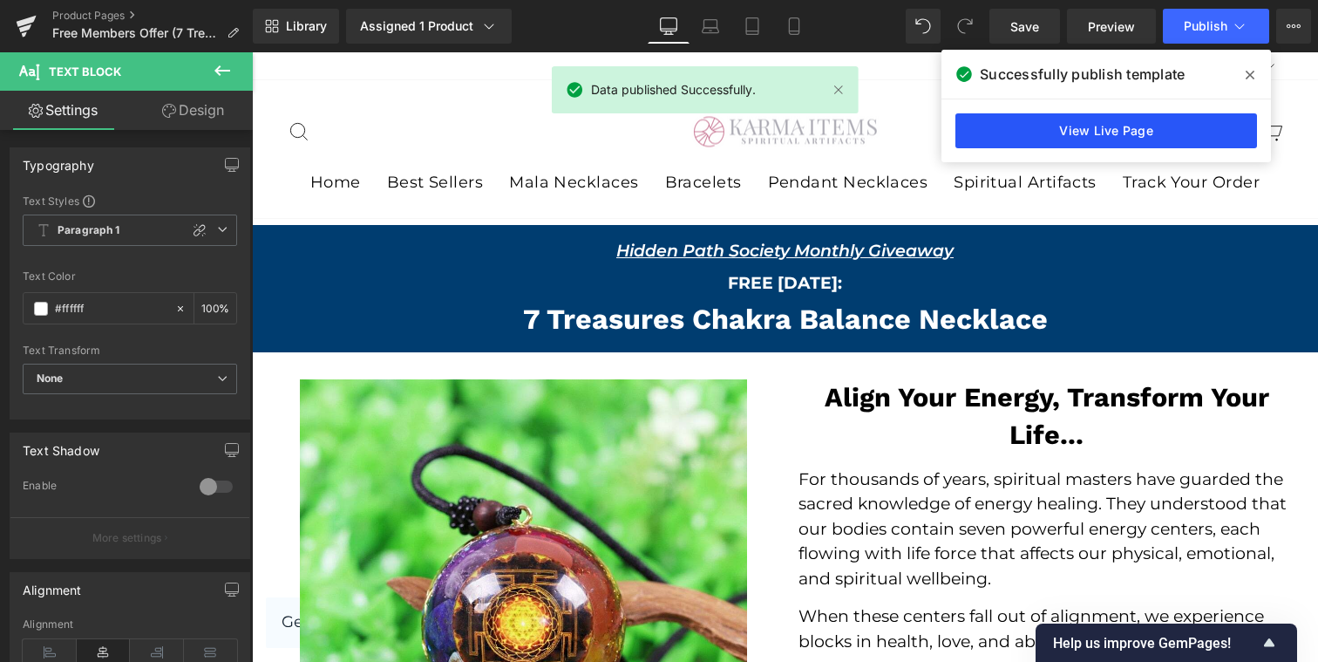
click at [1117, 119] on link "View Live Page" at bounding box center [1106, 130] width 302 height 35
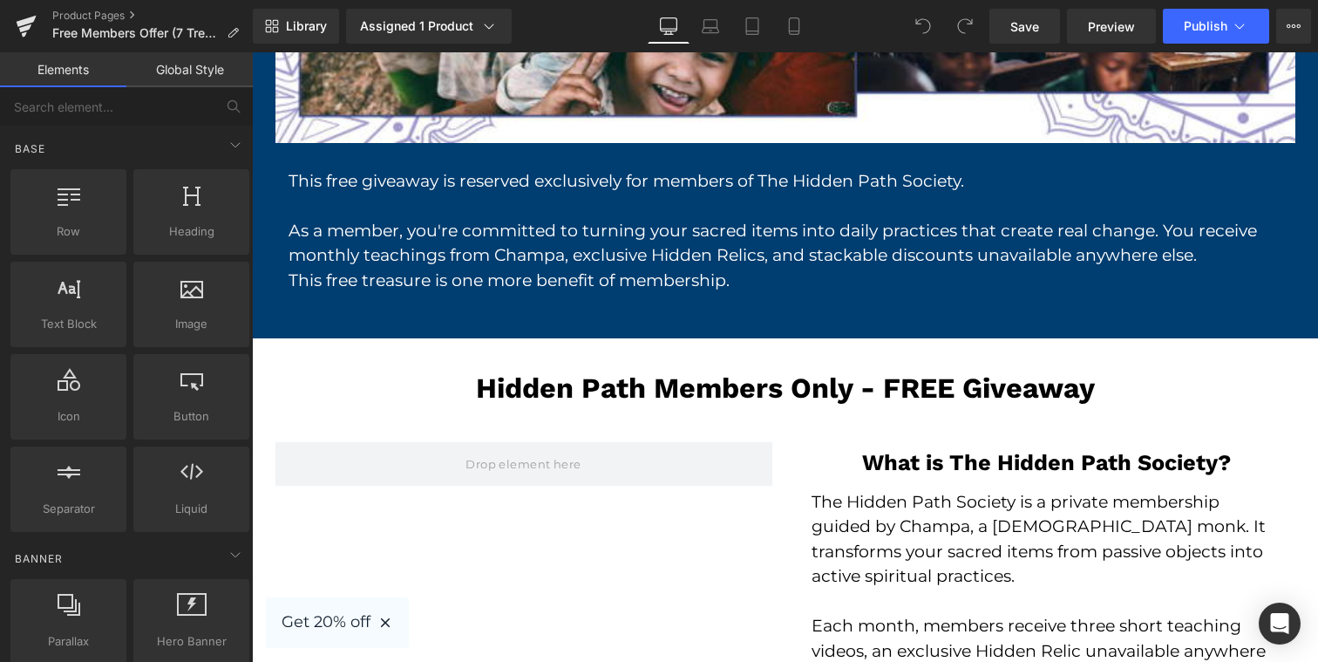
scroll to position [3195, 0]
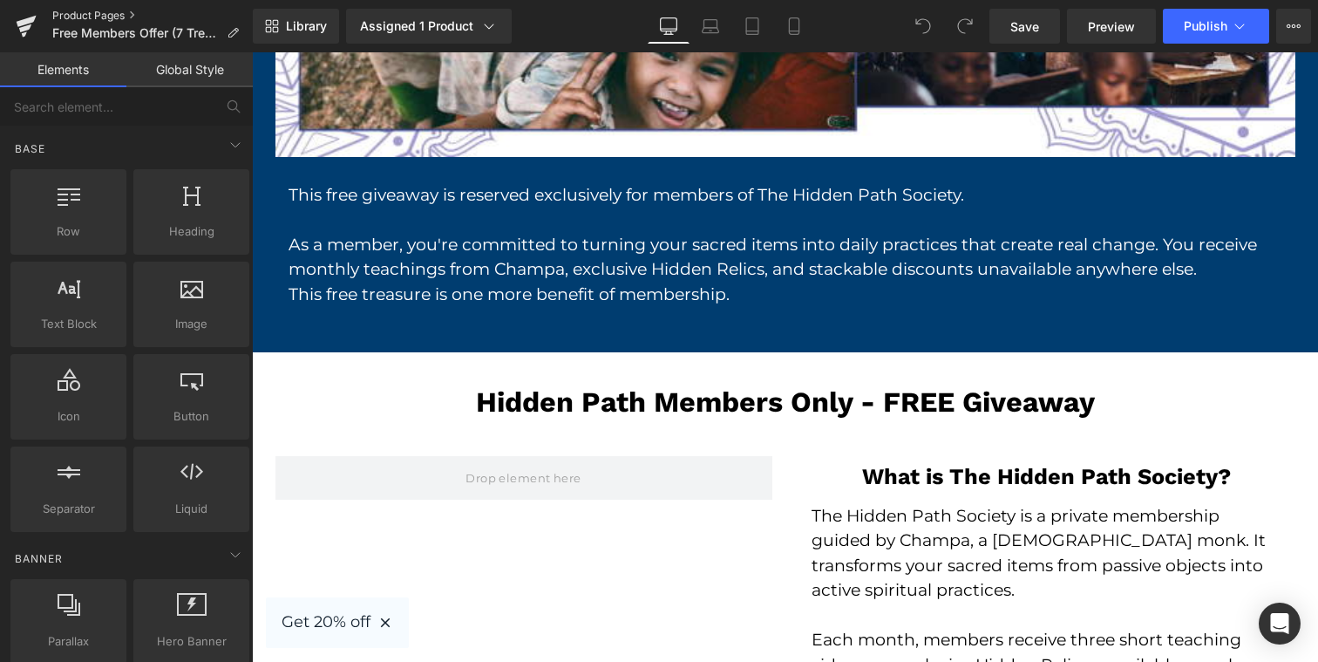
click at [99, 14] on link "Product Pages" at bounding box center [152, 16] width 200 height 14
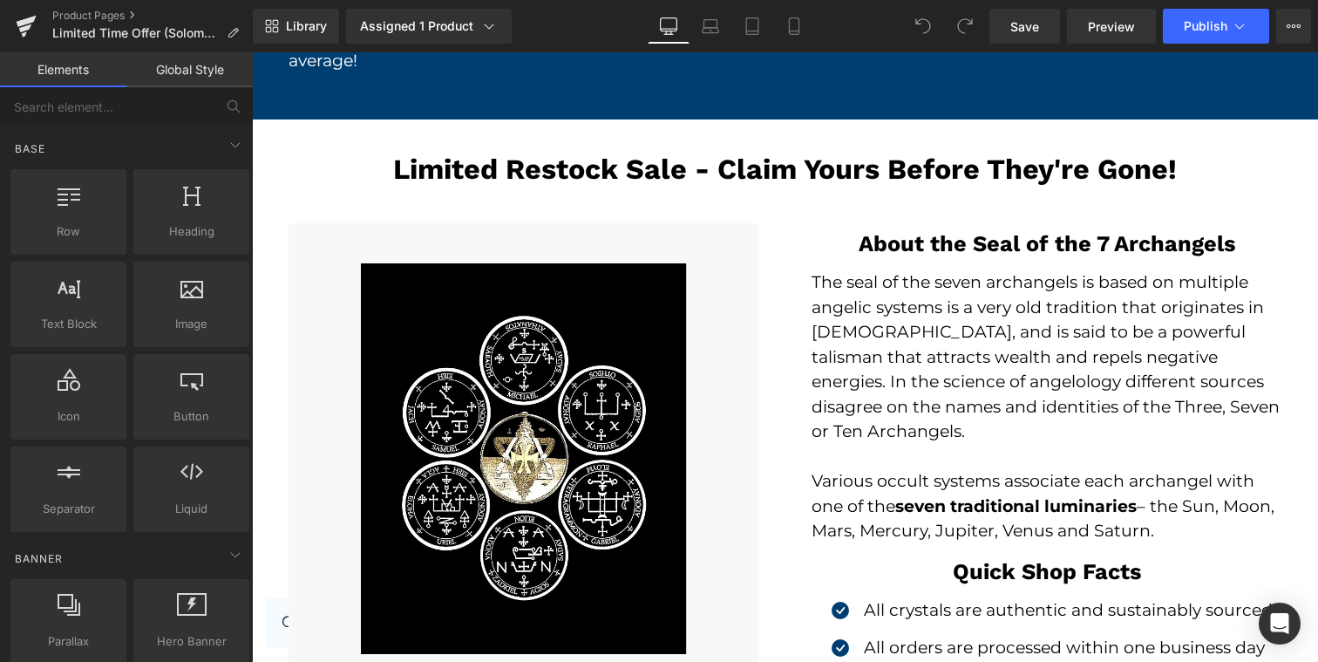
scroll to position [2889, 0]
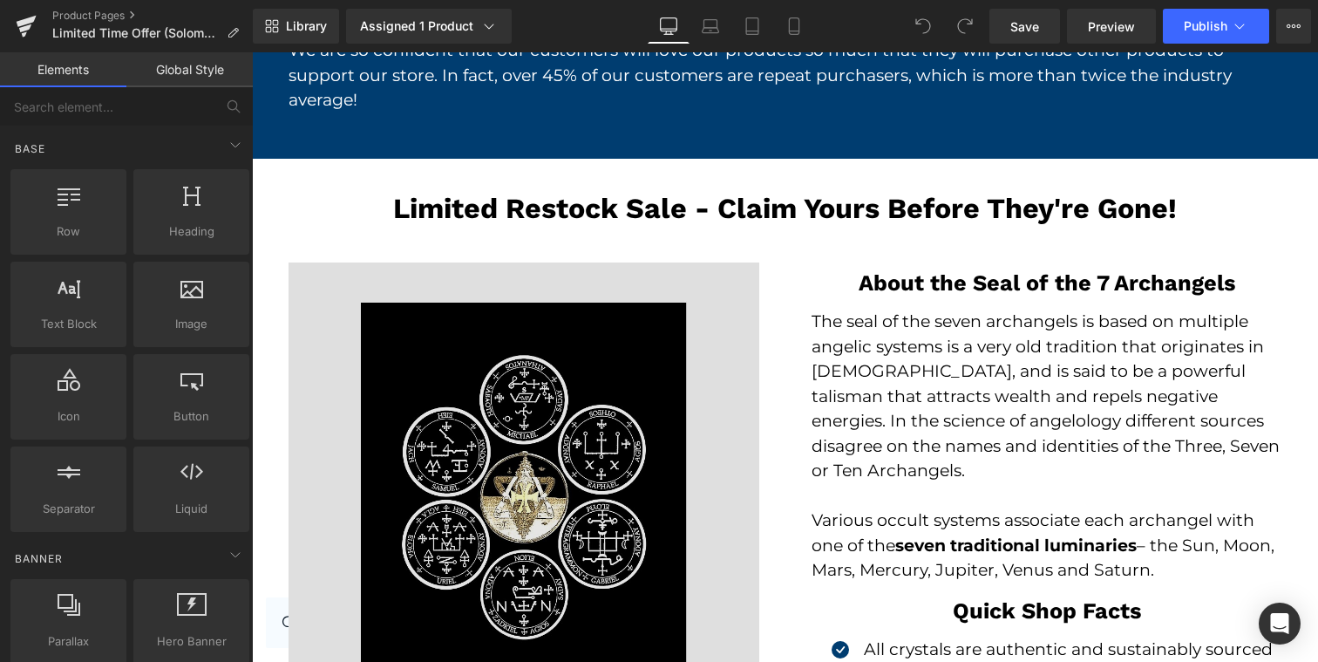
click at [633, 401] on img at bounding box center [524, 511] width 471 height 499
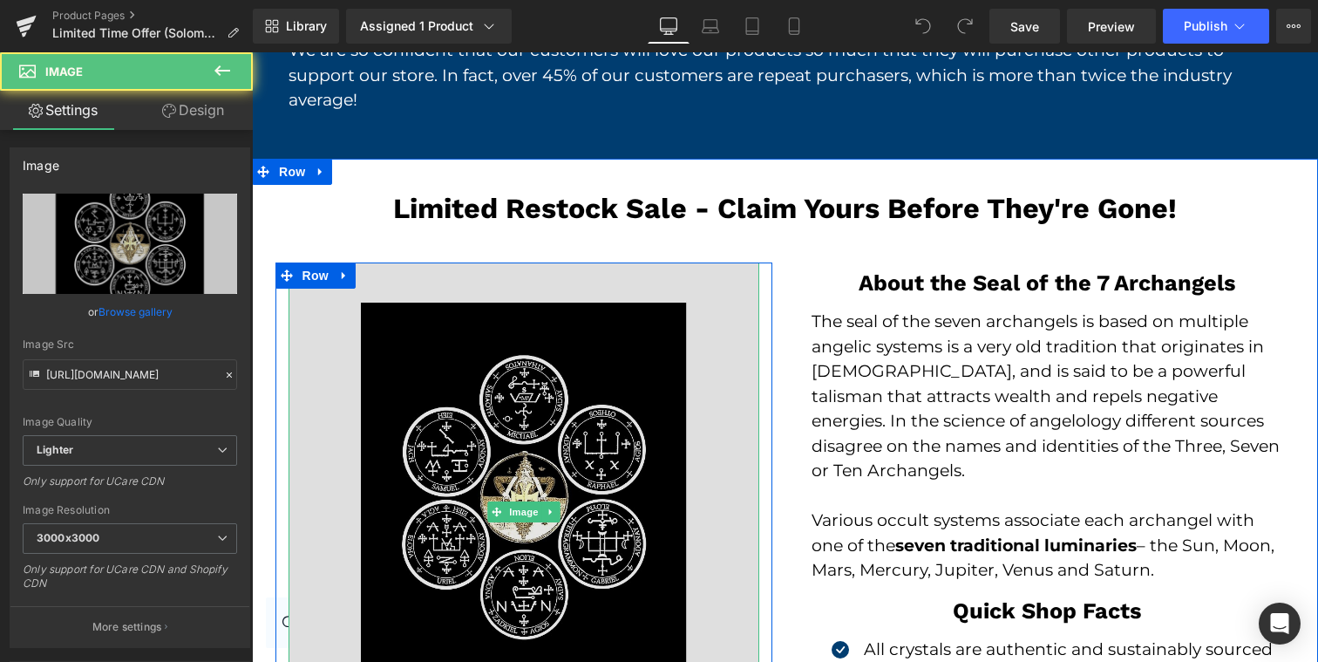
click at [421, 518] on img at bounding box center [524, 511] width 471 height 499
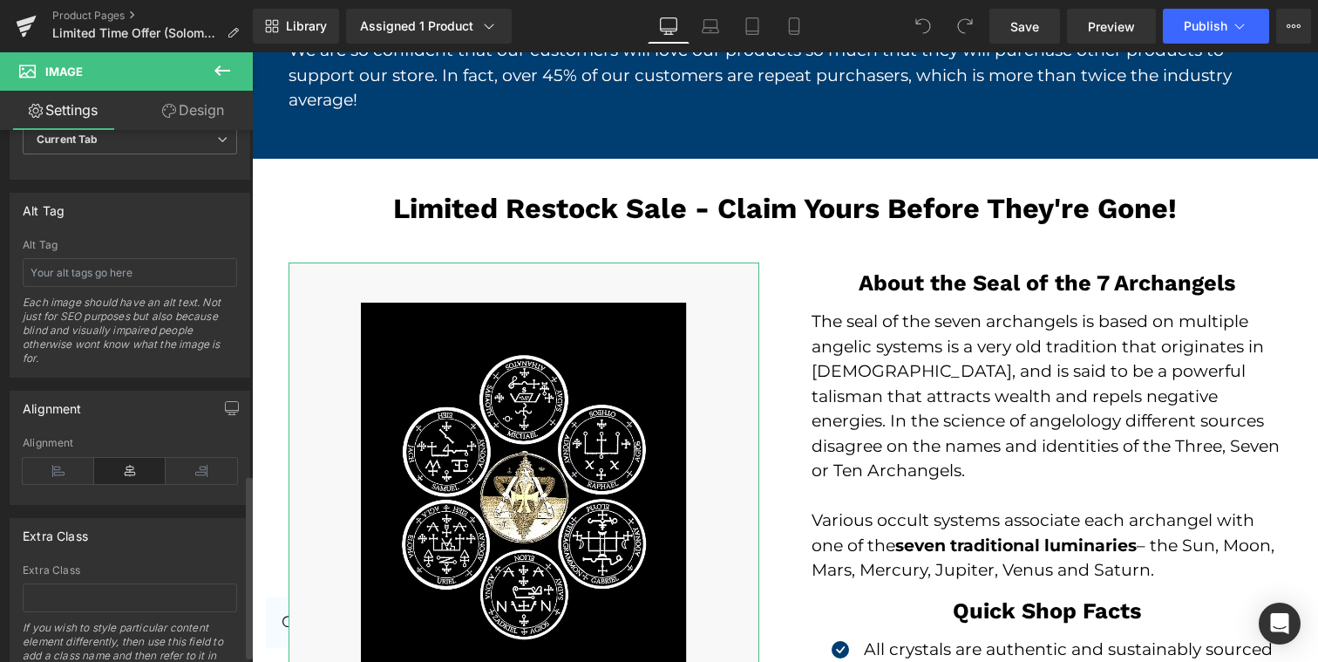
scroll to position [1016, 0]
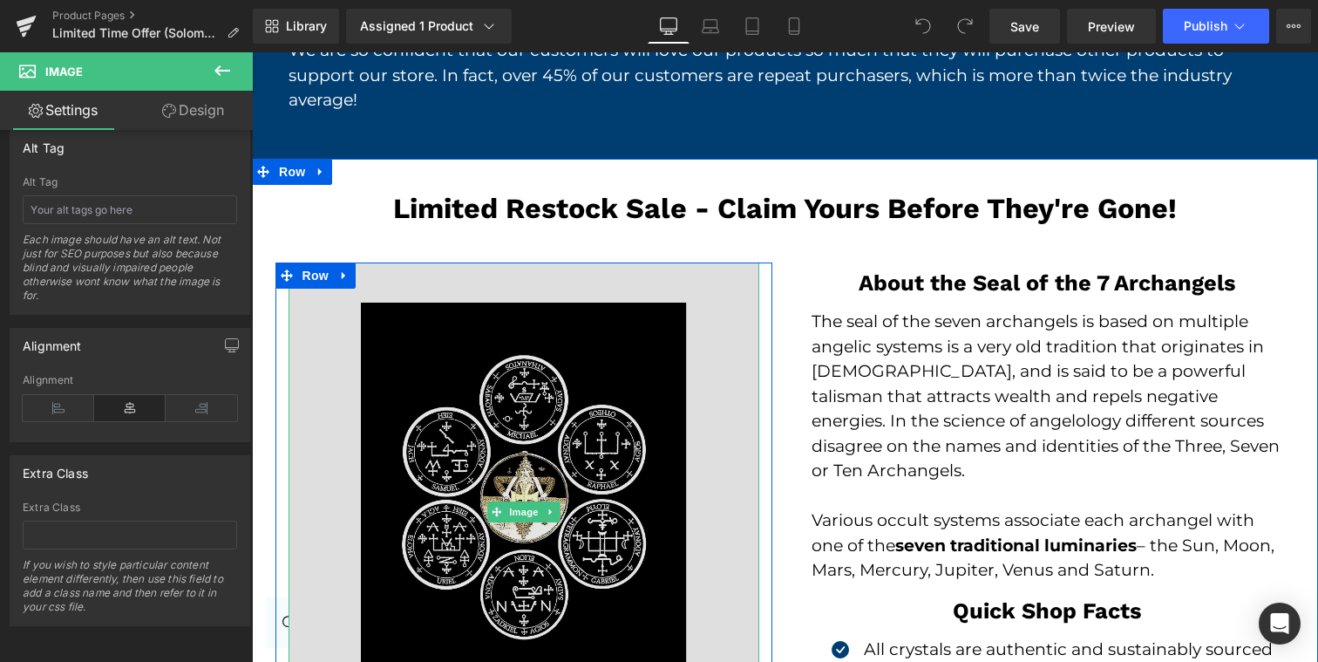
click at [513, 273] on img at bounding box center [524, 511] width 471 height 499
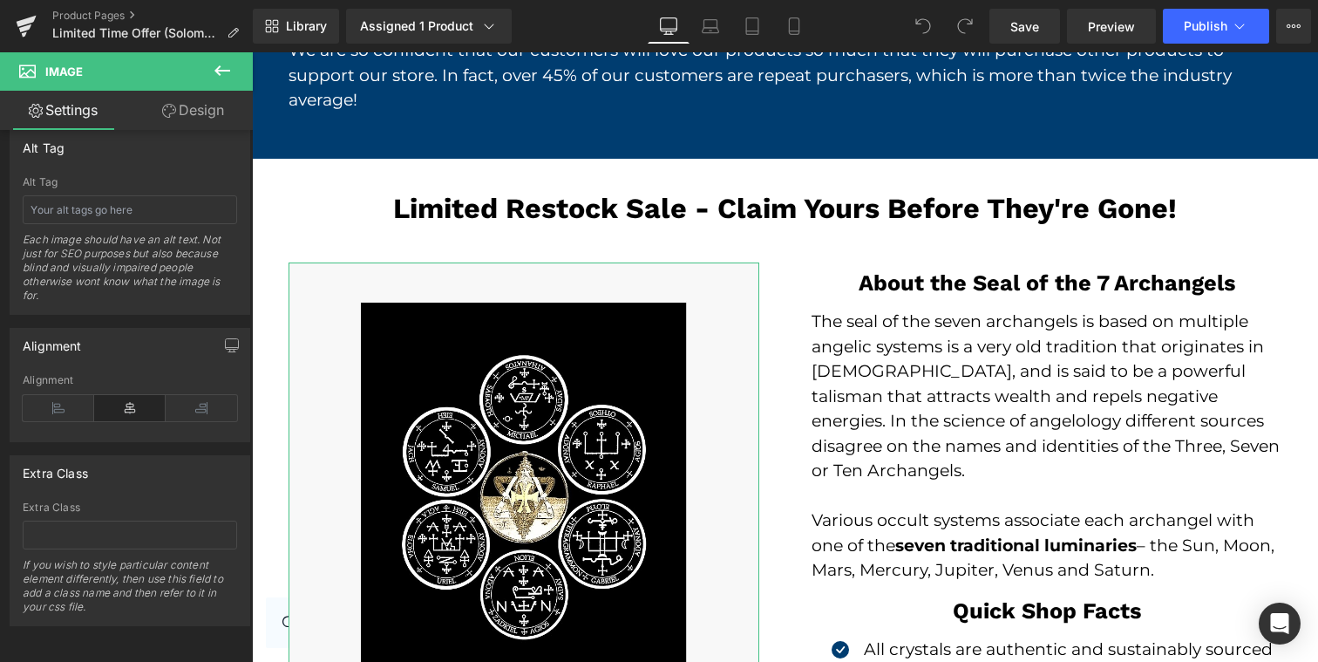
click at [177, 118] on link "Design" at bounding box center [193, 110] width 126 height 39
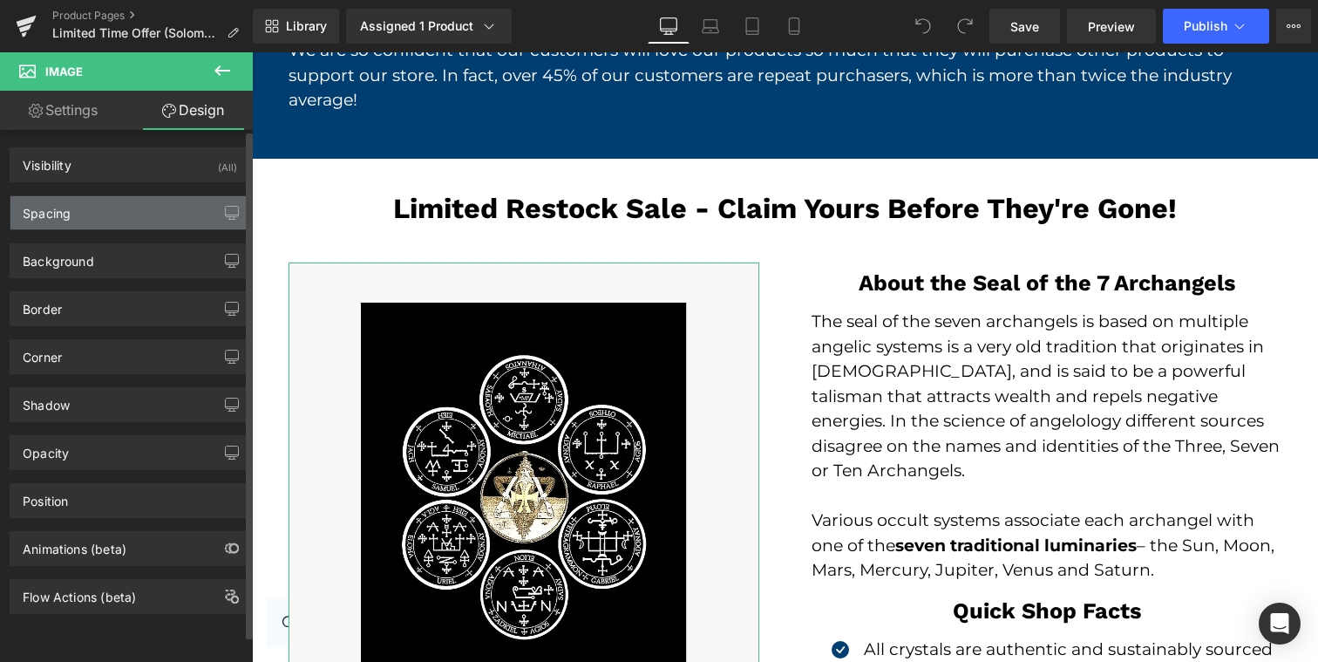
click at [123, 218] on div "Spacing" at bounding box center [129, 212] width 239 height 33
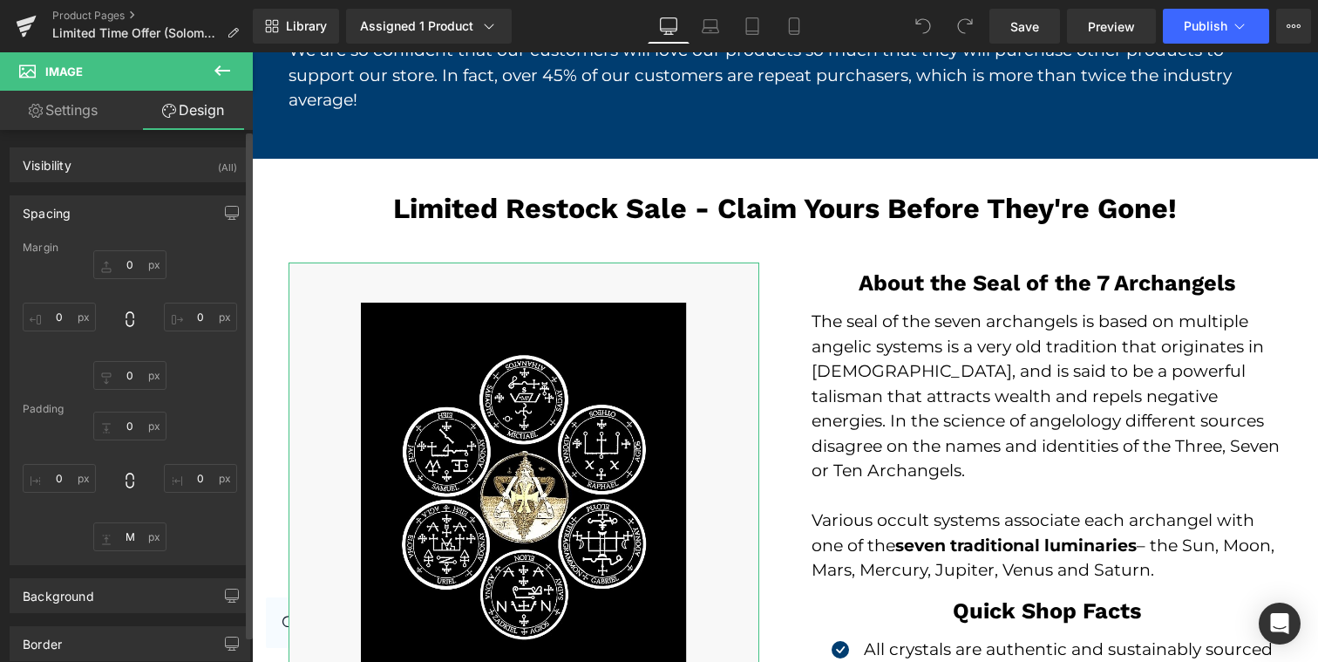
click at [123, 214] on div "Spacing" at bounding box center [129, 212] width 239 height 33
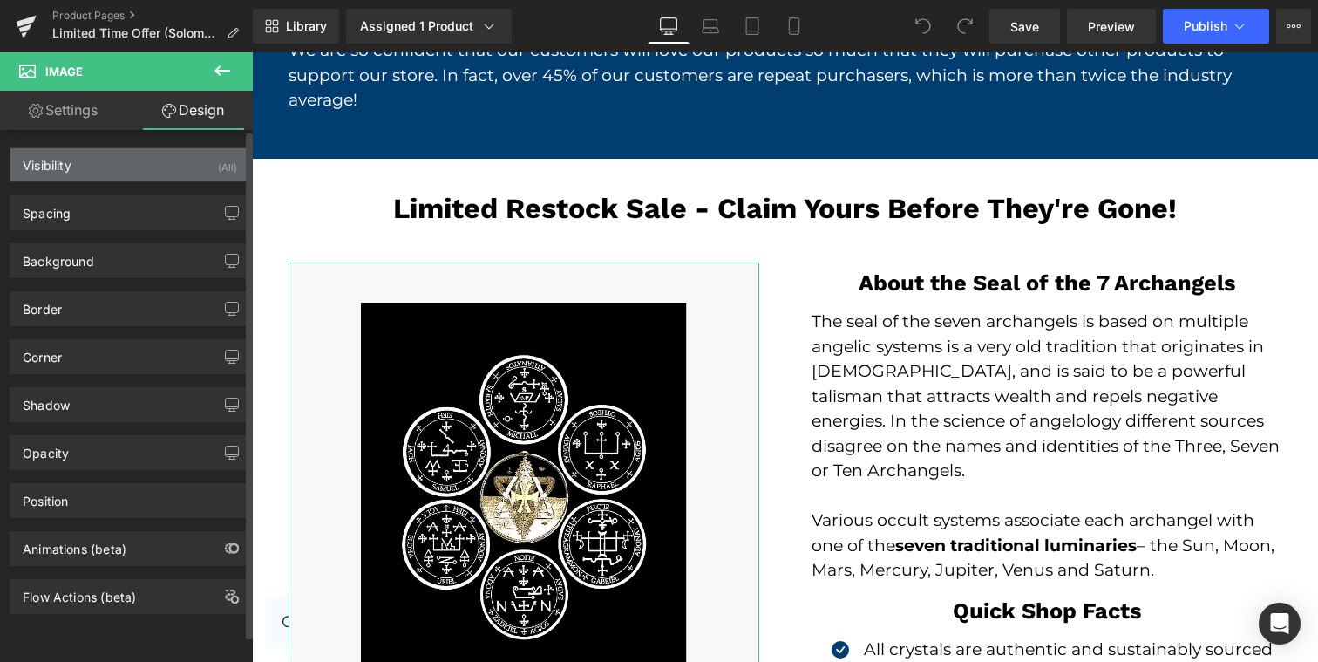
click at [110, 165] on div "Visibility (All)" at bounding box center [129, 164] width 239 height 33
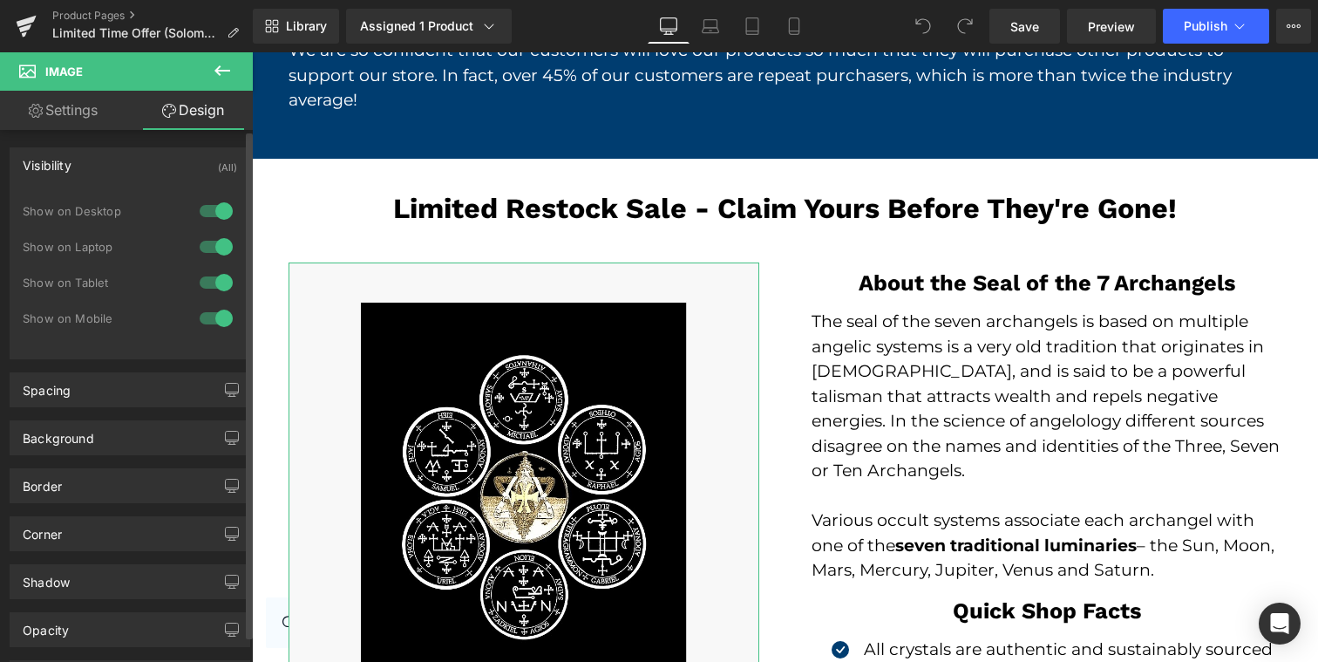
click at [110, 165] on div "Visibility (All)" at bounding box center [129, 164] width 239 height 33
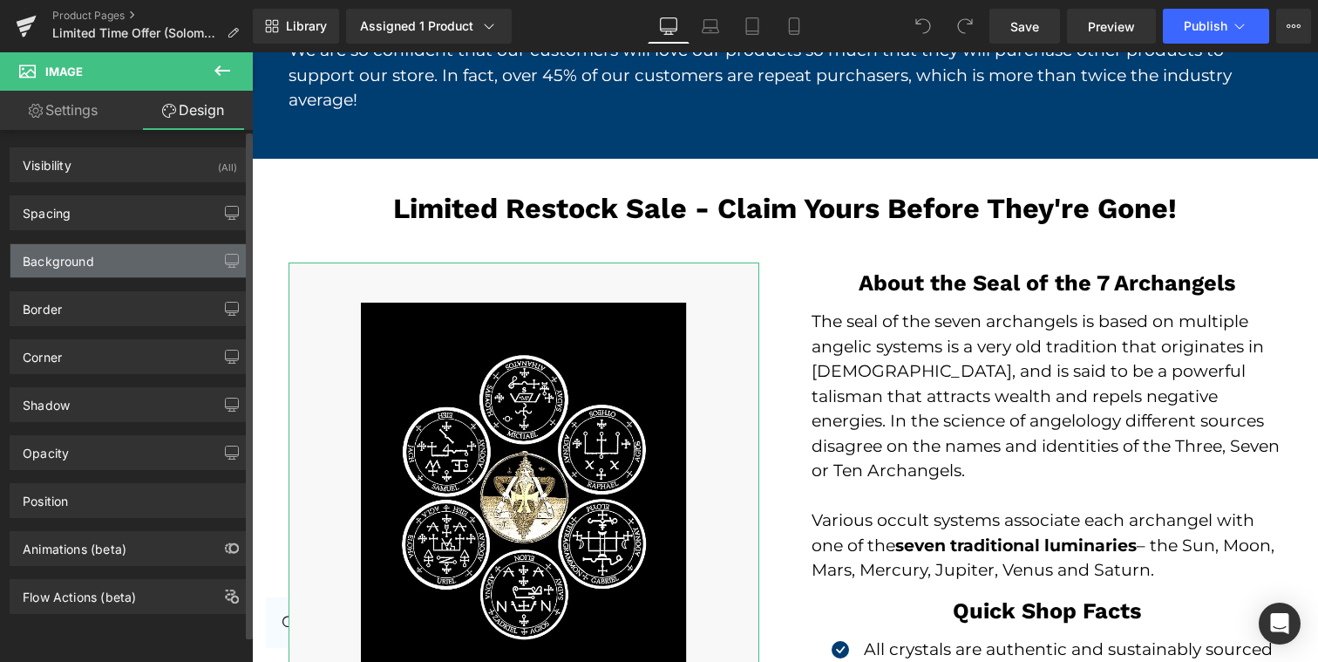
click at [110, 265] on div "Background" at bounding box center [129, 260] width 239 height 33
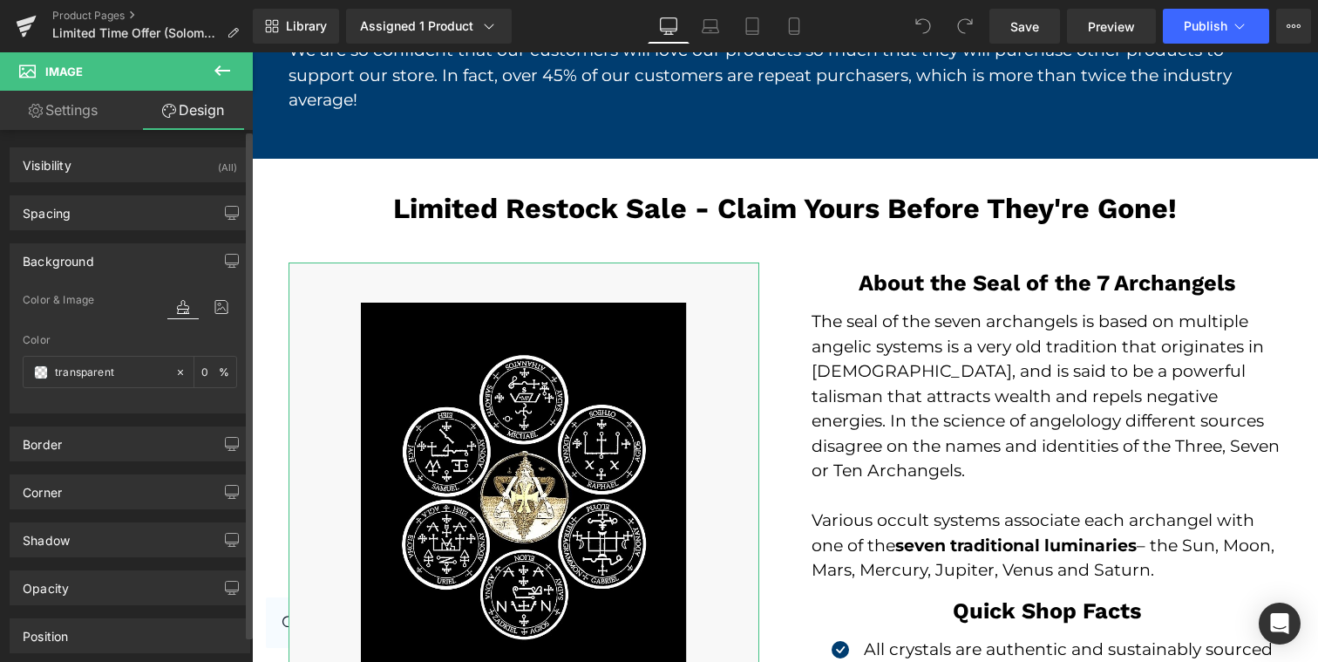
click at [110, 264] on div "Background" at bounding box center [129, 260] width 239 height 33
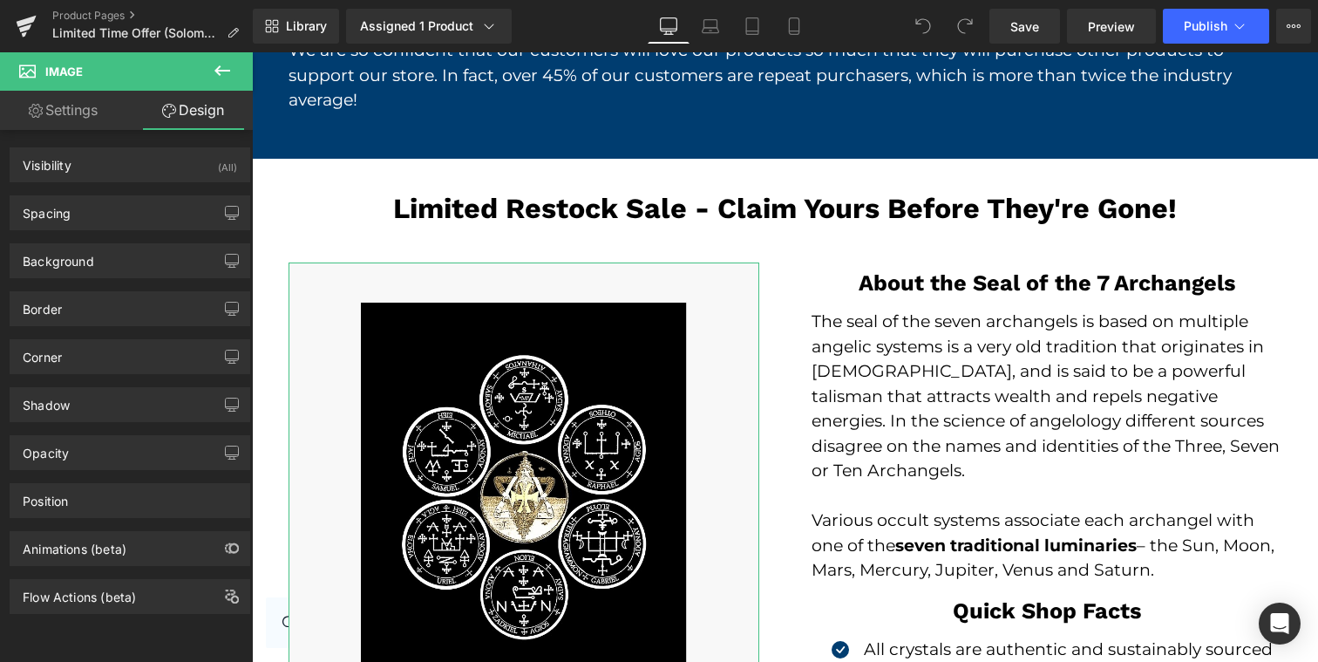
click at [70, 126] on link "Settings" at bounding box center [63, 110] width 126 height 39
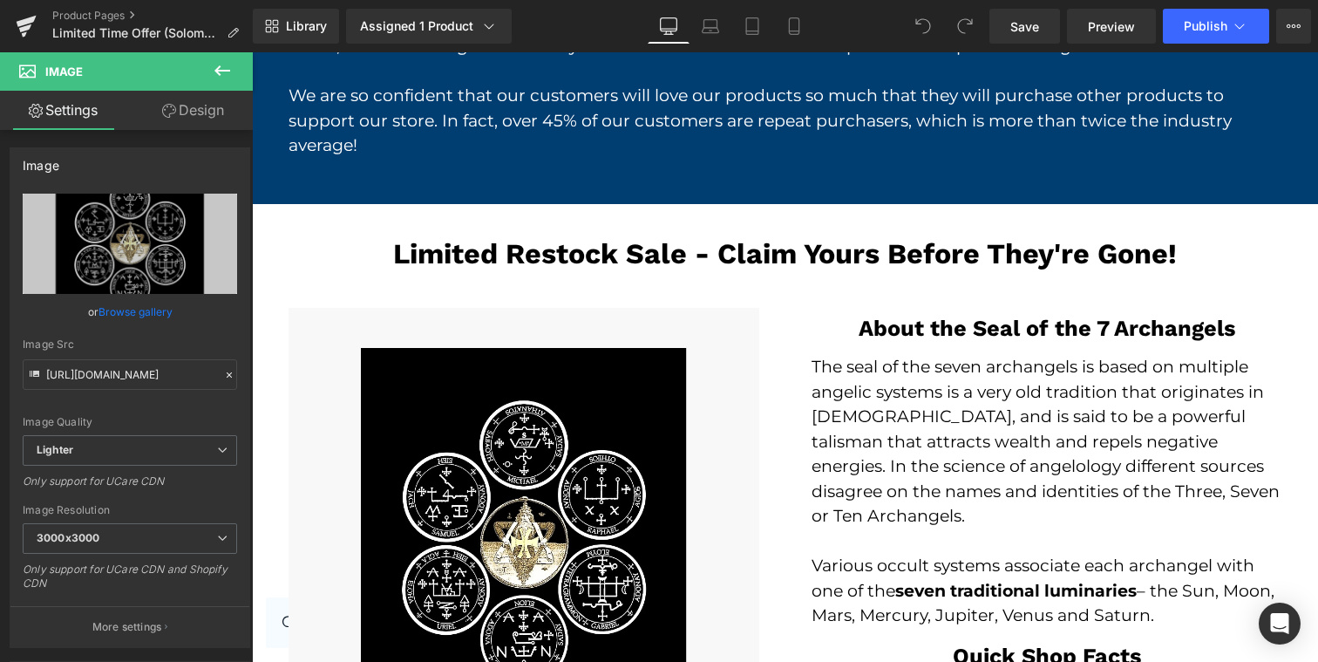
scroll to position [2852, 0]
